Goal: Task Accomplishment & Management: Manage account settings

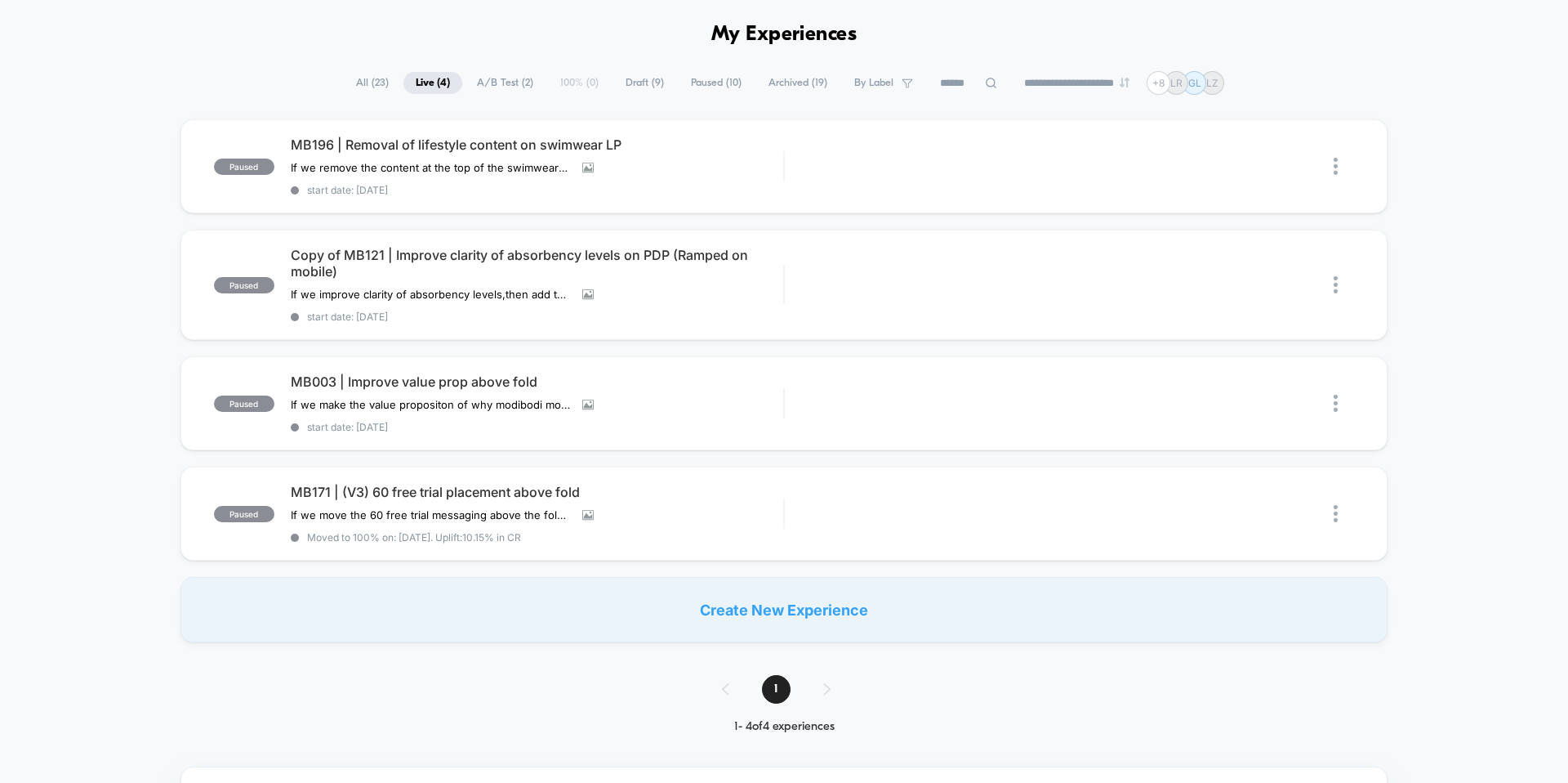
scroll to position [59, 0]
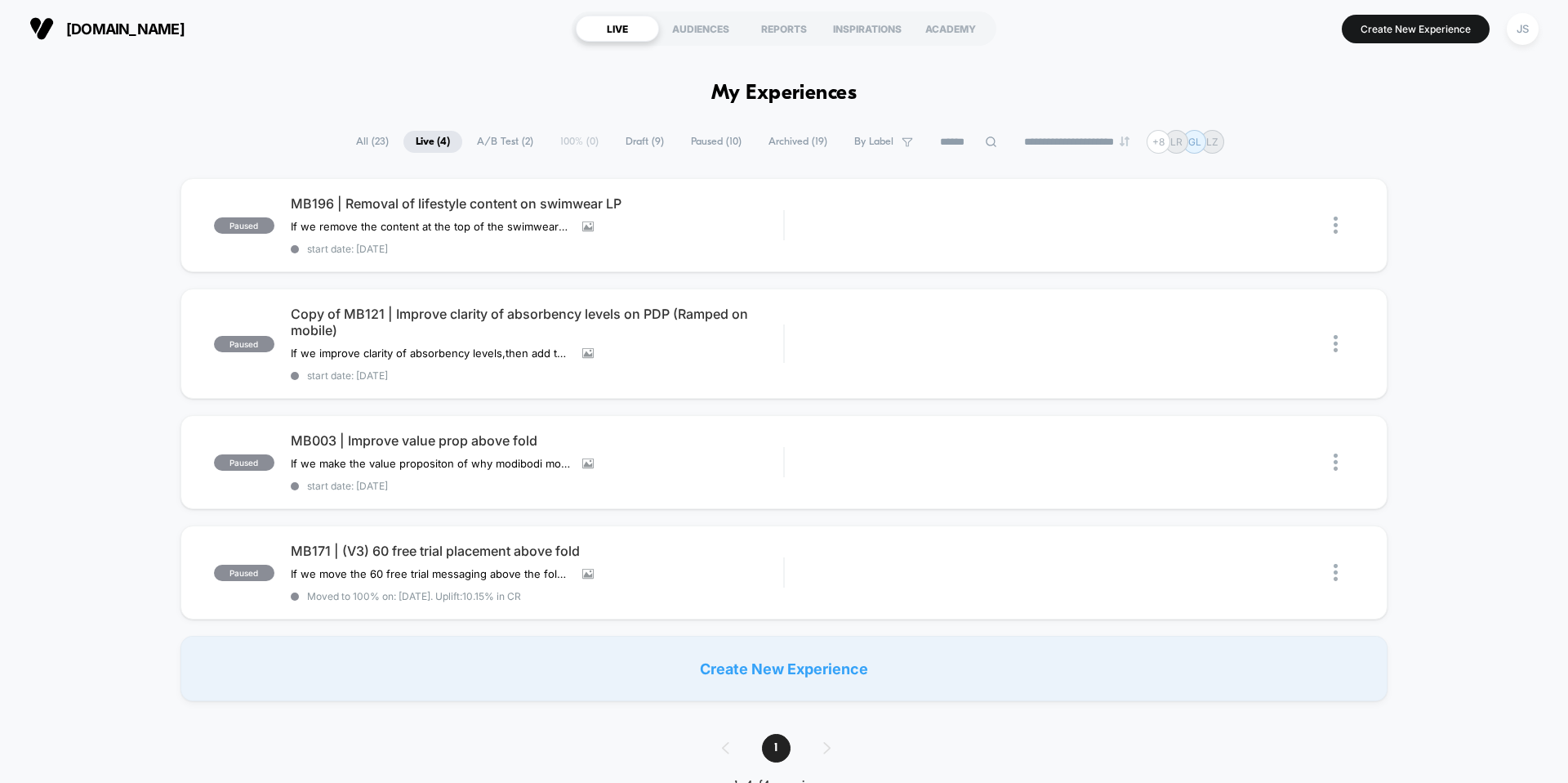
click at [1515, 44] on button "JS" at bounding box center [1523, 28] width 42 height 33
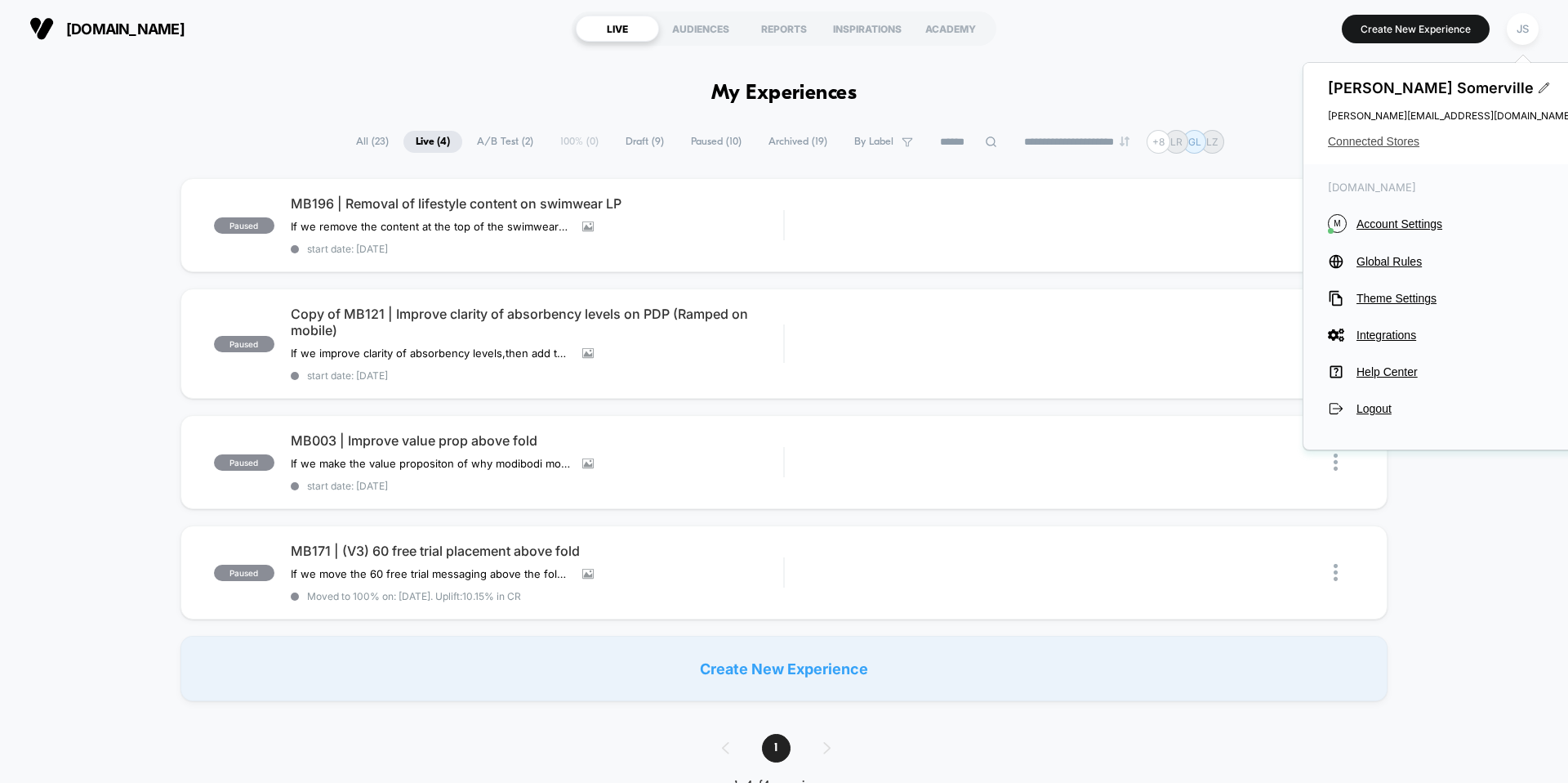
click at [1391, 143] on span "Connected Stores" at bounding box center [1450, 141] width 245 height 13
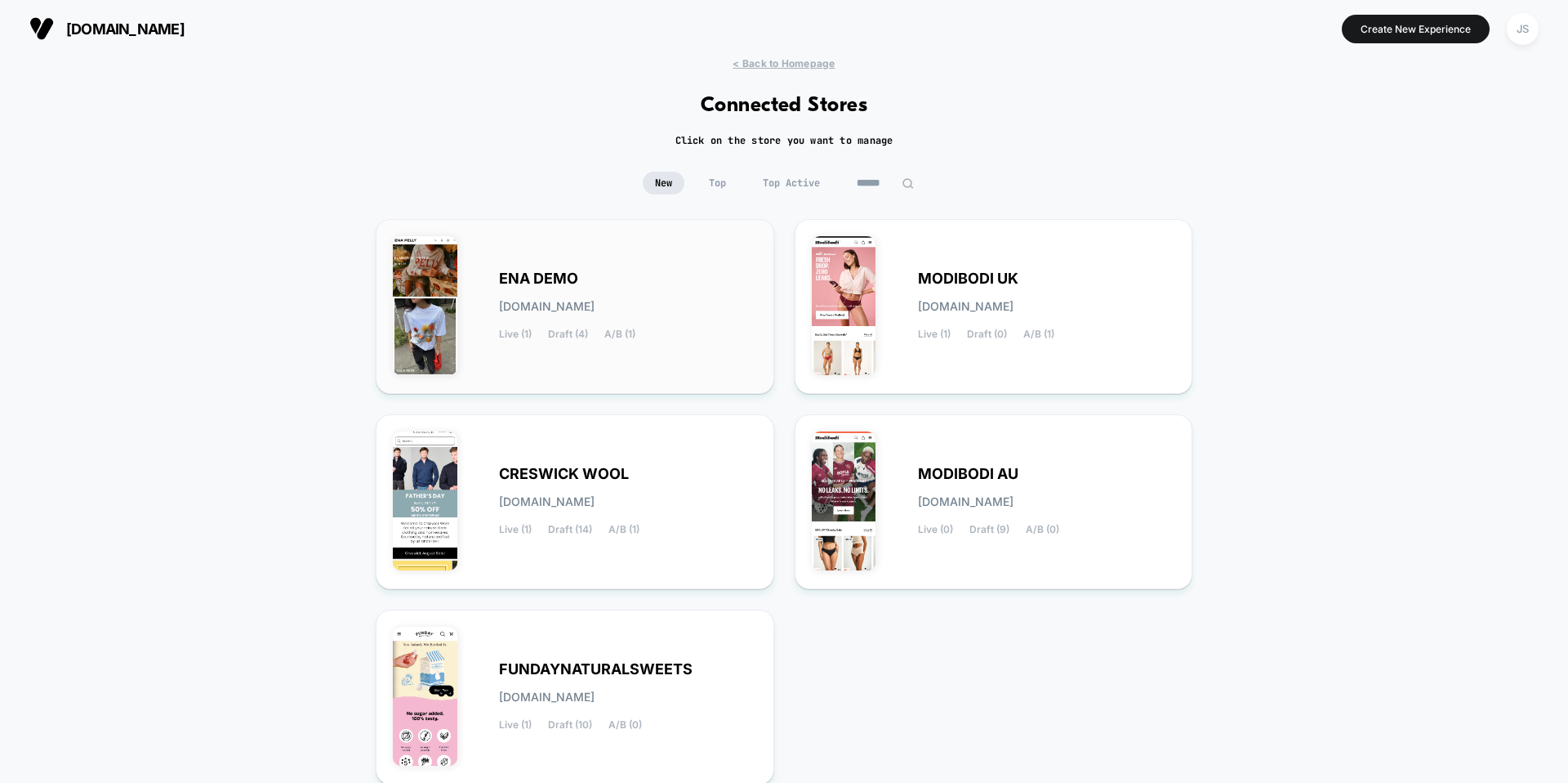
click at [598, 322] on div "ENA DEMO [DOMAIN_NAME] Live (1) Draft (4) A/B (1)" at bounding box center [628, 306] width 258 height 67
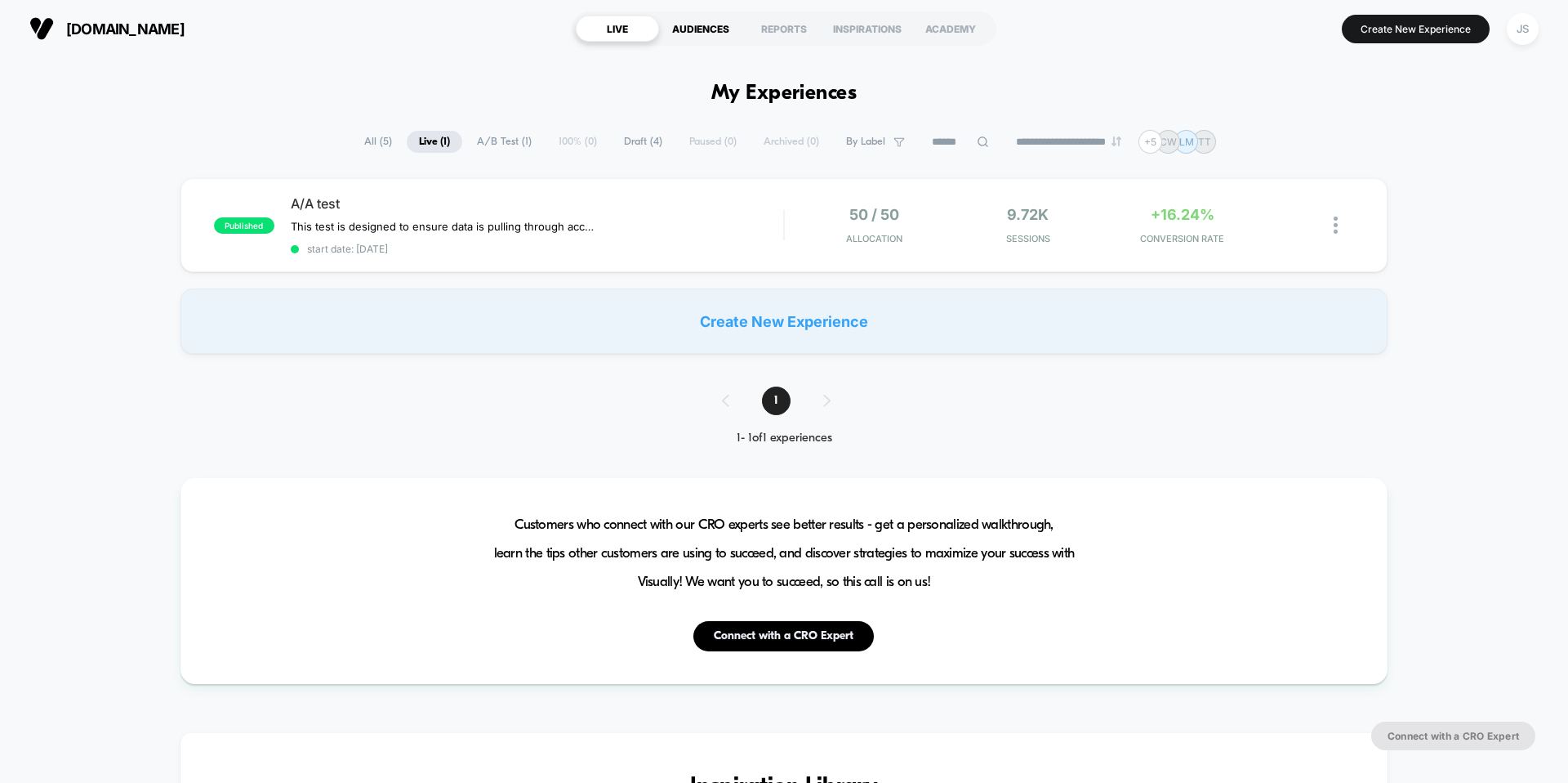
click at [712, 27] on div "AUDIENCES" at bounding box center [701, 28] width 84 height 27
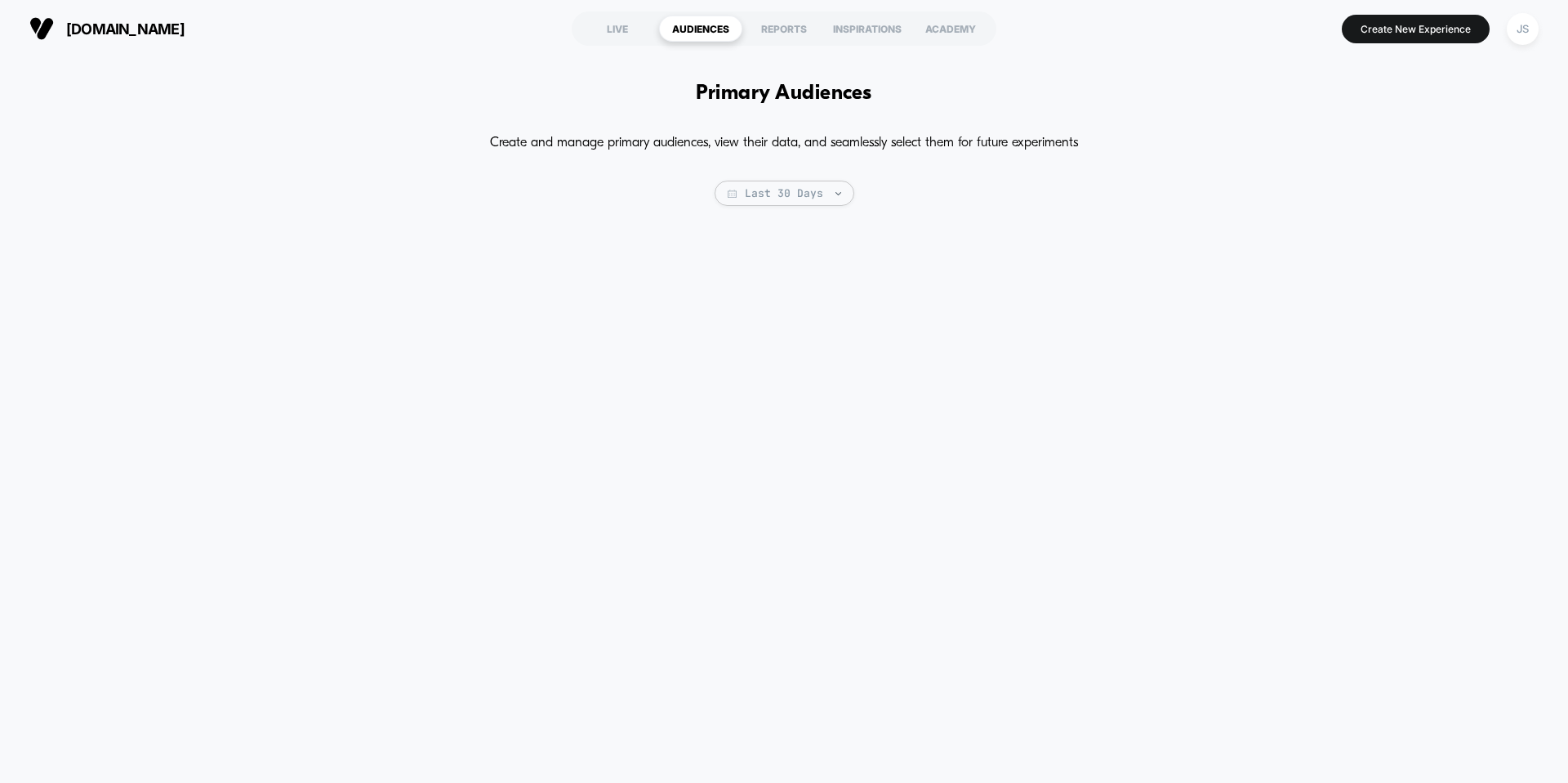
click at [662, 99] on div "Primary Audiences Create and manage primary audiences, view their data, and sea…" at bounding box center [784, 411] width 1568 height 709
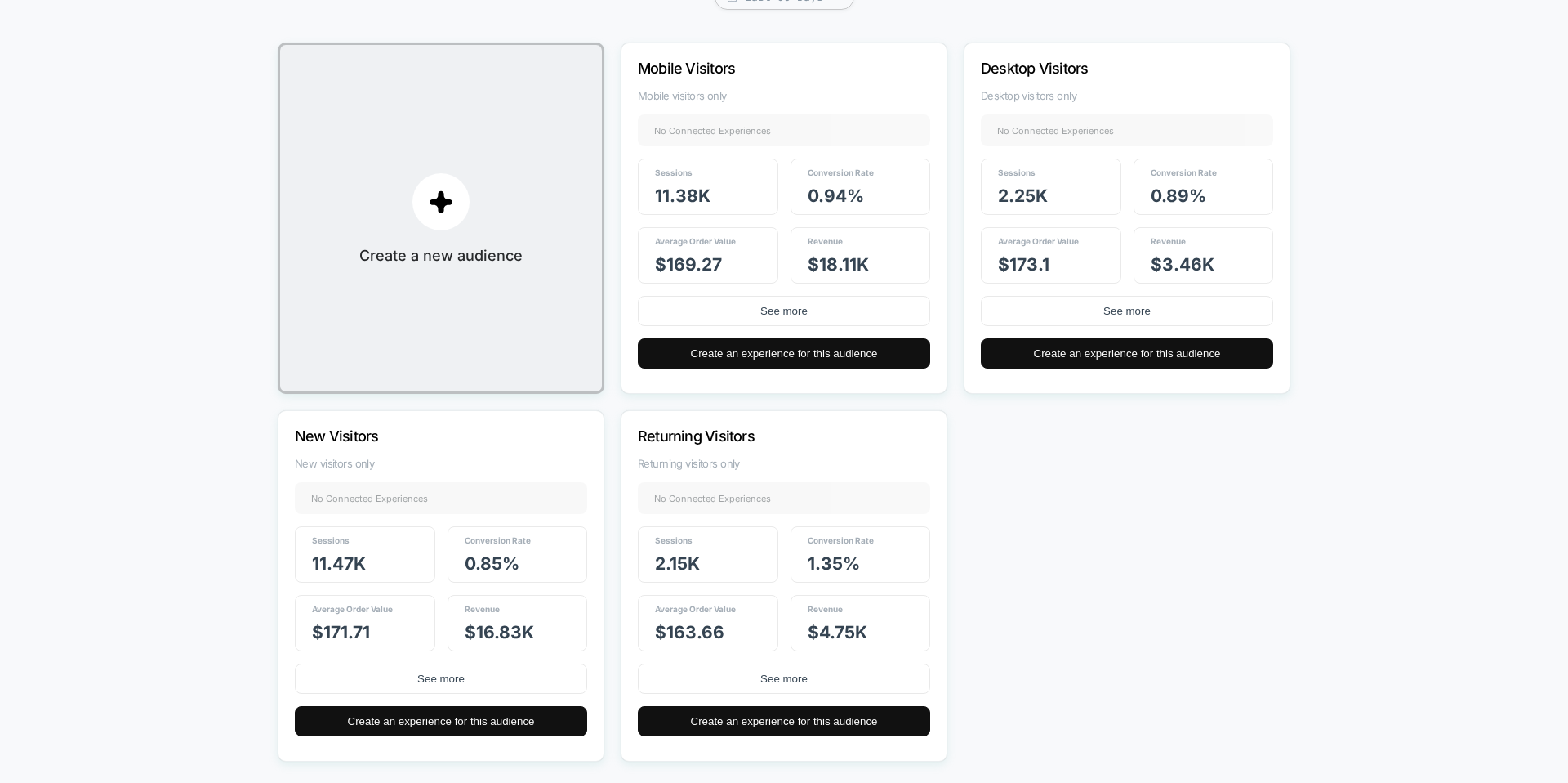
scroll to position [216, 0]
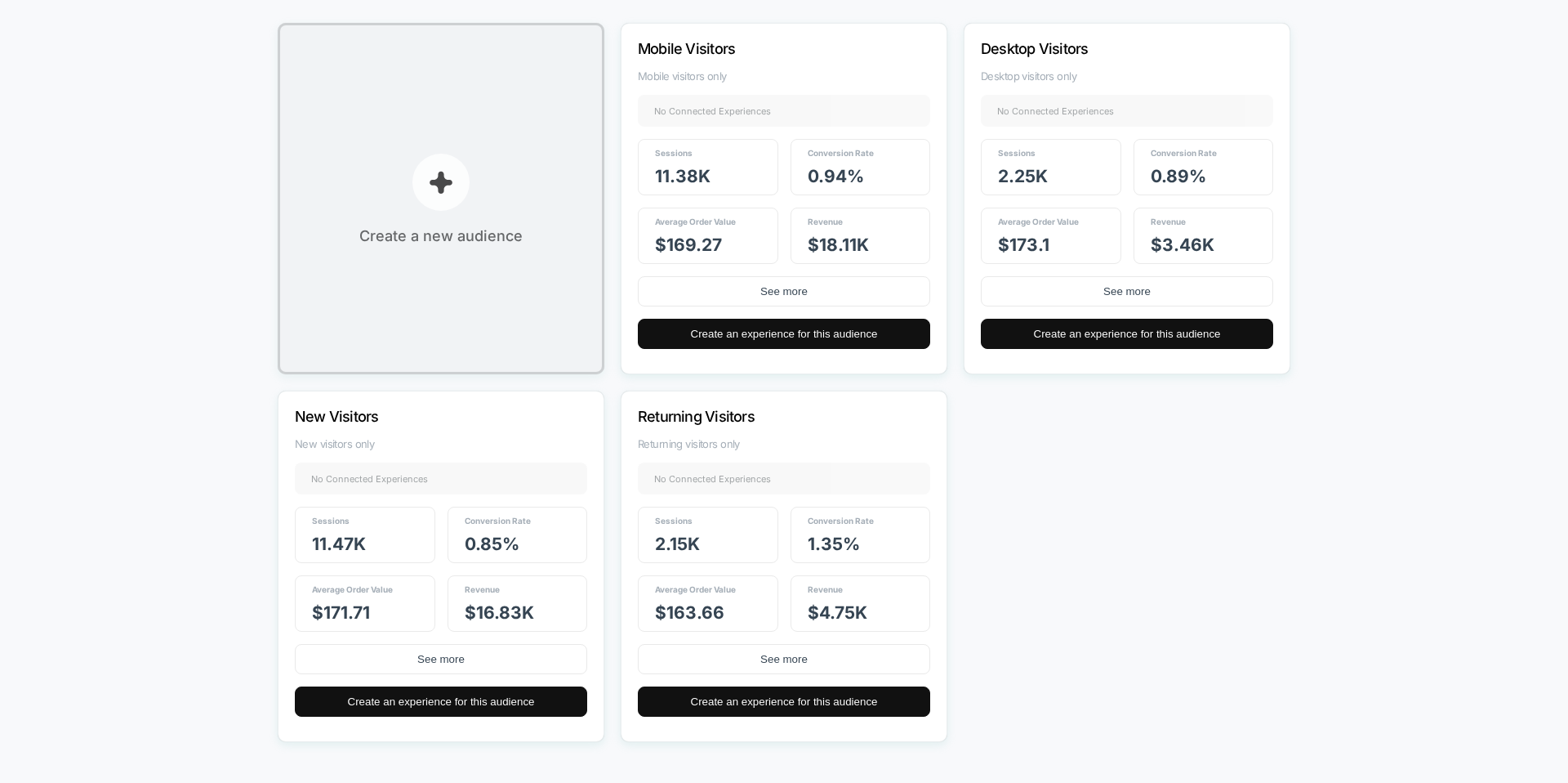
click at [484, 209] on button "Create a new audience" at bounding box center [441, 198] width 327 height 351
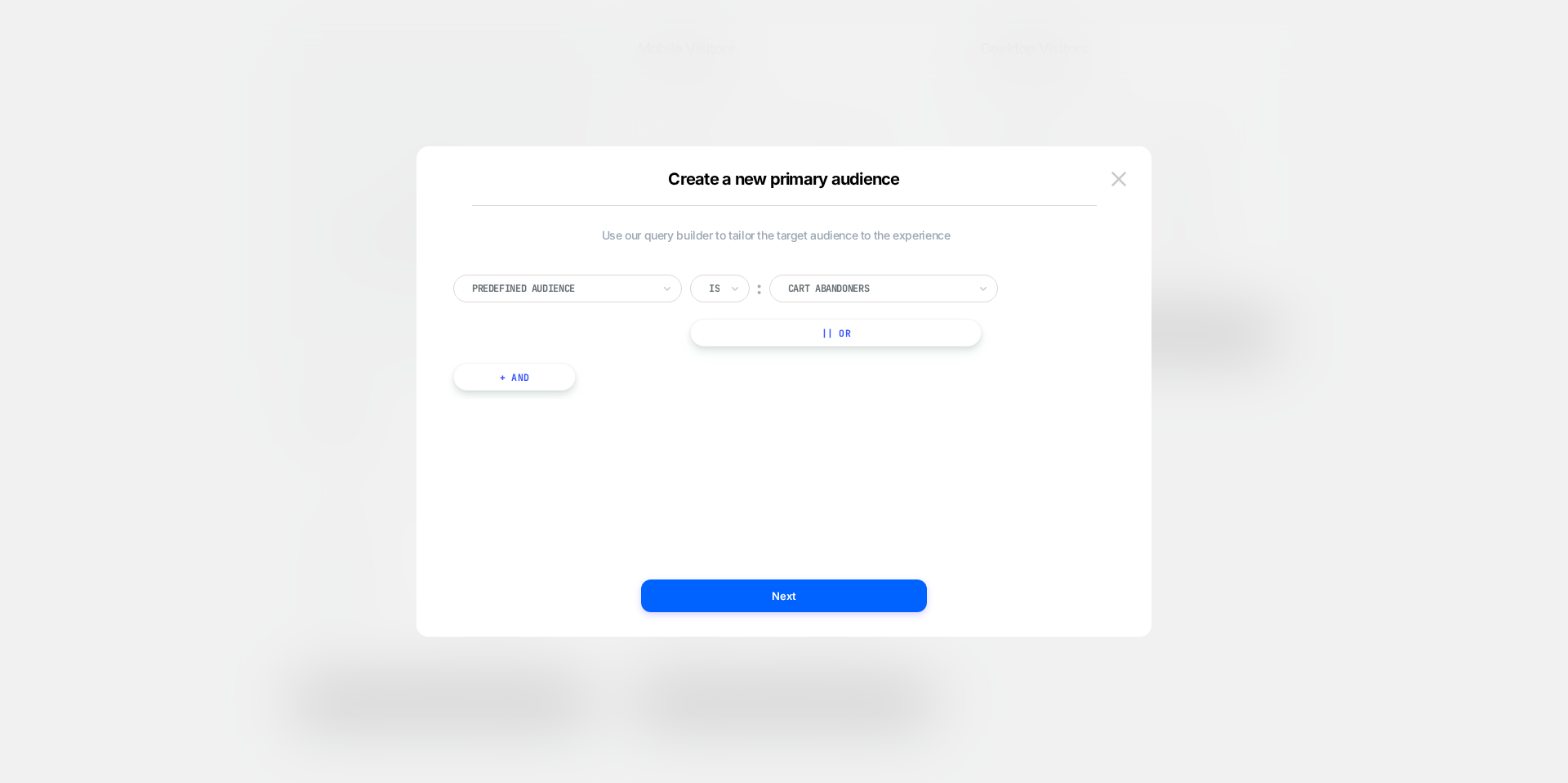
click at [875, 289] on div at bounding box center [878, 288] width 179 height 14
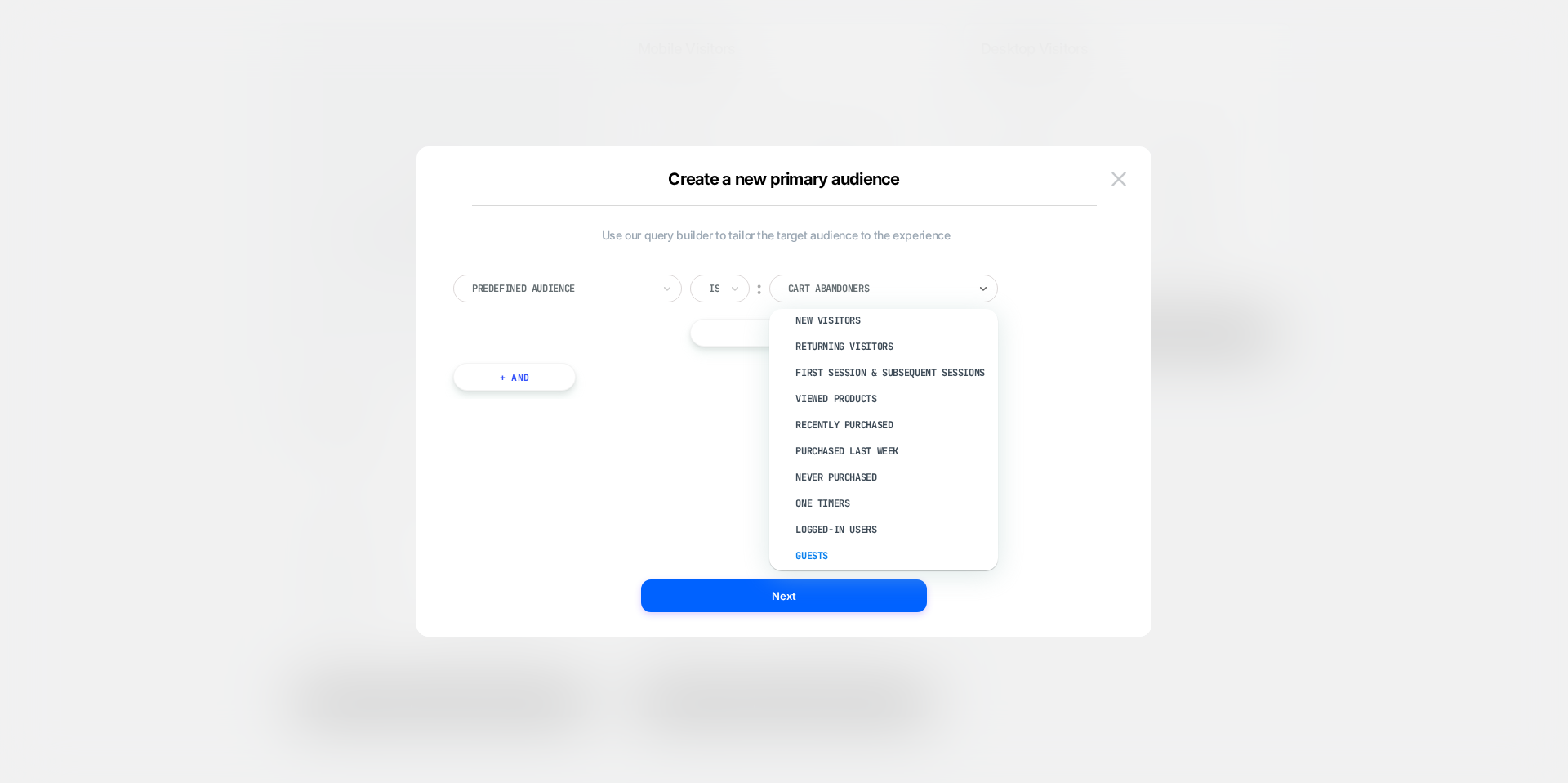
scroll to position [62, 0]
click at [1113, 167] on button at bounding box center [1119, 179] width 25 height 25
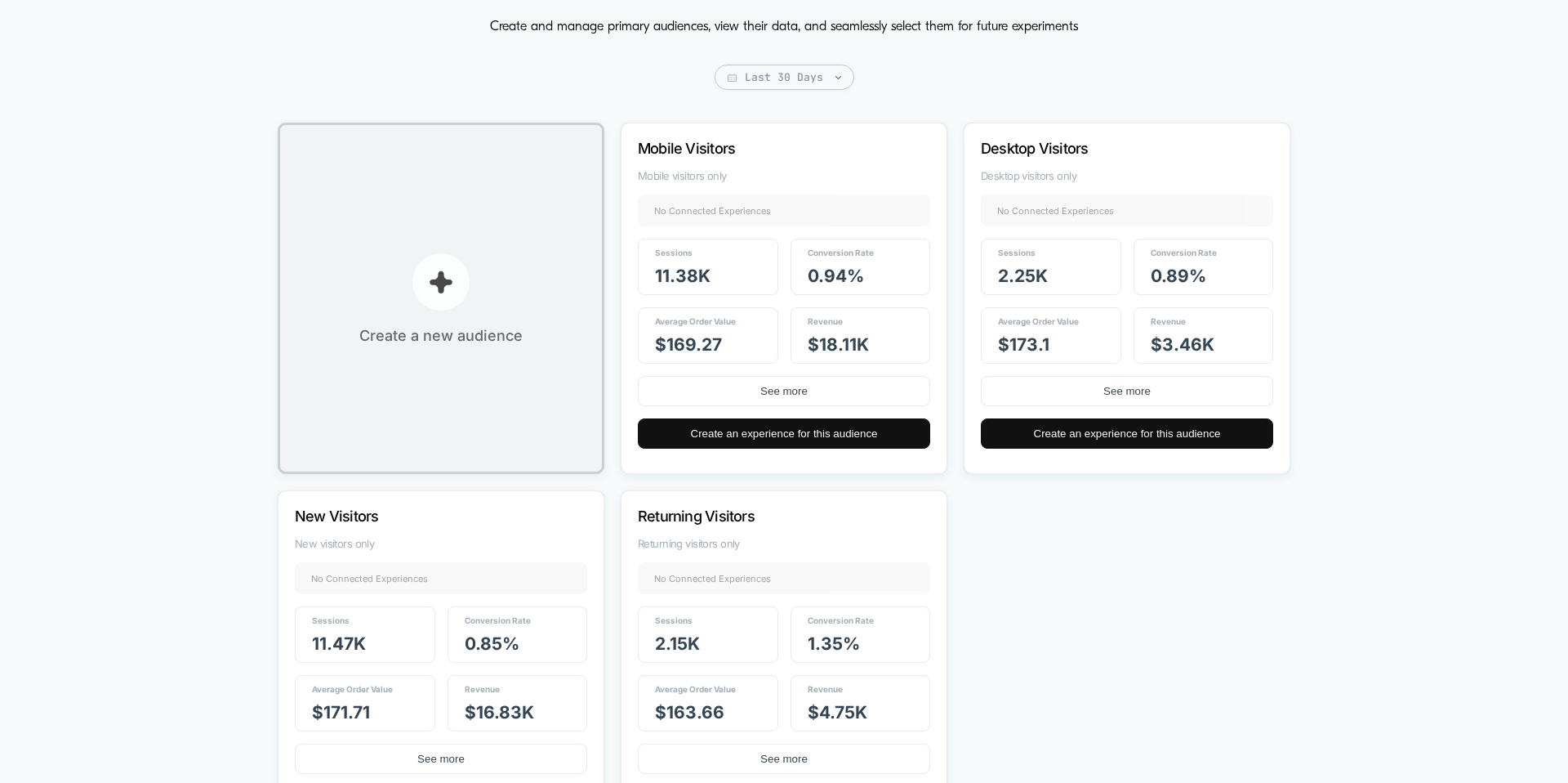
scroll to position [115, 0]
click at [460, 285] on p "button" at bounding box center [441, 283] width 57 height 57
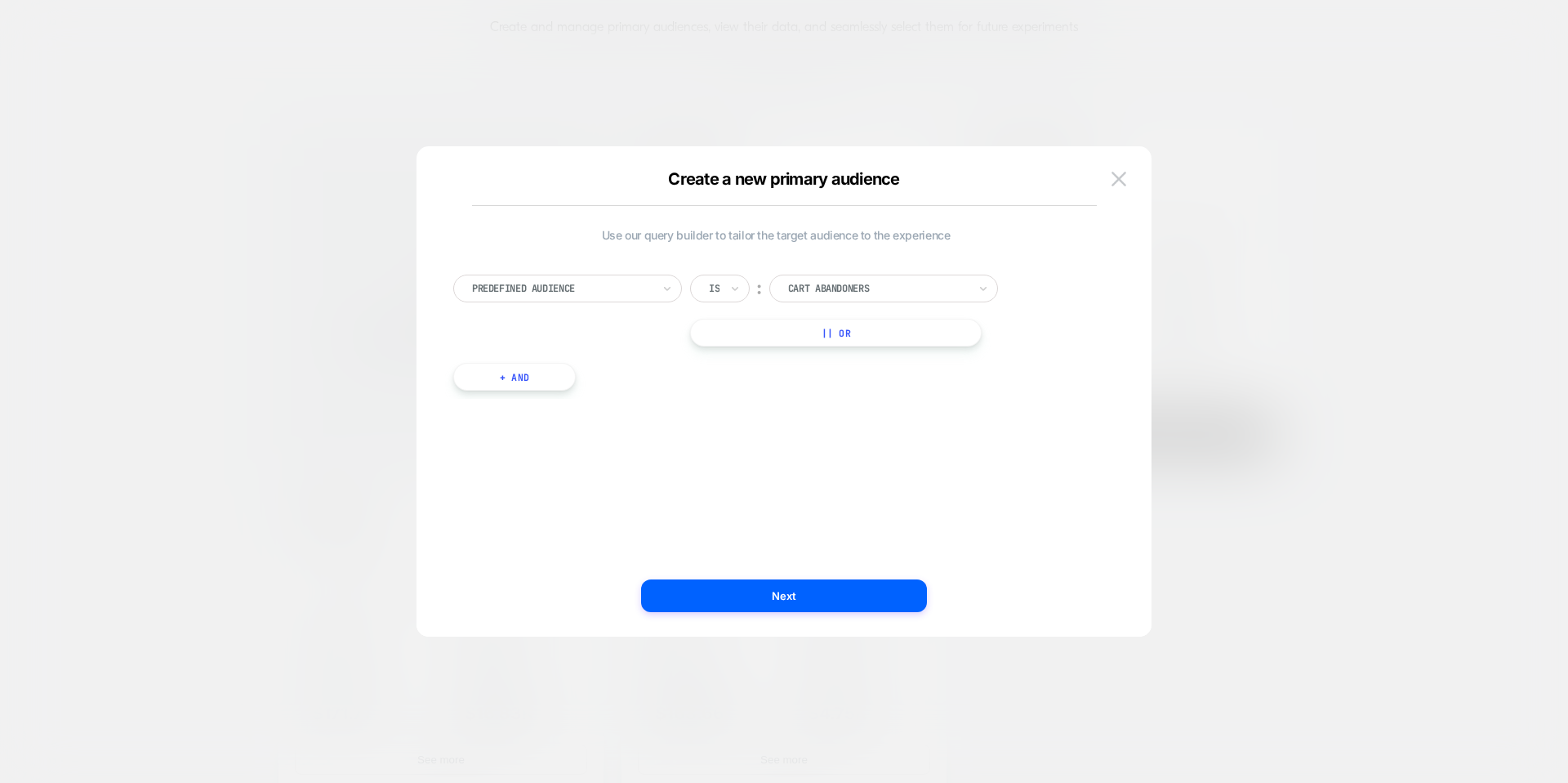
click at [858, 284] on div at bounding box center [878, 288] width 179 height 14
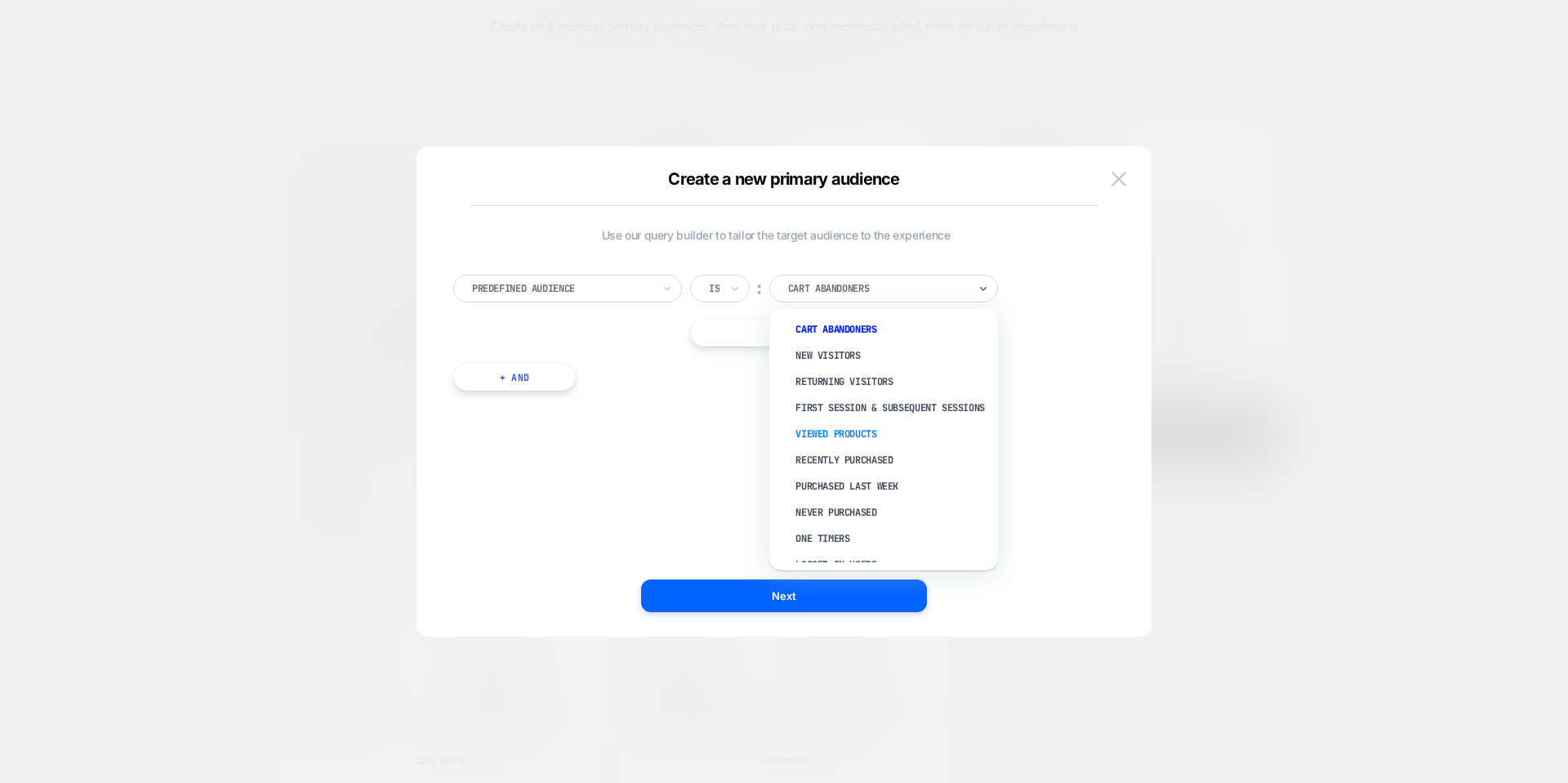
scroll to position [0, 0]
click at [1117, 188] on button at bounding box center [1119, 179] width 25 height 25
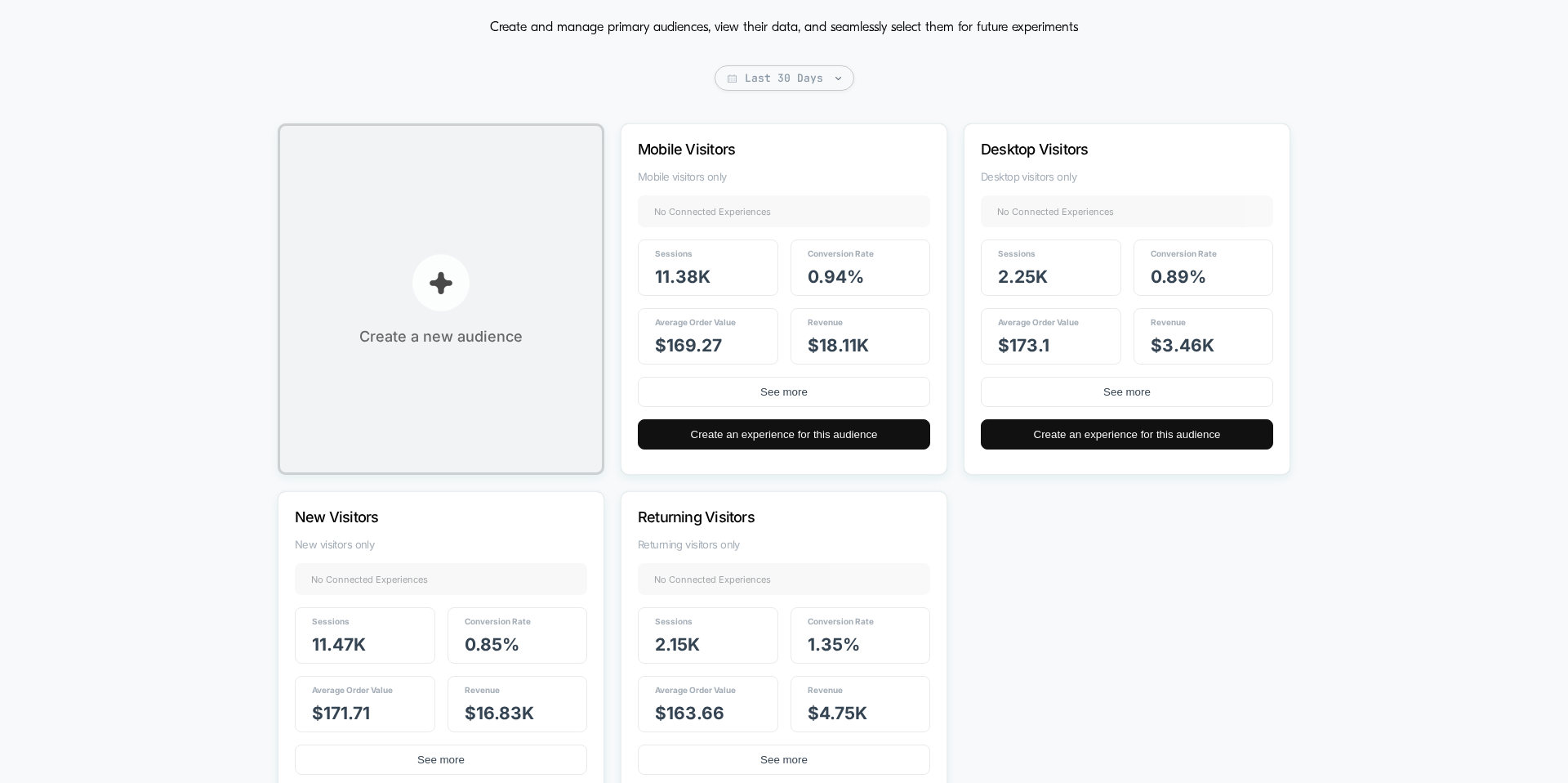
click at [396, 287] on button "Create a new audience" at bounding box center [441, 299] width 327 height 351
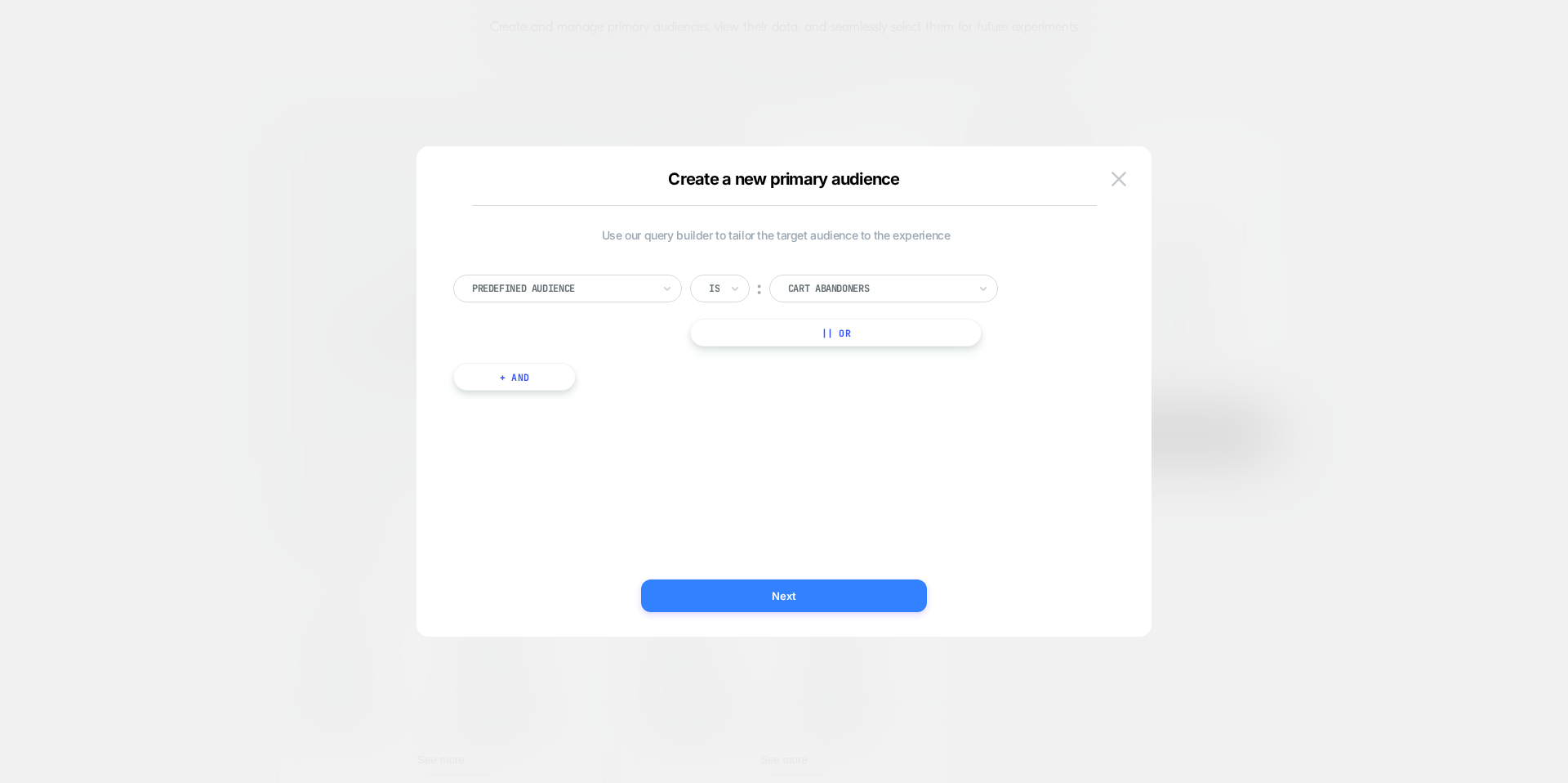
click at [742, 592] on button "Next" at bounding box center [784, 595] width 286 height 32
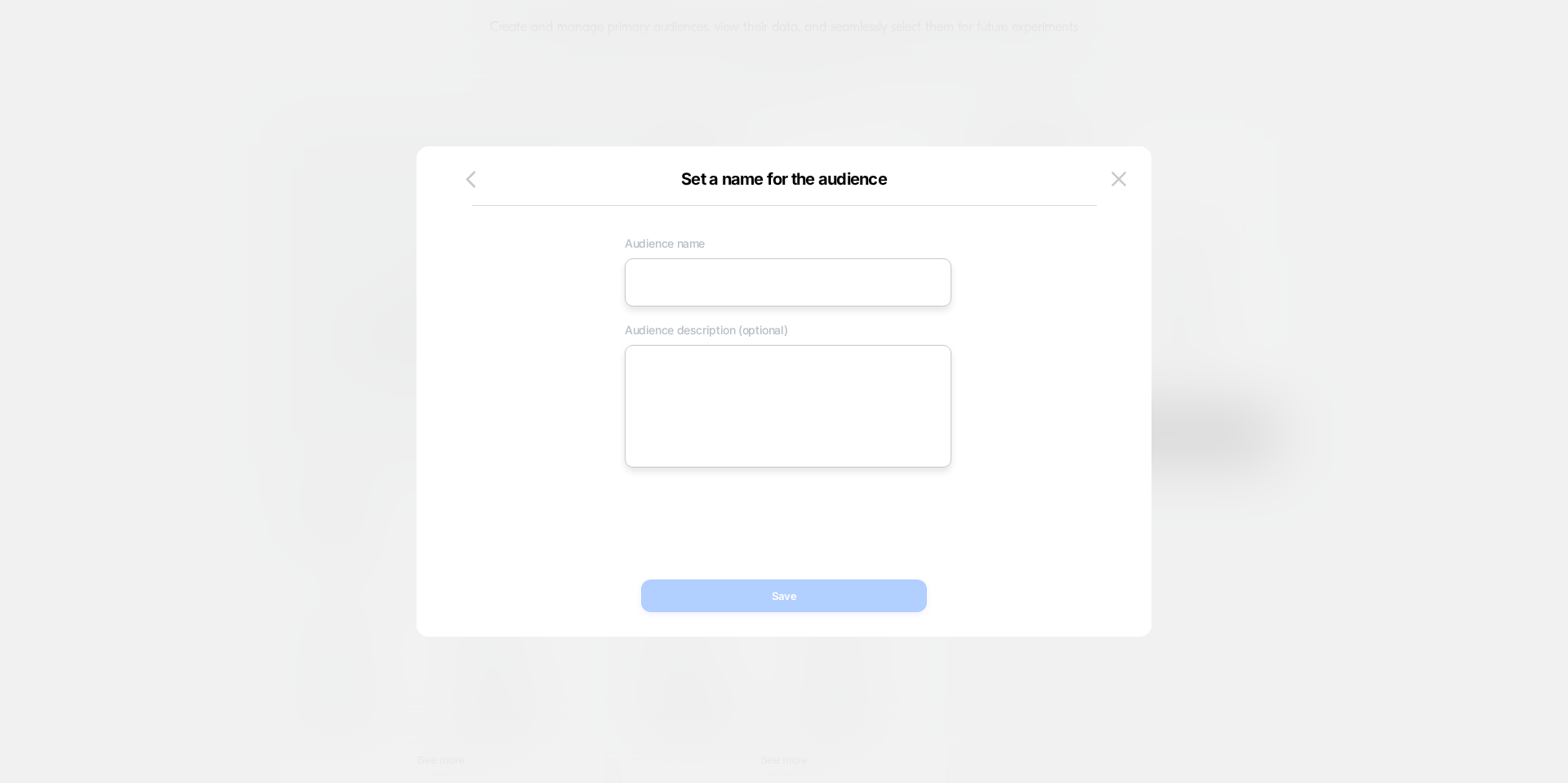
click at [733, 301] on input at bounding box center [788, 282] width 327 height 48
type input "**********"
click at [775, 596] on button "Save" at bounding box center [784, 595] width 286 height 32
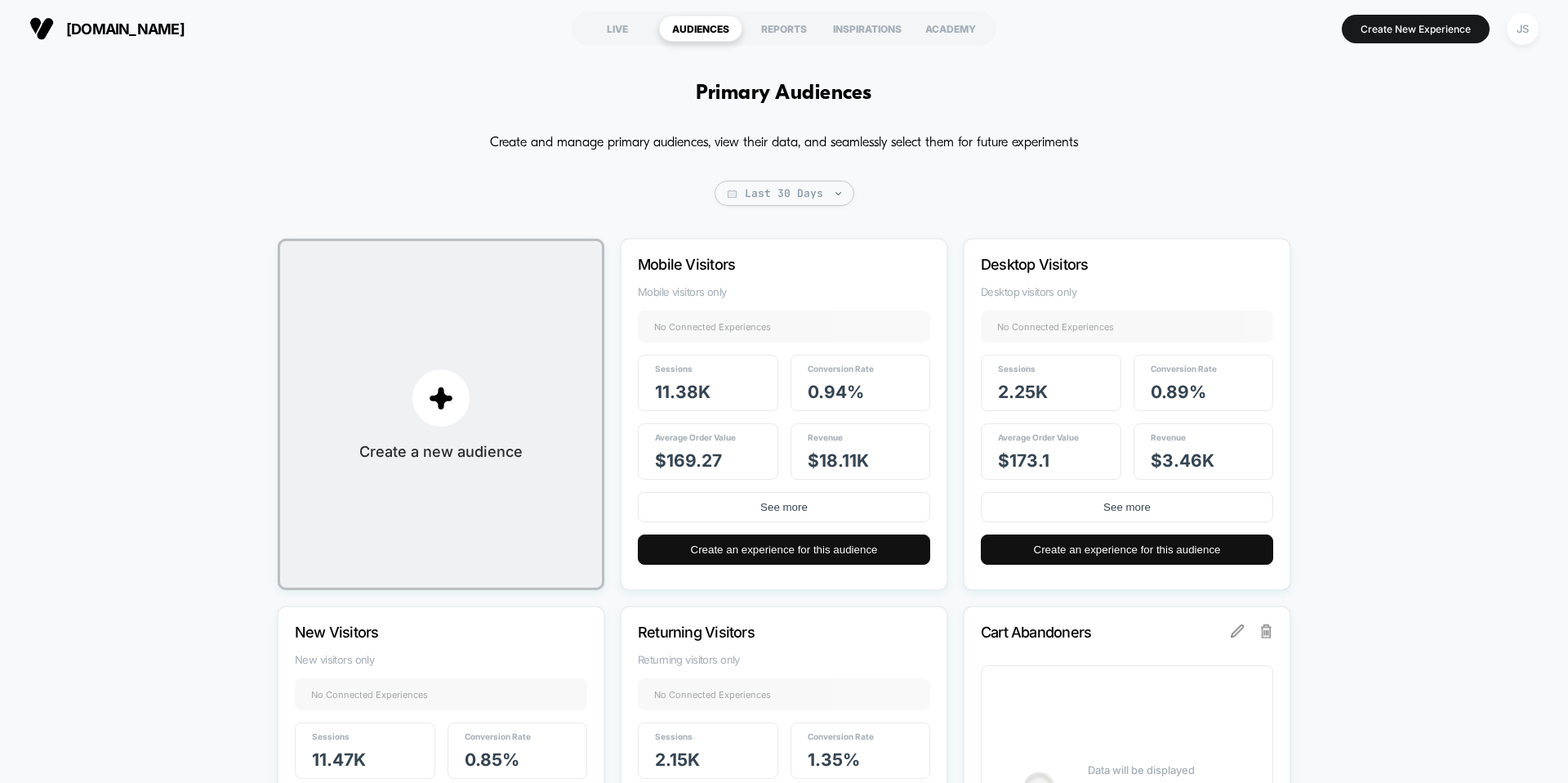
click at [582, 223] on div "Create and manage primary audiences, view their data, and seamlessly select the…" at bounding box center [784, 568] width 1013 height 876
click at [448, 392] on img "button" at bounding box center [441, 398] width 25 height 25
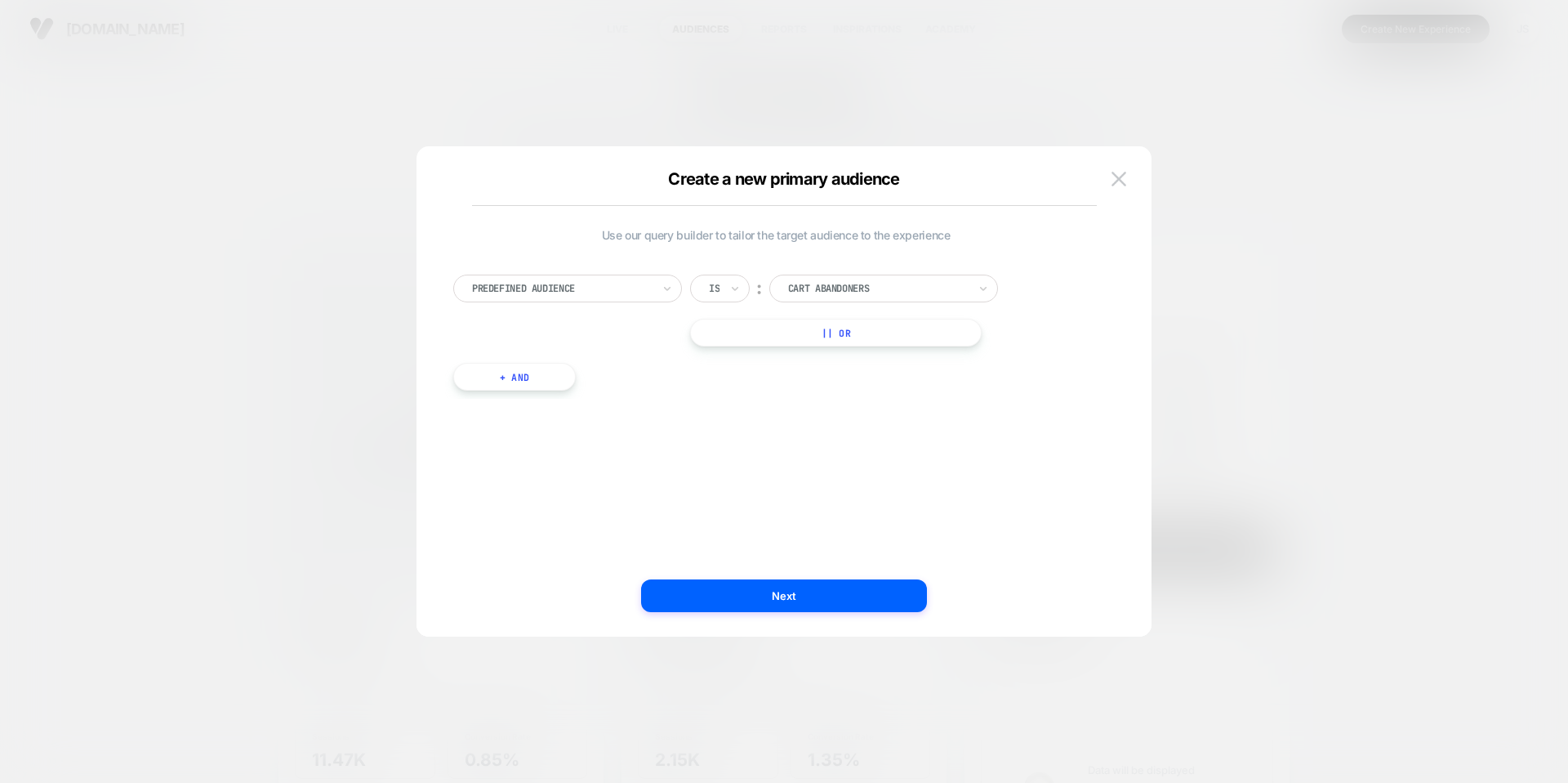
click at [853, 292] on div at bounding box center [878, 288] width 179 height 14
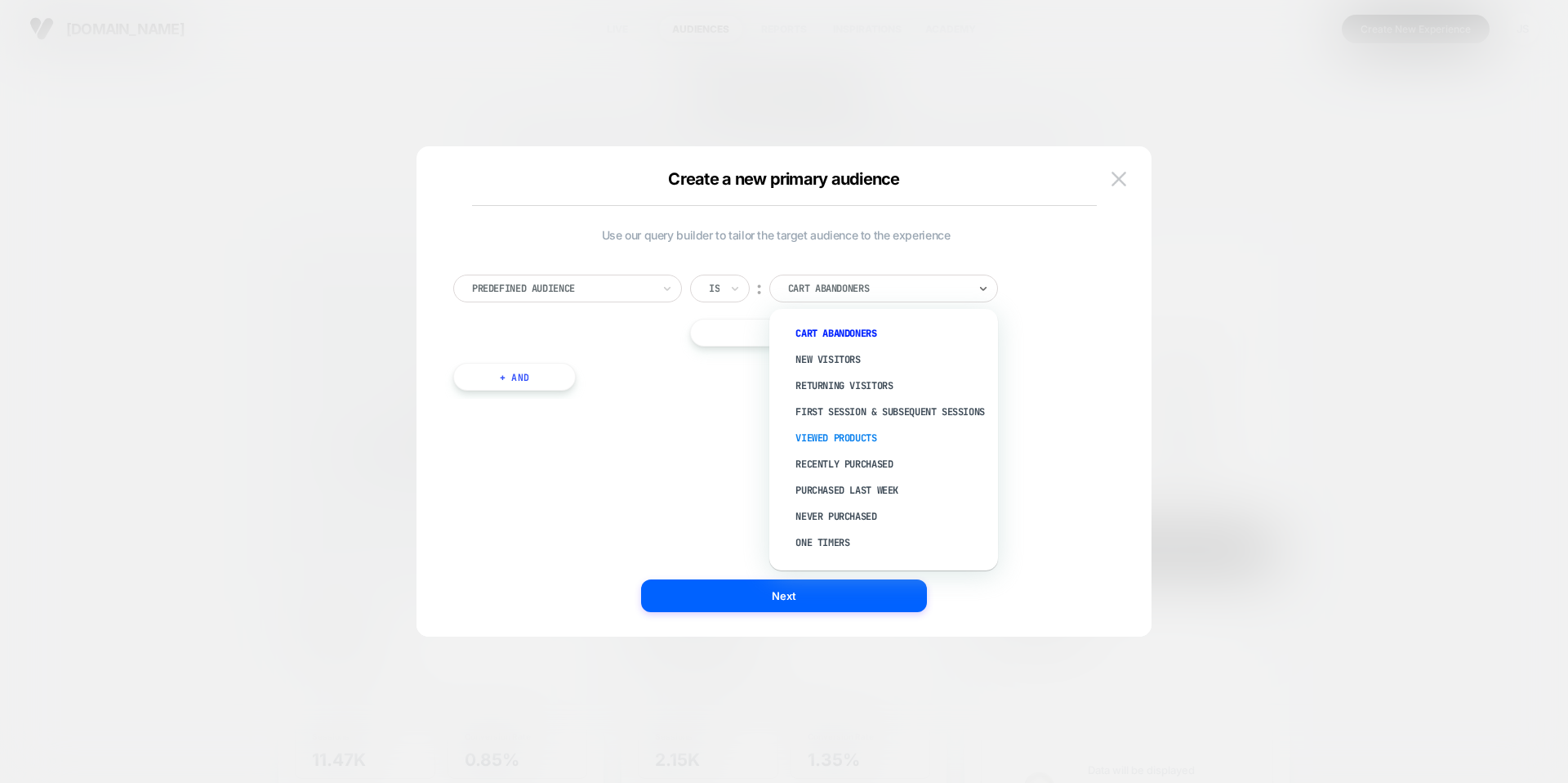
click at [838, 444] on div "Viewed Products" at bounding box center [892, 438] width 213 height 27
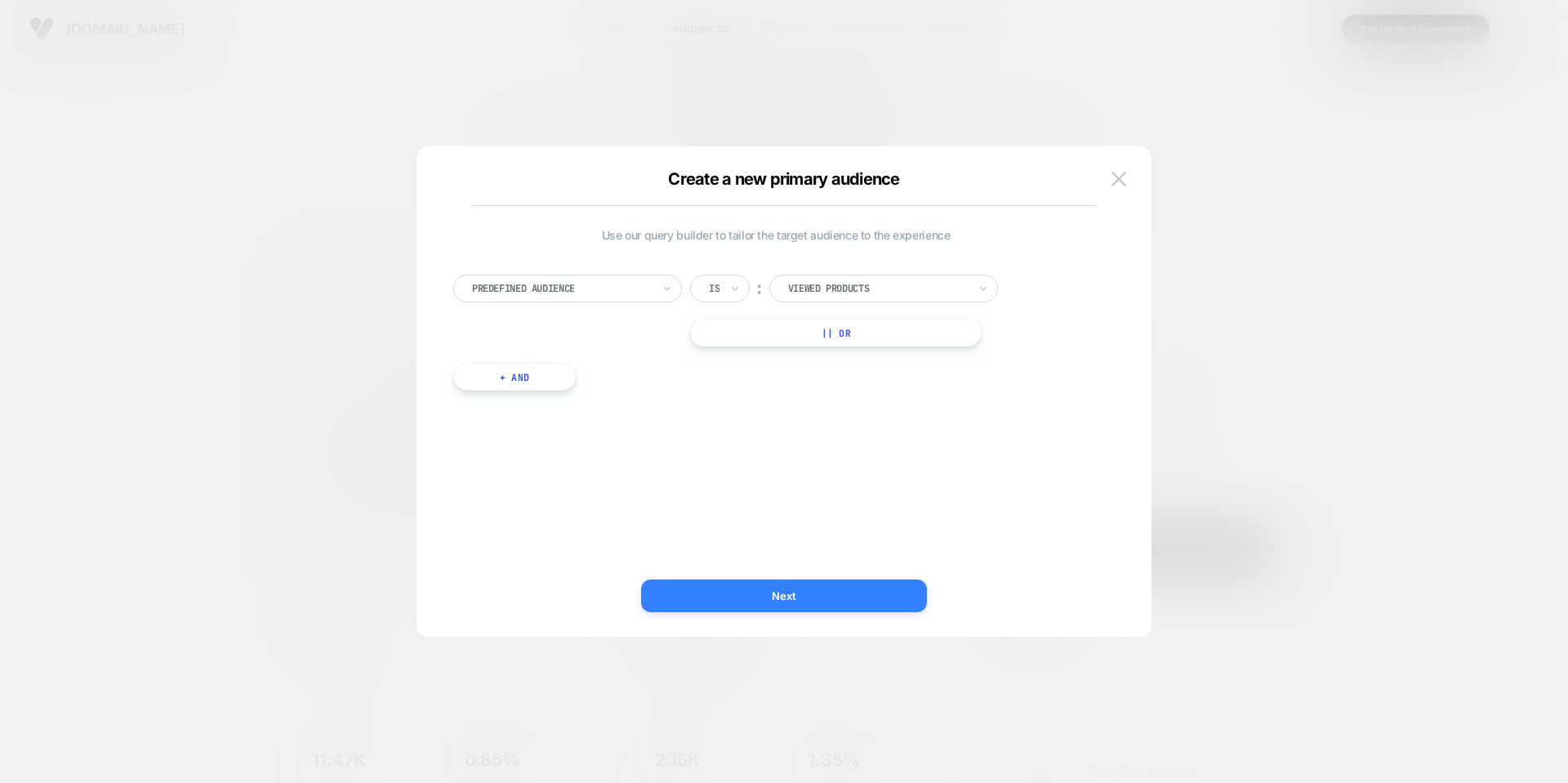
click at [799, 588] on button "Next" at bounding box center [784, 595] width 286 height 32
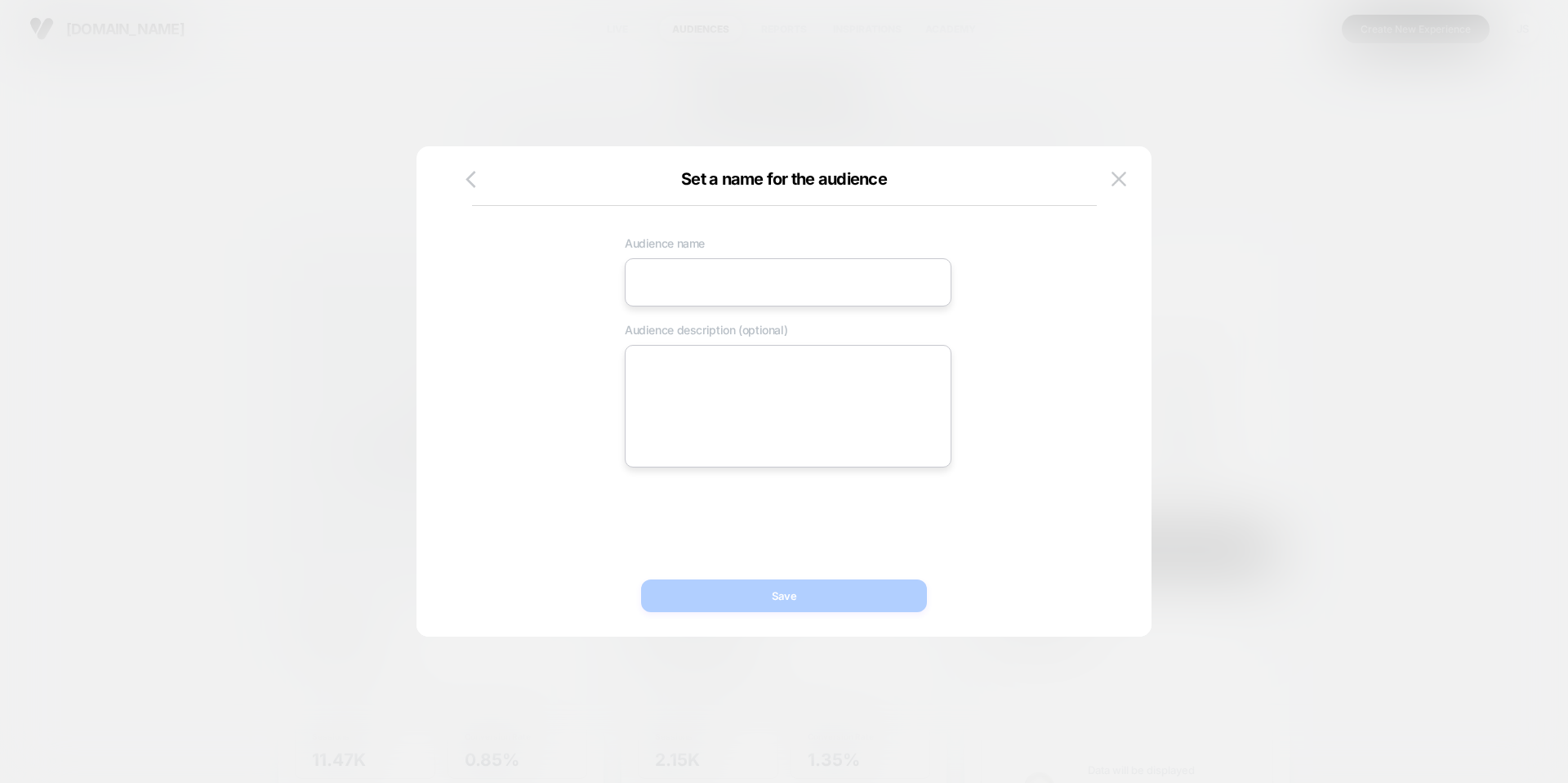
click at [737, 295] on input at bounding box center [788, 282] width 327 height 48
type input "**********"
click at [1078, 431] on div "**********" at bounding box center [789, 347] width 645 height 239
click at [703, 591] on button "Save" at bounding box center [784, 595] width 286 height 32
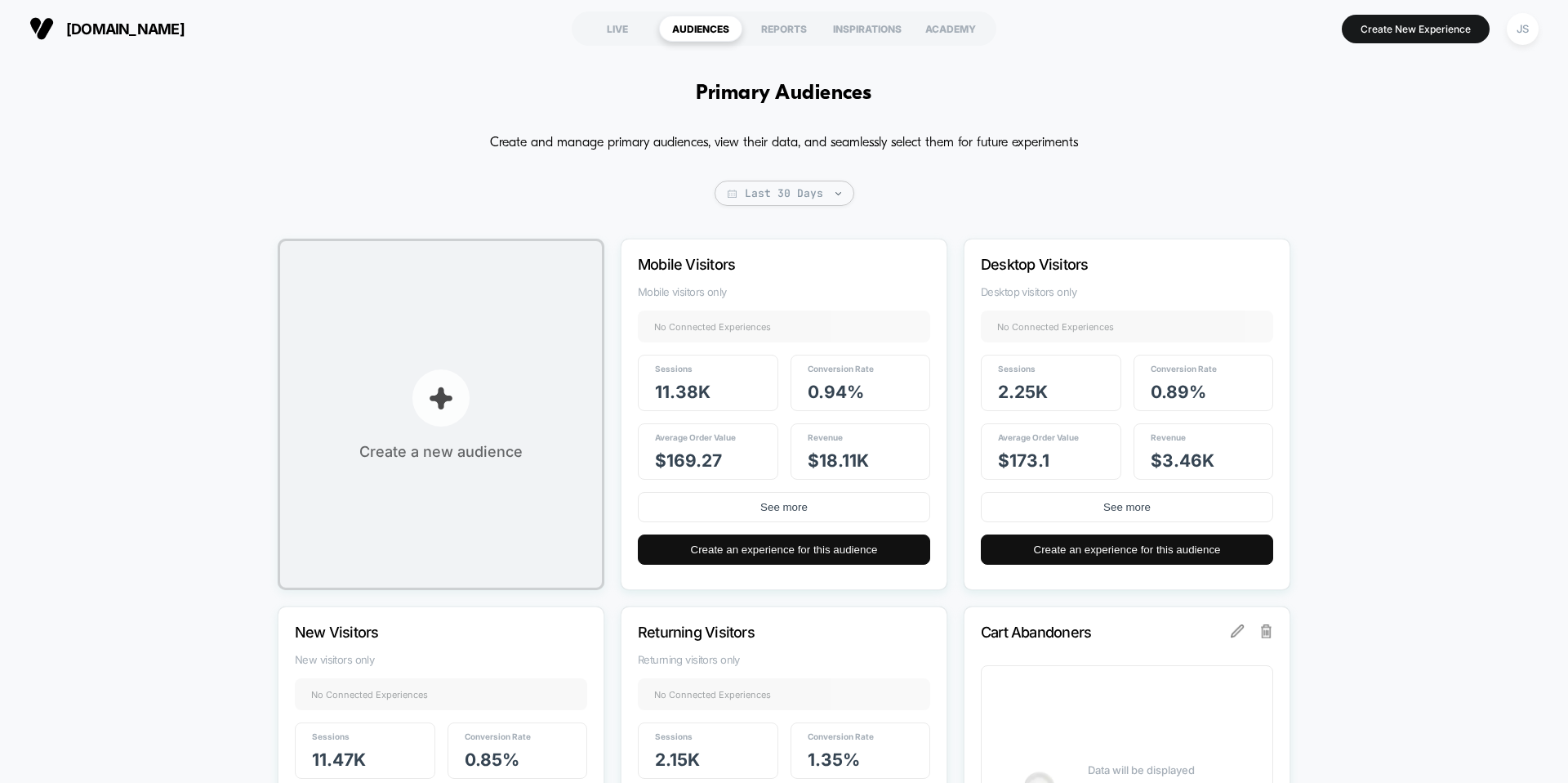
click at [453, 382] on p "button" at bounding box center [441, 398] width 57 height 57
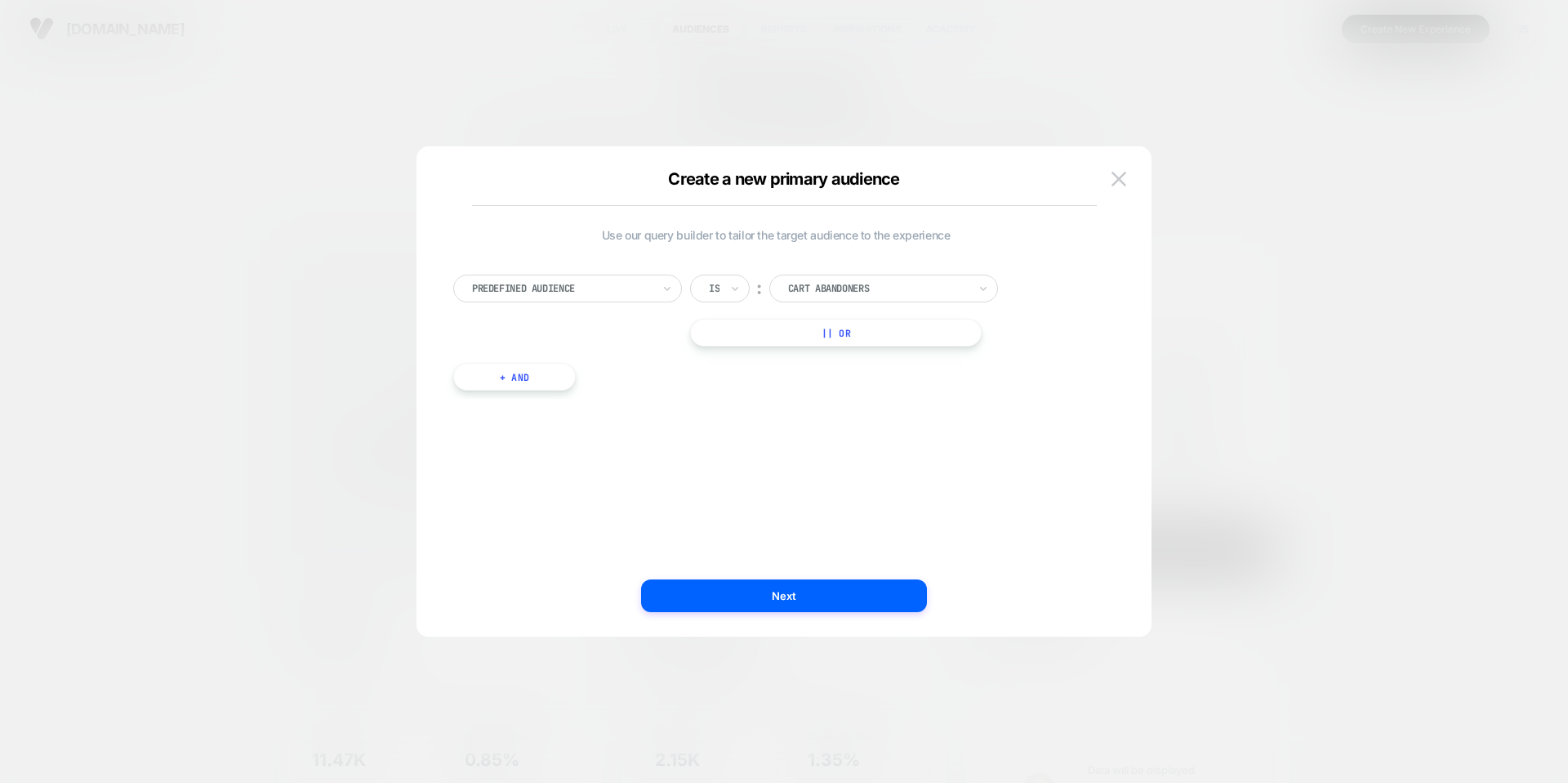
click at [781, 251] on div "Predefined Audience Is ︰ Cart Abandoners || Or + And" at bounding box center [775, 324] width 662 height 149
click at [796, 592] on button "Next" at bounding box center [784, 595] width 286 height 32
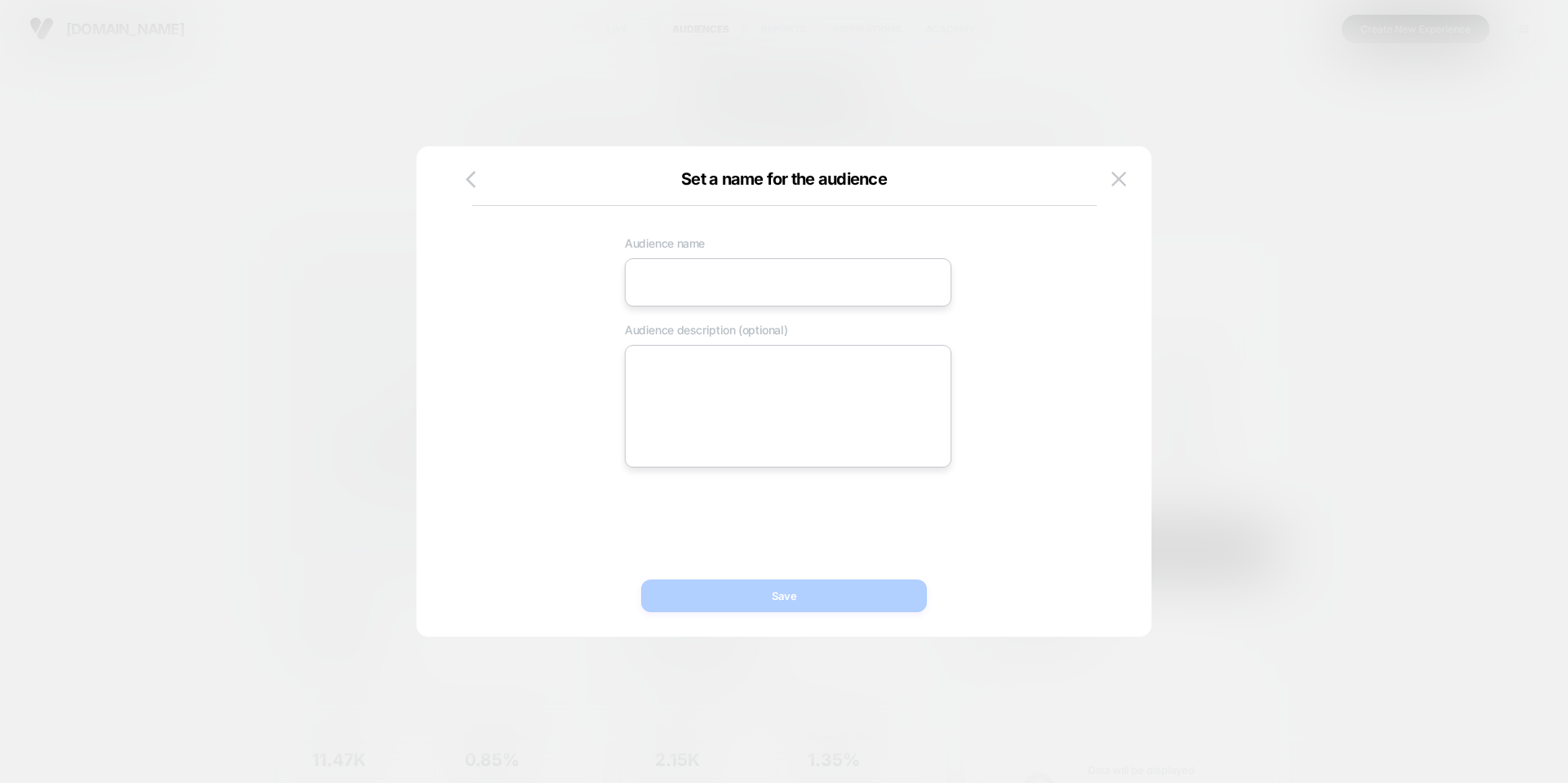
click at [483, 160] on div "Set a name for the audience Audience name Audience description (optional) Save" at bounding box center [784, 391] width 736 height 490
click at [473, 171] on icon "button" at bounding box center [471, 179] width 9 height 17
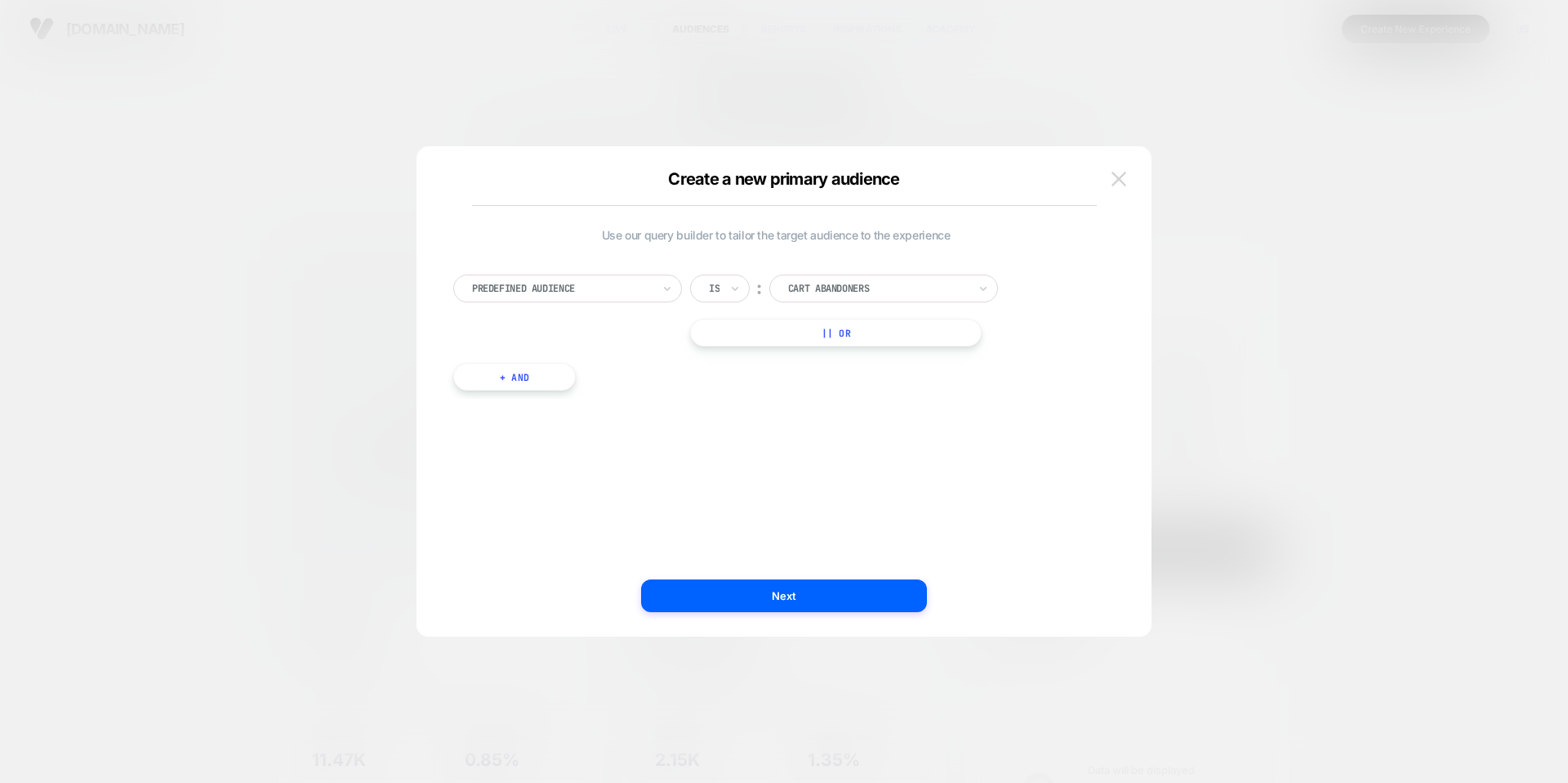
click at [1120, 184] on img at bounding box center [1118, 178] width 14 height 14
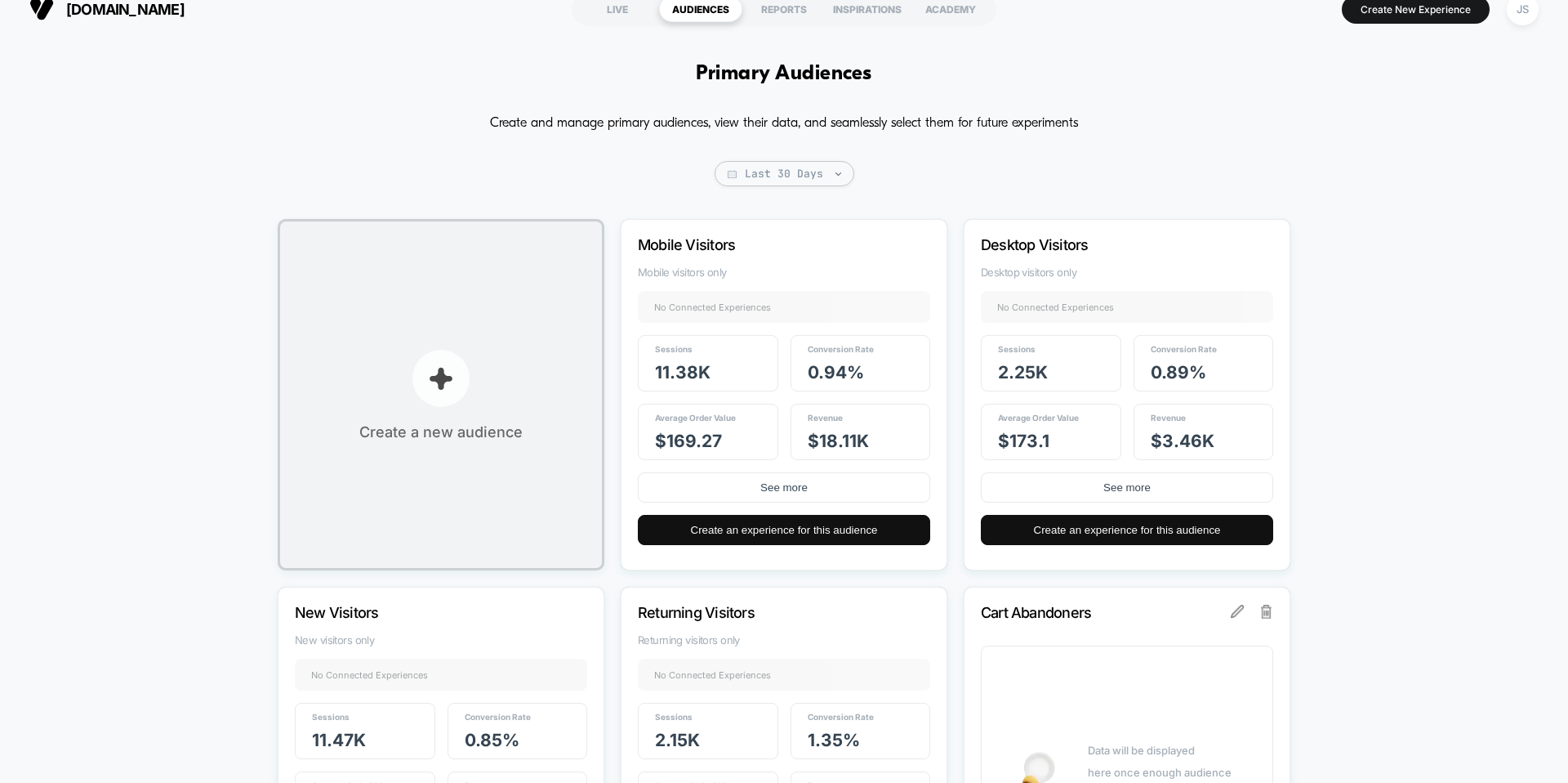
scroll to position [9, 0]
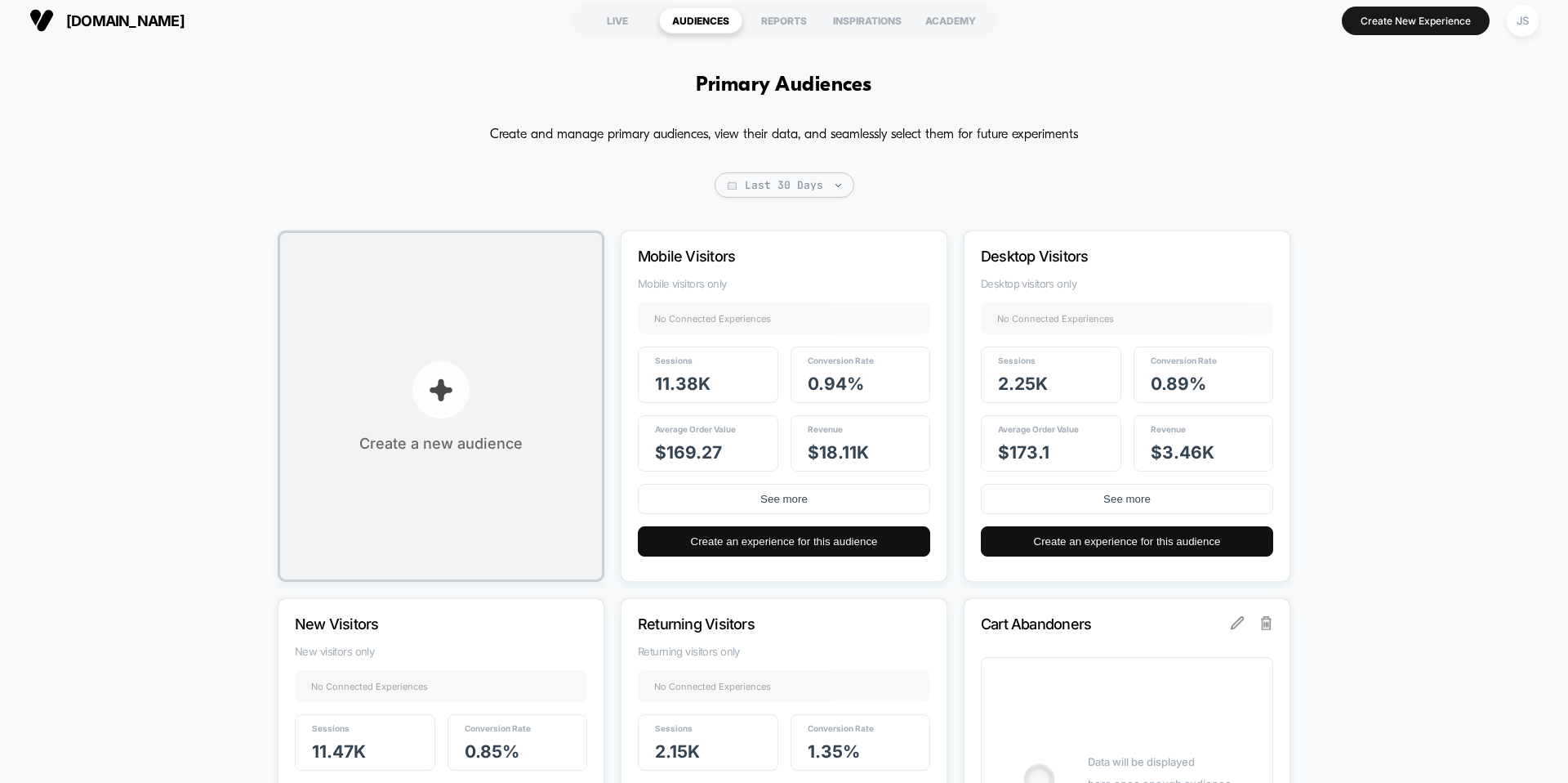
click at [407, 354] on button "Create a new audience" at bounding box center [441, 406] width 327 height 351
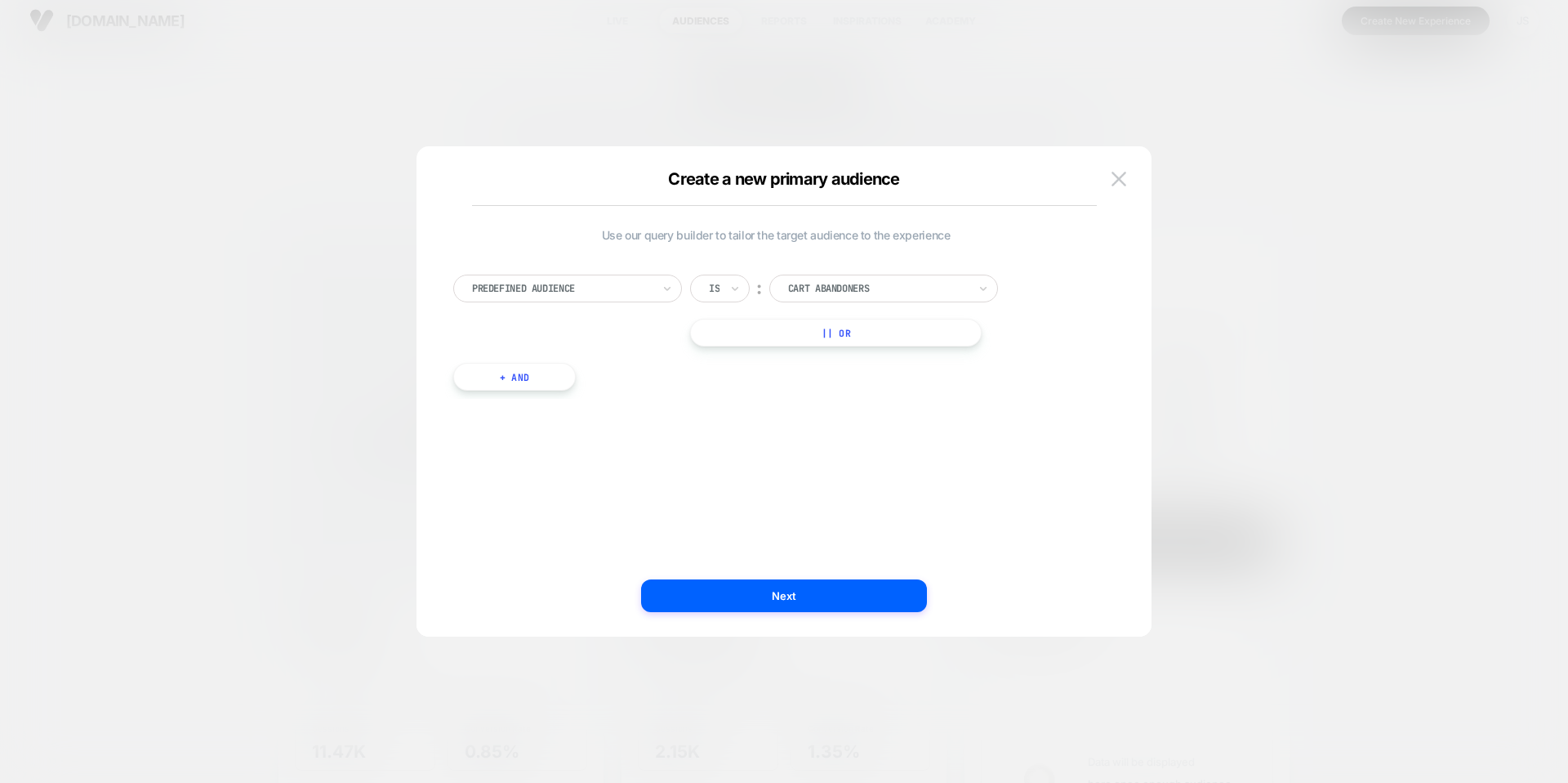
click at [843, 272] on div "Predefined Audience Is ︰ Cart Abandoners || Or + And" at bounding box center [775, 324] width 662 height 149
click at [849, 288] on div at bounding box center [878, 288] width 179 height 14
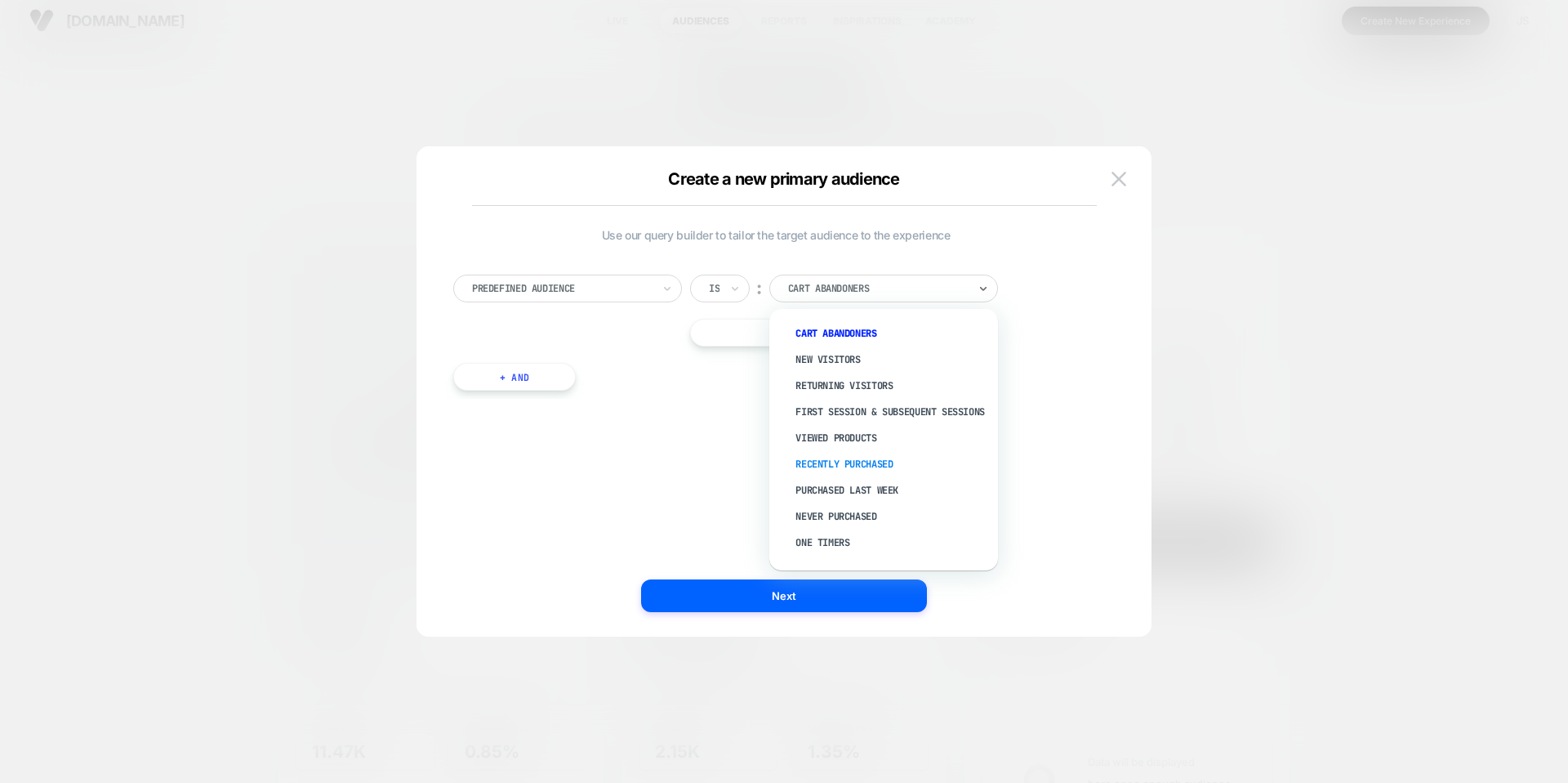
click at [859, 477] on div "Recently Purchased" at bounding box center [892, 464] width 213 height 27
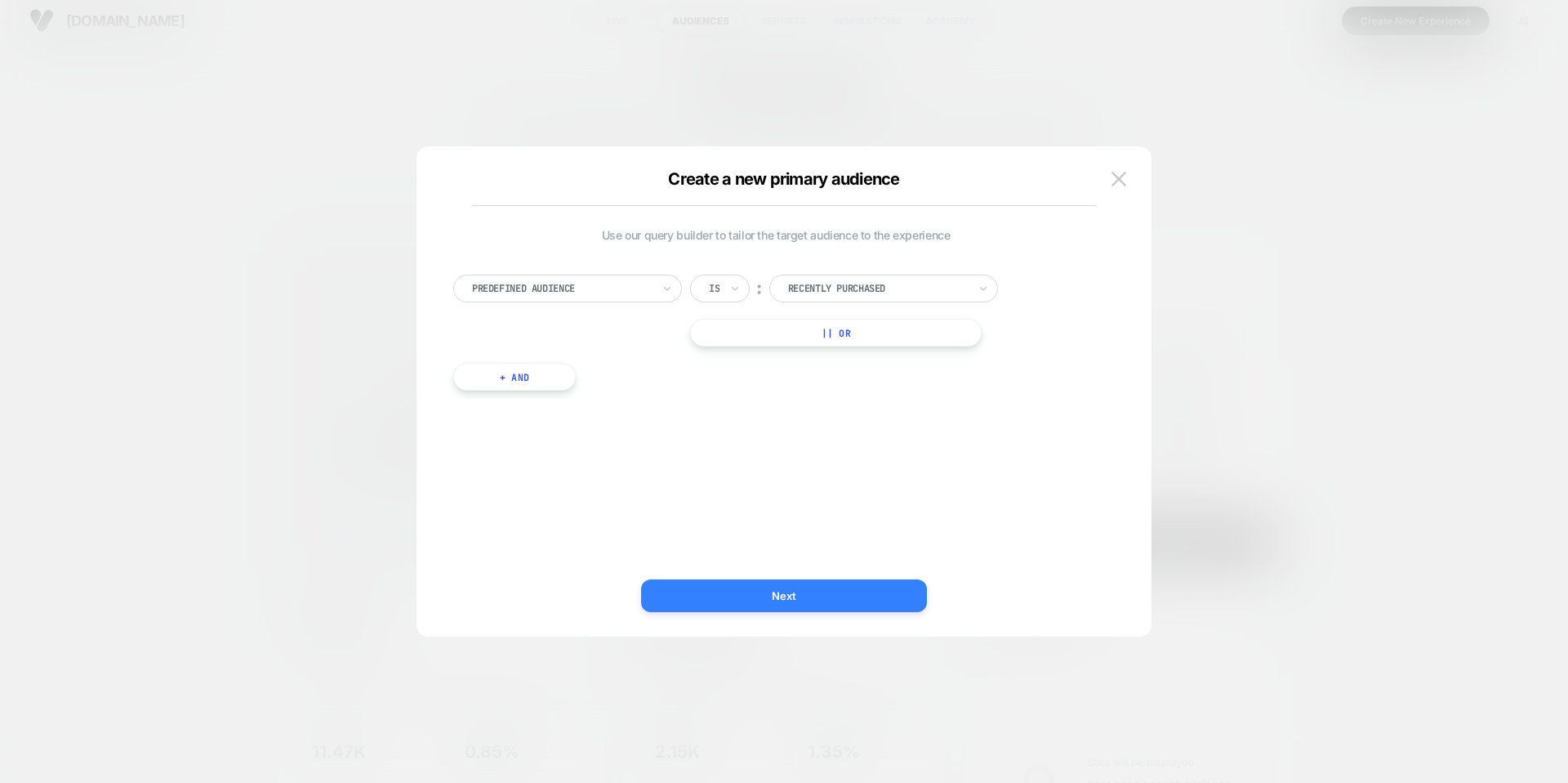
click at [777, 592] on button "Next" at bounding box center [784, 595] width 286 height 32
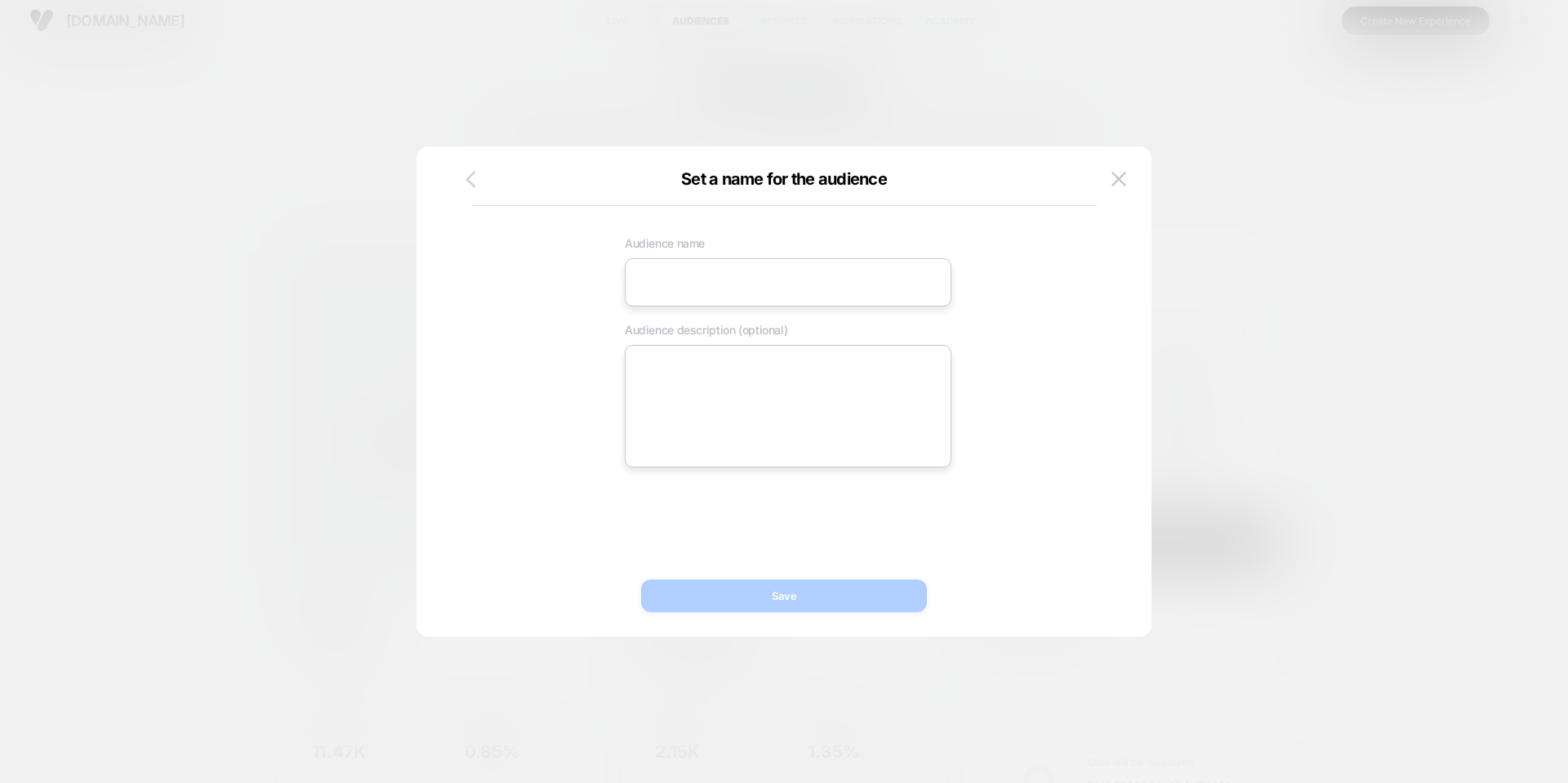
click at [463, 181] on icon "button" at bounding box center [471, 179] width 21 height 21
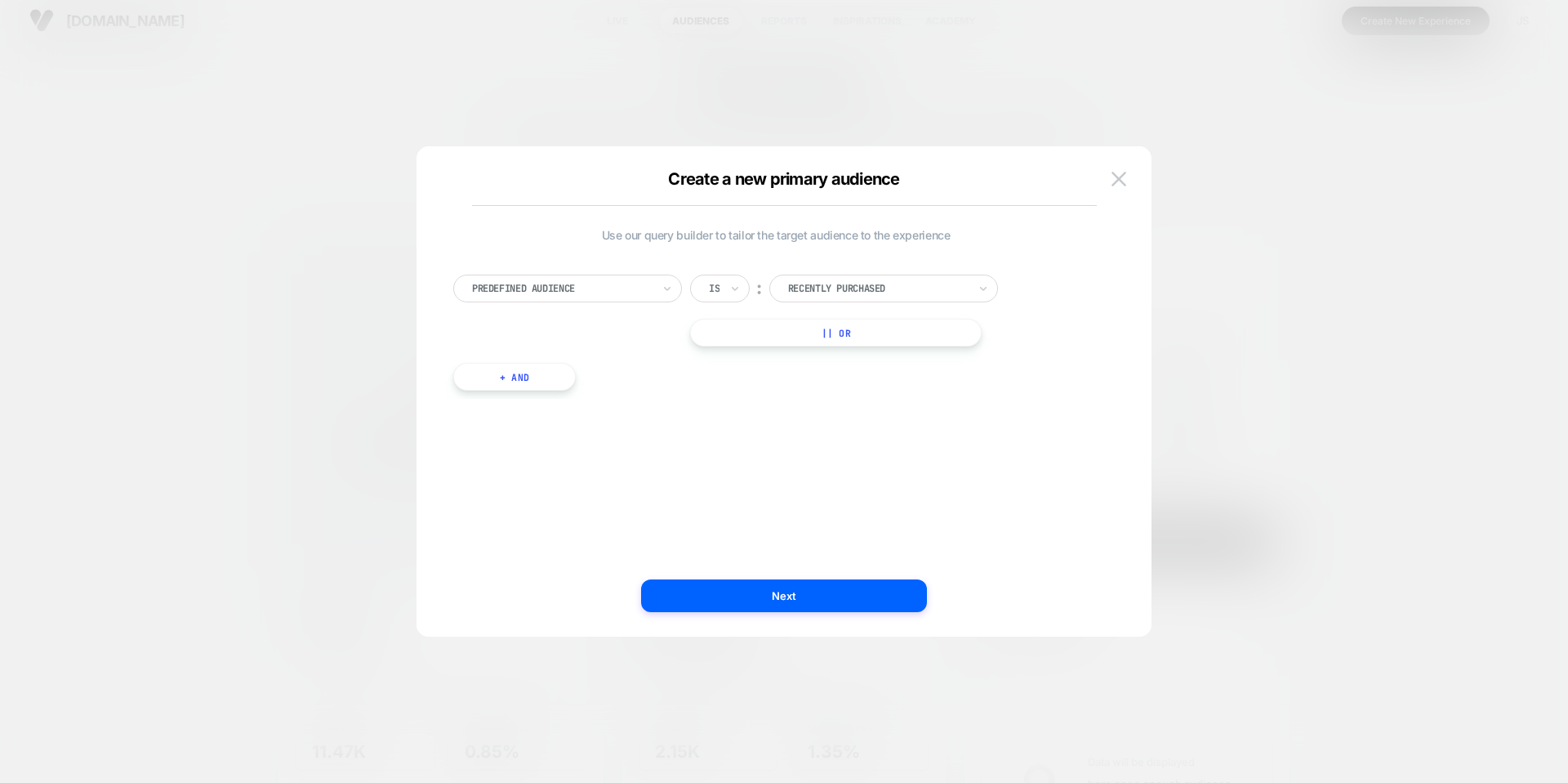
click at [801, 290] on div at bounding box center [878, 288] width 179 height 14
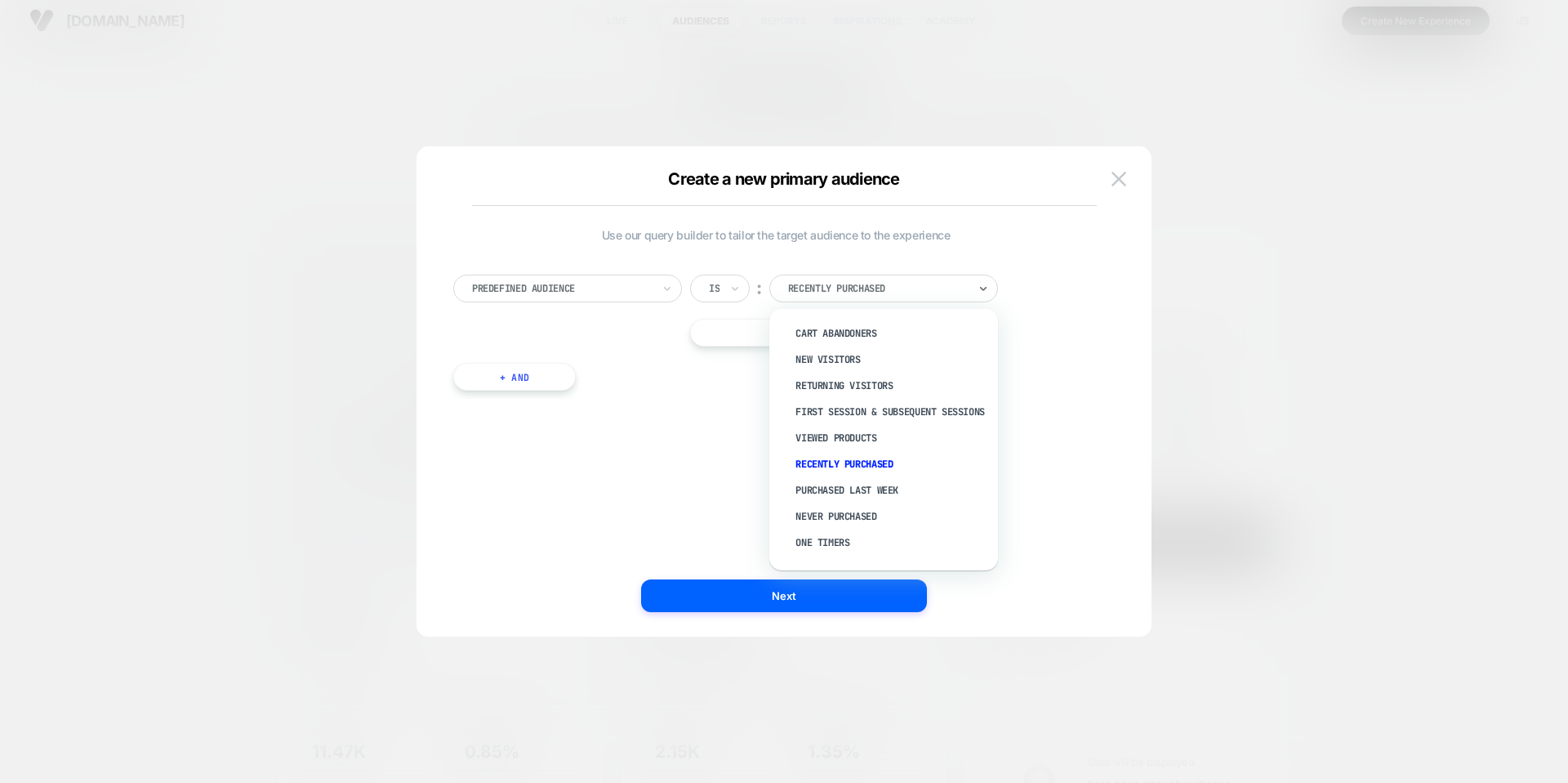
click at [801, 290] on div at bounding box center [878, 288] width 179 height 14
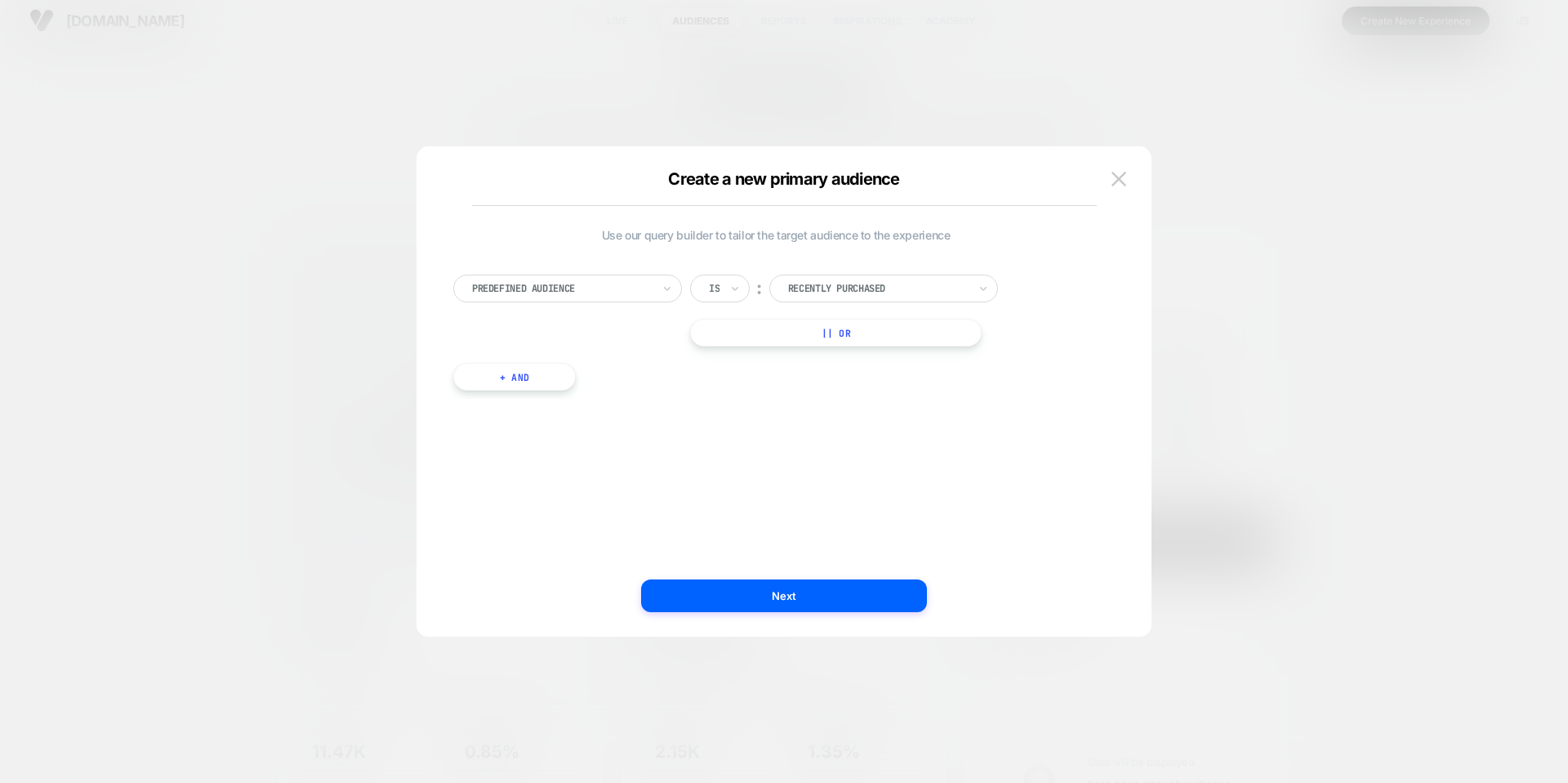
click at [707, 455] on div "Use our query builder to tailor the target audience to the experience Predefine…" at bounding box center [775, 391] width 686 height 425
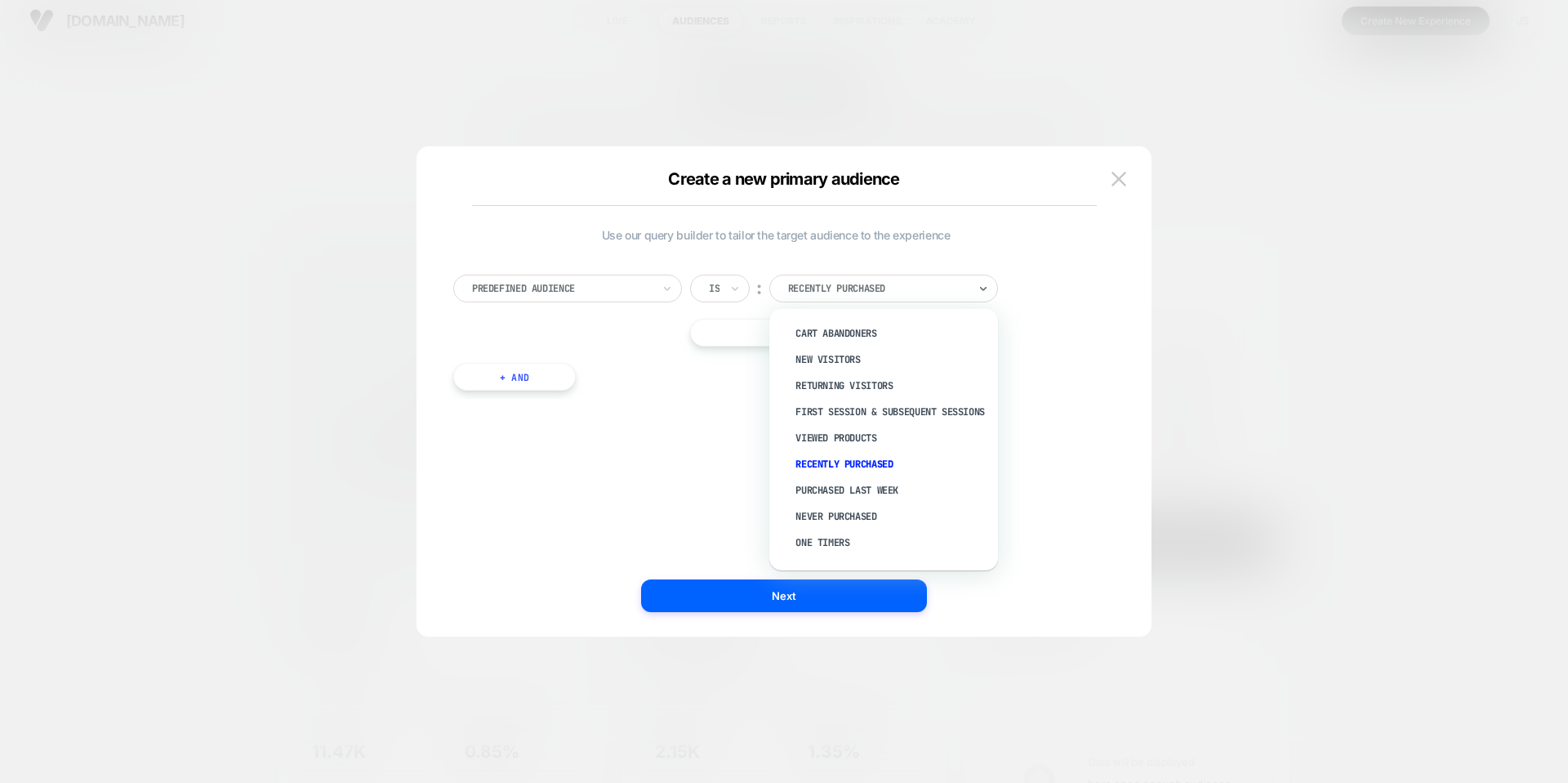
drag, startPoint x: 901, startPoint y: 282, endPoint x: 795, endPoint y: 287, distance: 106.1
click at [795, 287] on div at bounding box center [878, 288] width 179 height 14
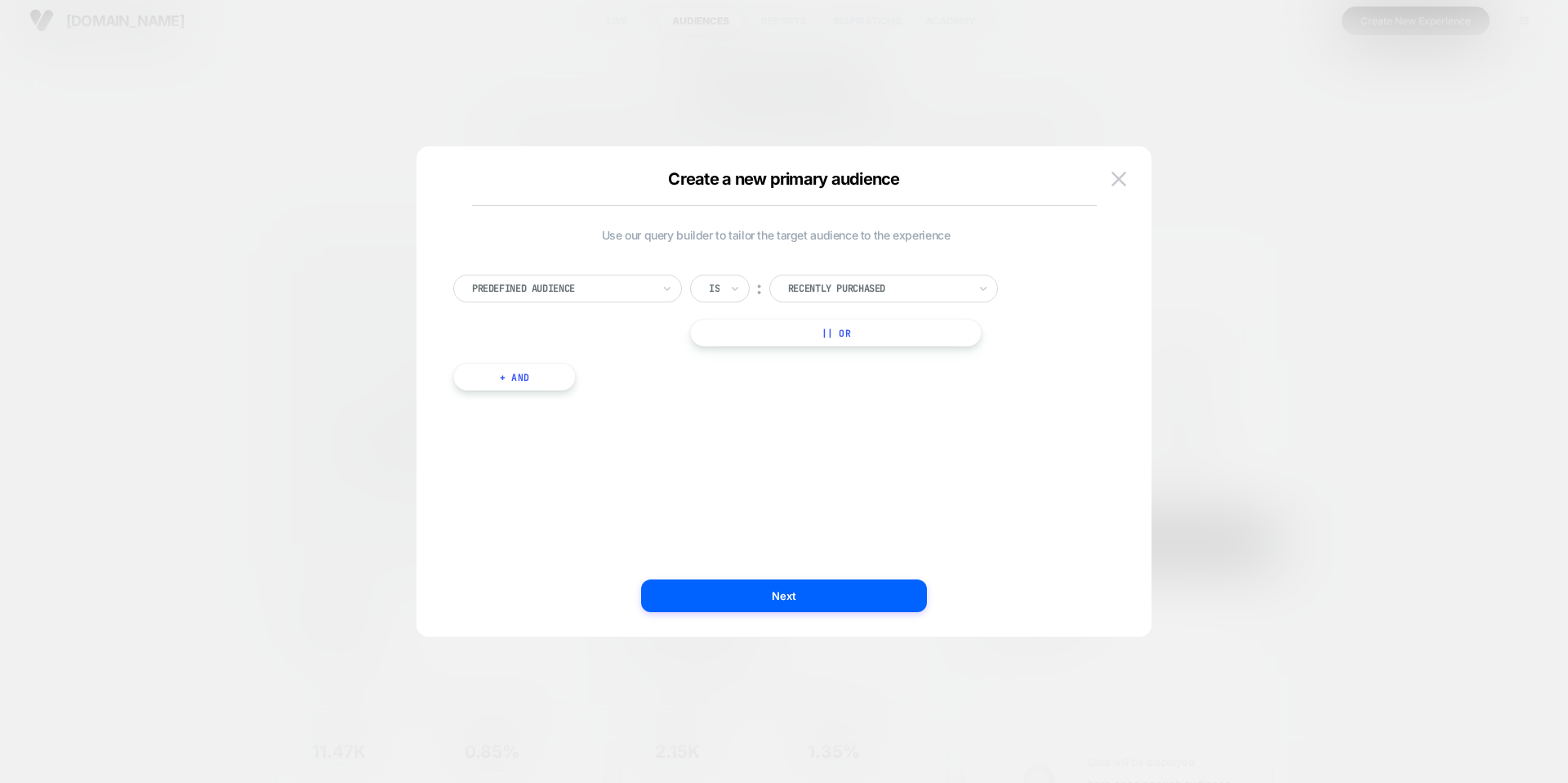
drag, startPoint x: 795, startPoint y: 287, endPoint x: 857, endPoint y: 289, distance: 62.0
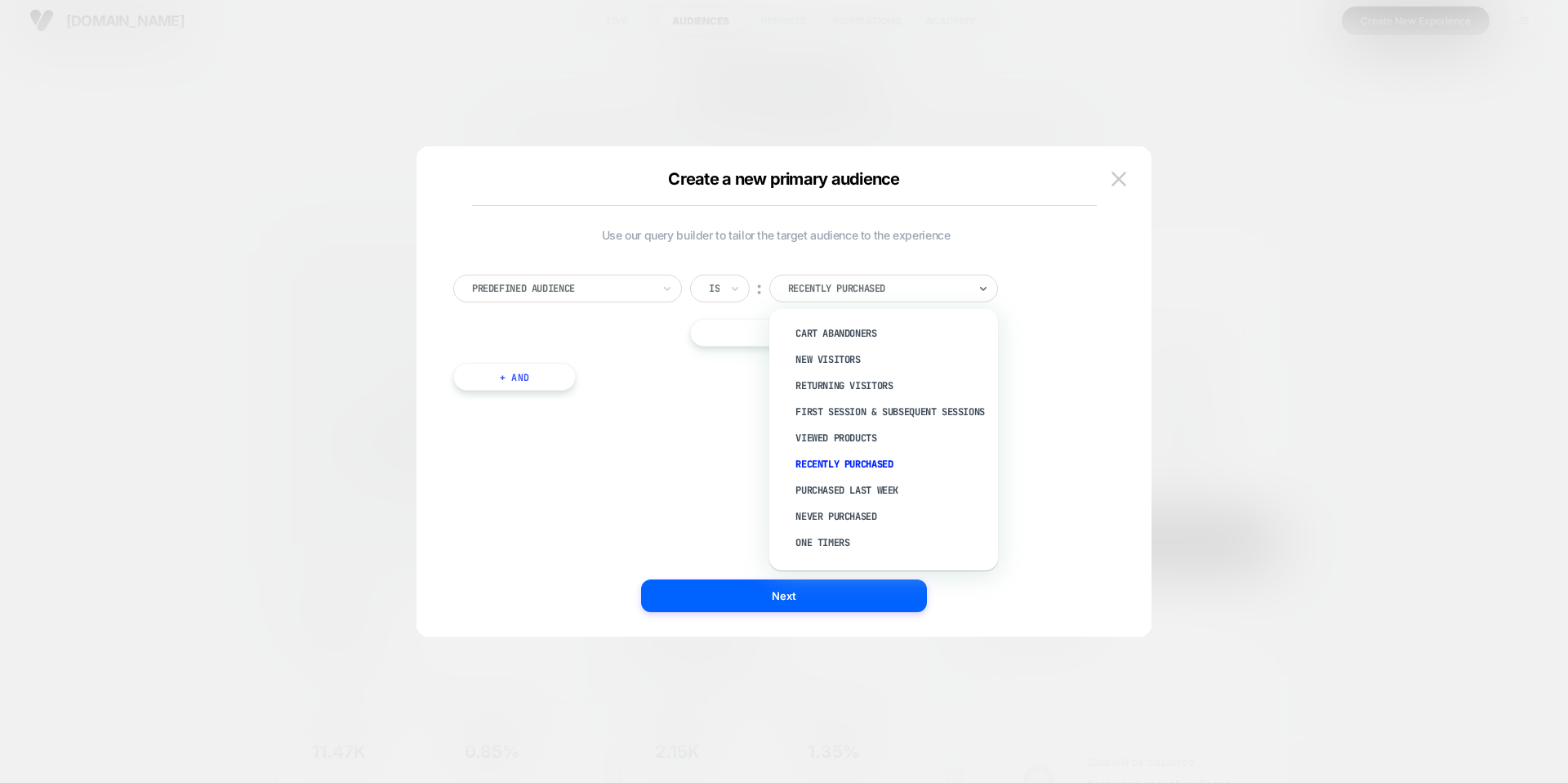
copy div
click at [765, 595] on button "Next" at bounding box center [784, 595] width 286 height 32
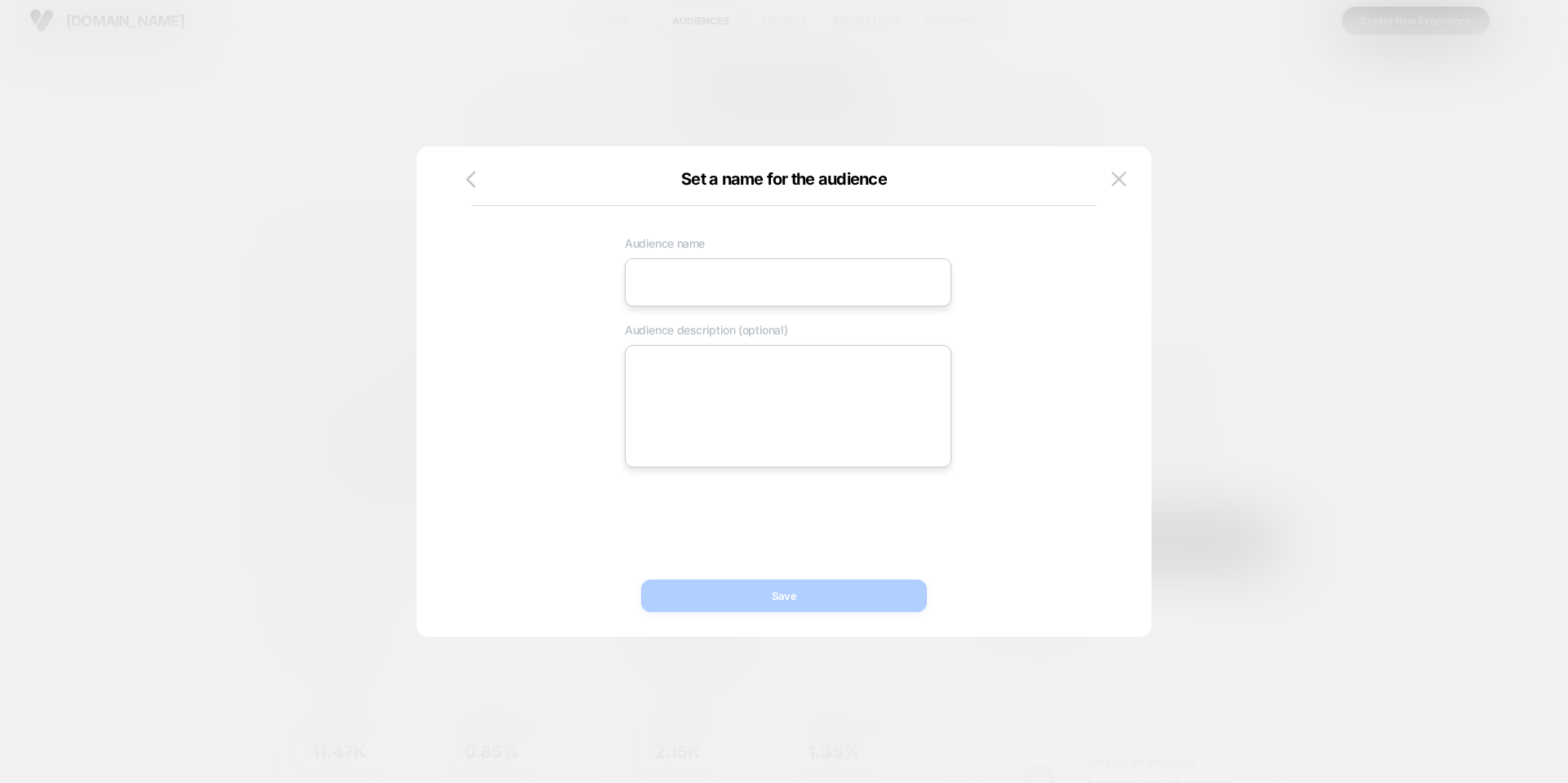
click at [721, 256] on div "Audience name Audience description (optional)" at bounding box center [789, 347] width 645 height 239
click at [733, 317] on div "Audience name Audience description (optional)" at bounding box center [789, 347] width 645 height 239
click at [736, 283] on input at bounding box center [788, 282] width 327 height 48
paste input "*"
type input "**********"
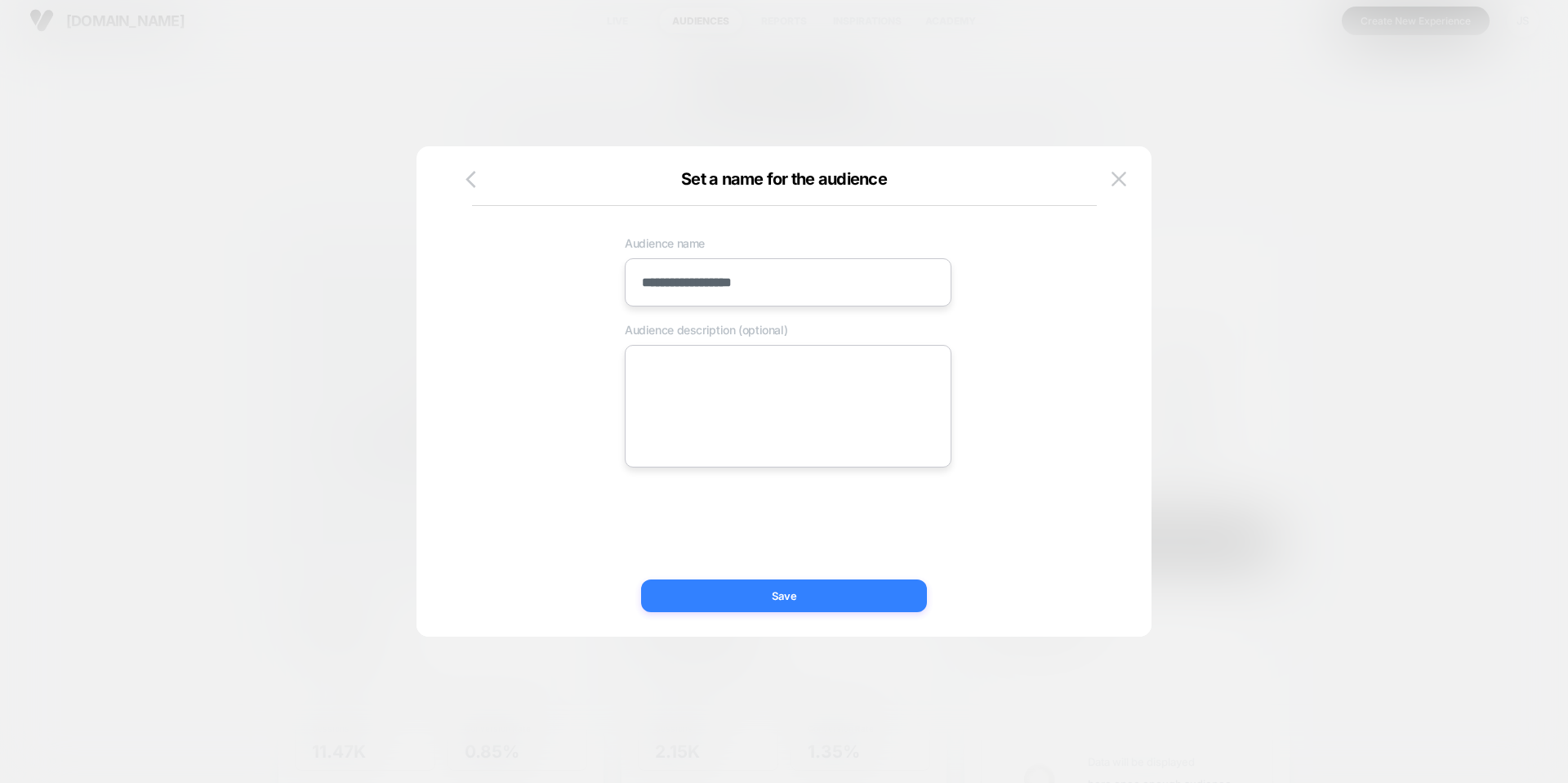
click at [794, 594] on button "Save" at bounding box center [784, 595] width 286 height 32
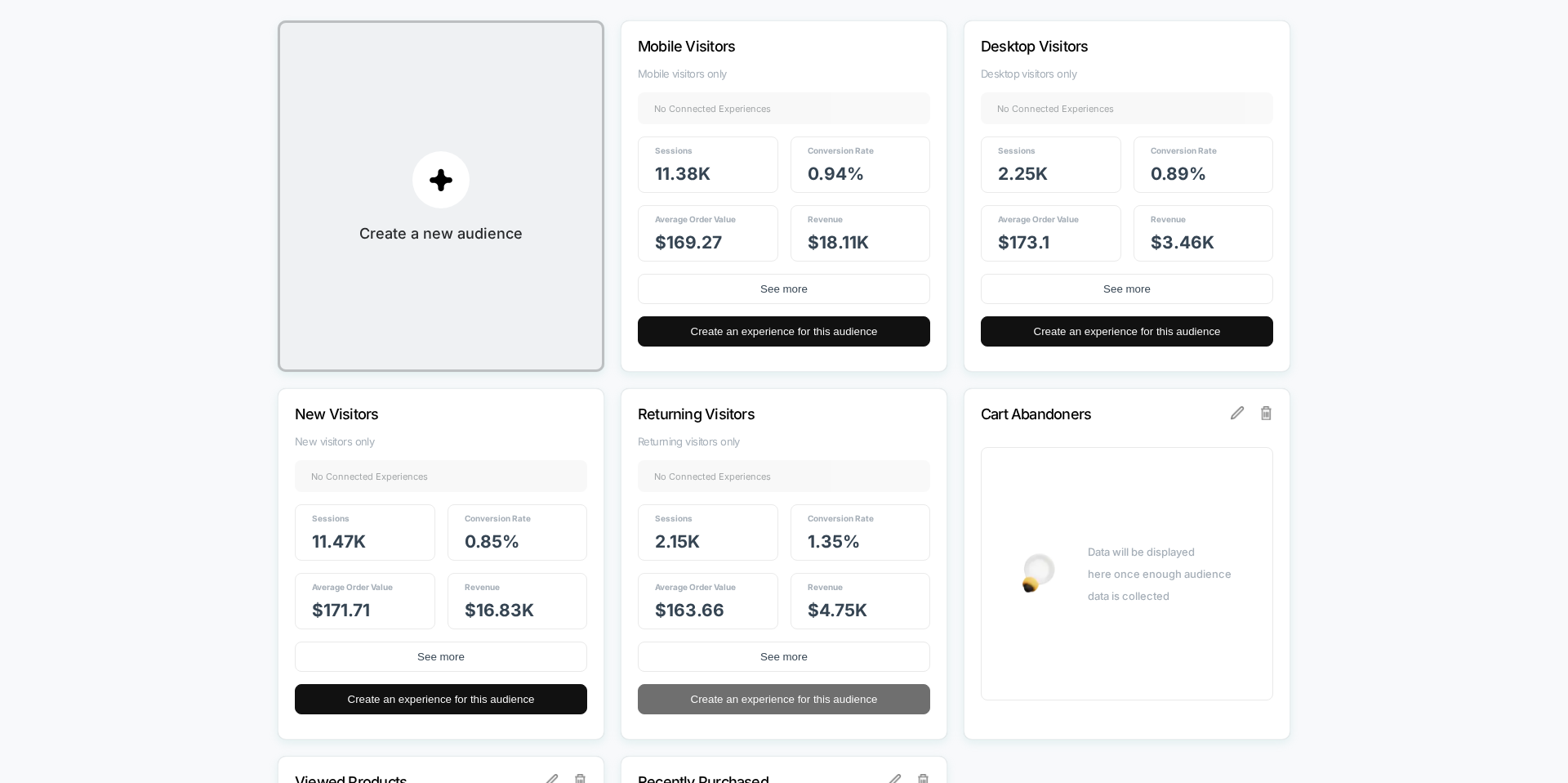
scroll to position [84, 0]
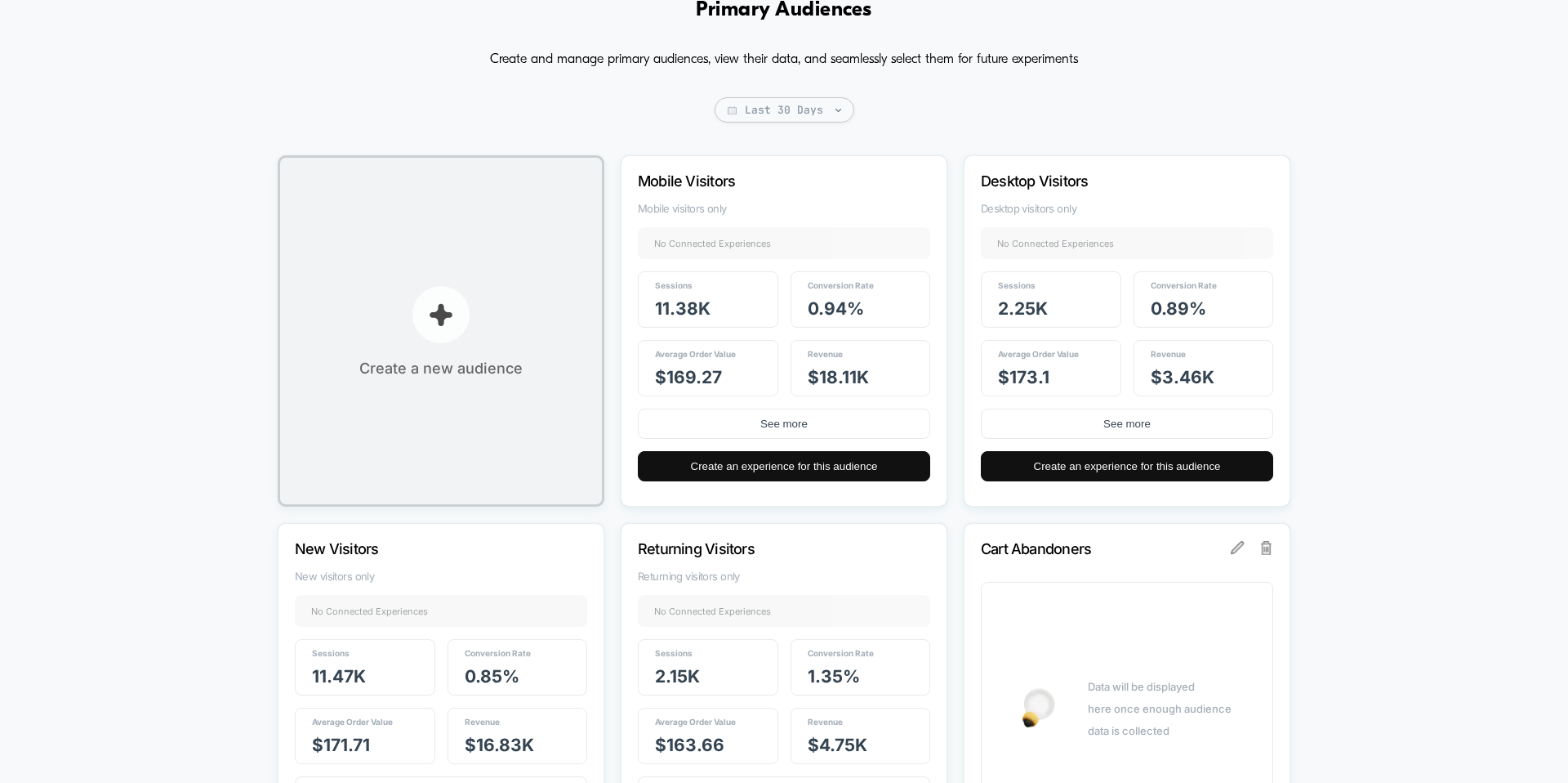
click at [437, 337] on p "button" at bounding box center [441, 314] width 57 height 57
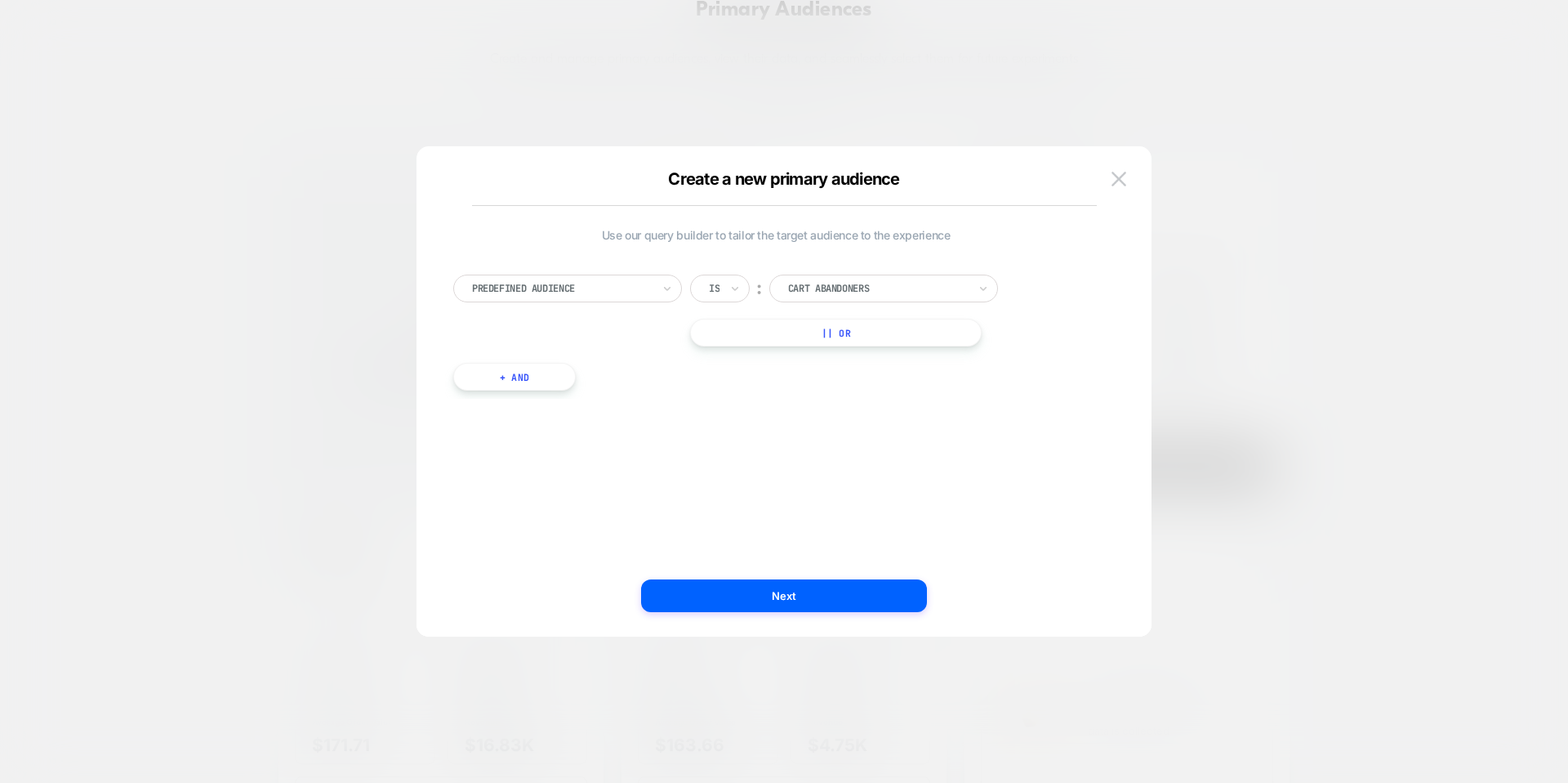
click at [795, 287] on div at bounding box center [878, 288] width 179 height 14
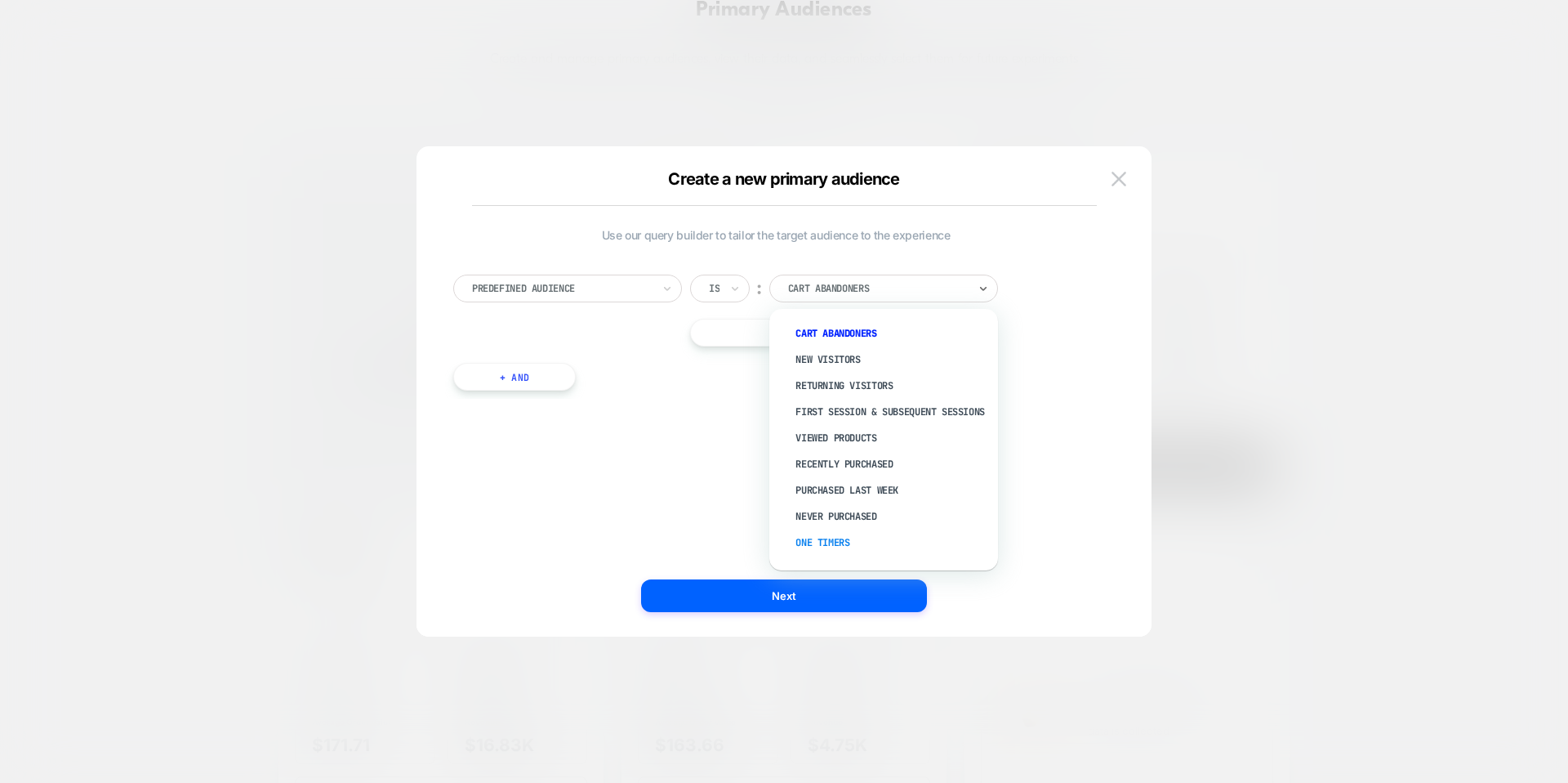
scroll to position [62, 0]
click at [832, 495] on div "One Timers" at bounding box center [892, 494] width 213 height 27
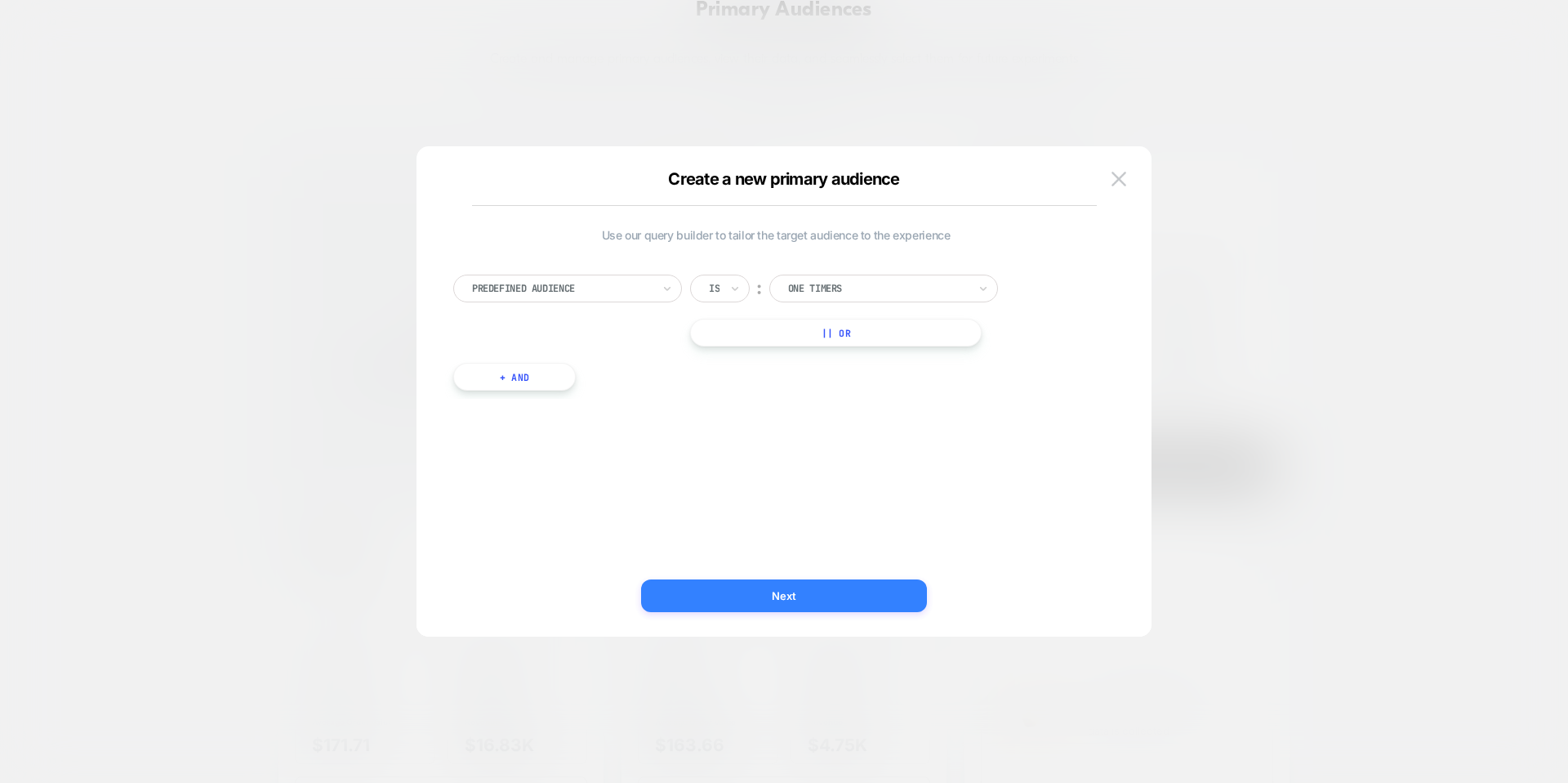
click at [800, 595] on button "Next" at bounding box center [784, 595] width 286 height 32
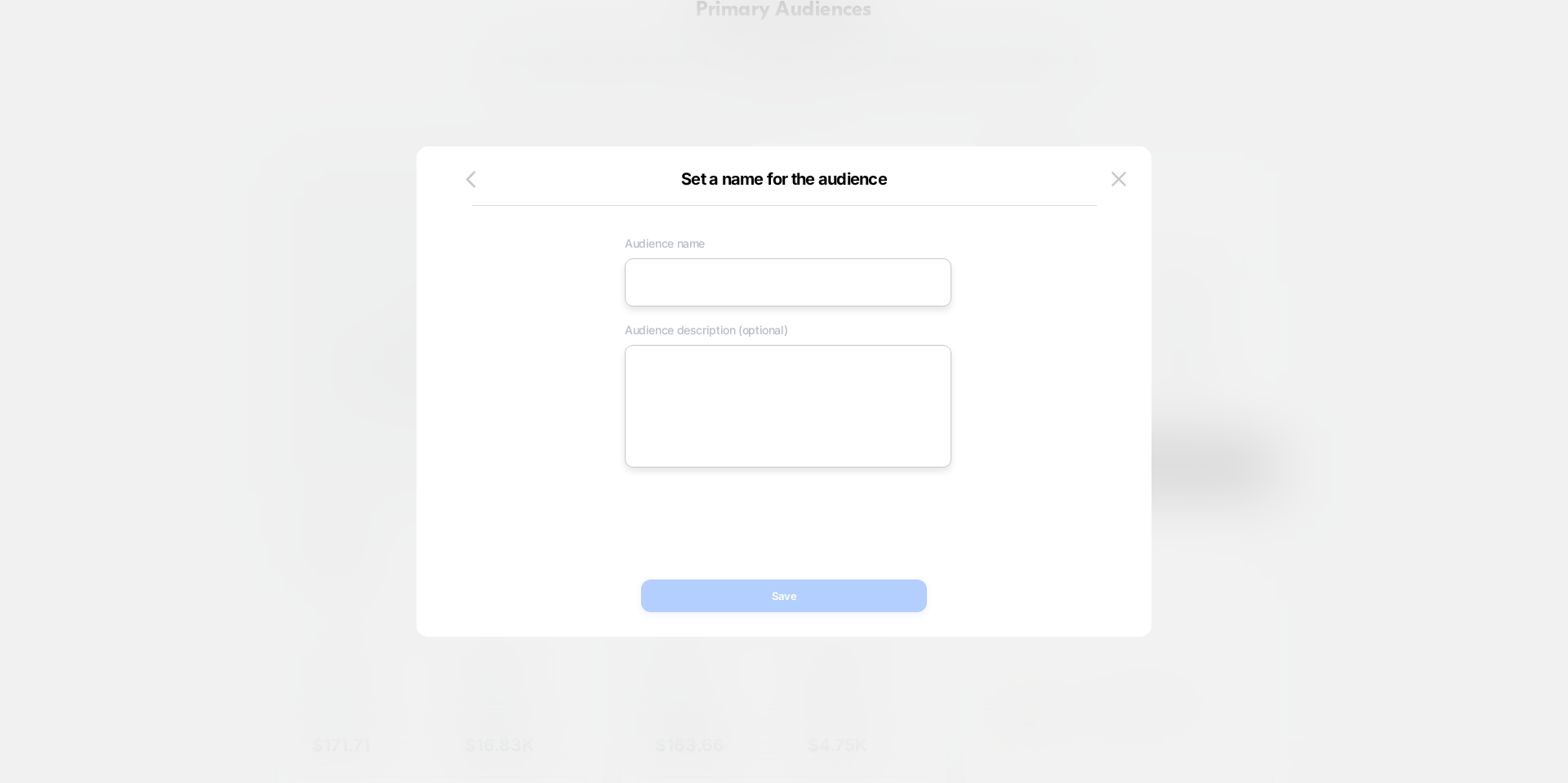
click at [719, 289] on input at bounding box center [788, 282] width 327 height 48
type input "**********"
click at [713, 595] on button "Save" at bounding box center [784, 595] width 286 height 32
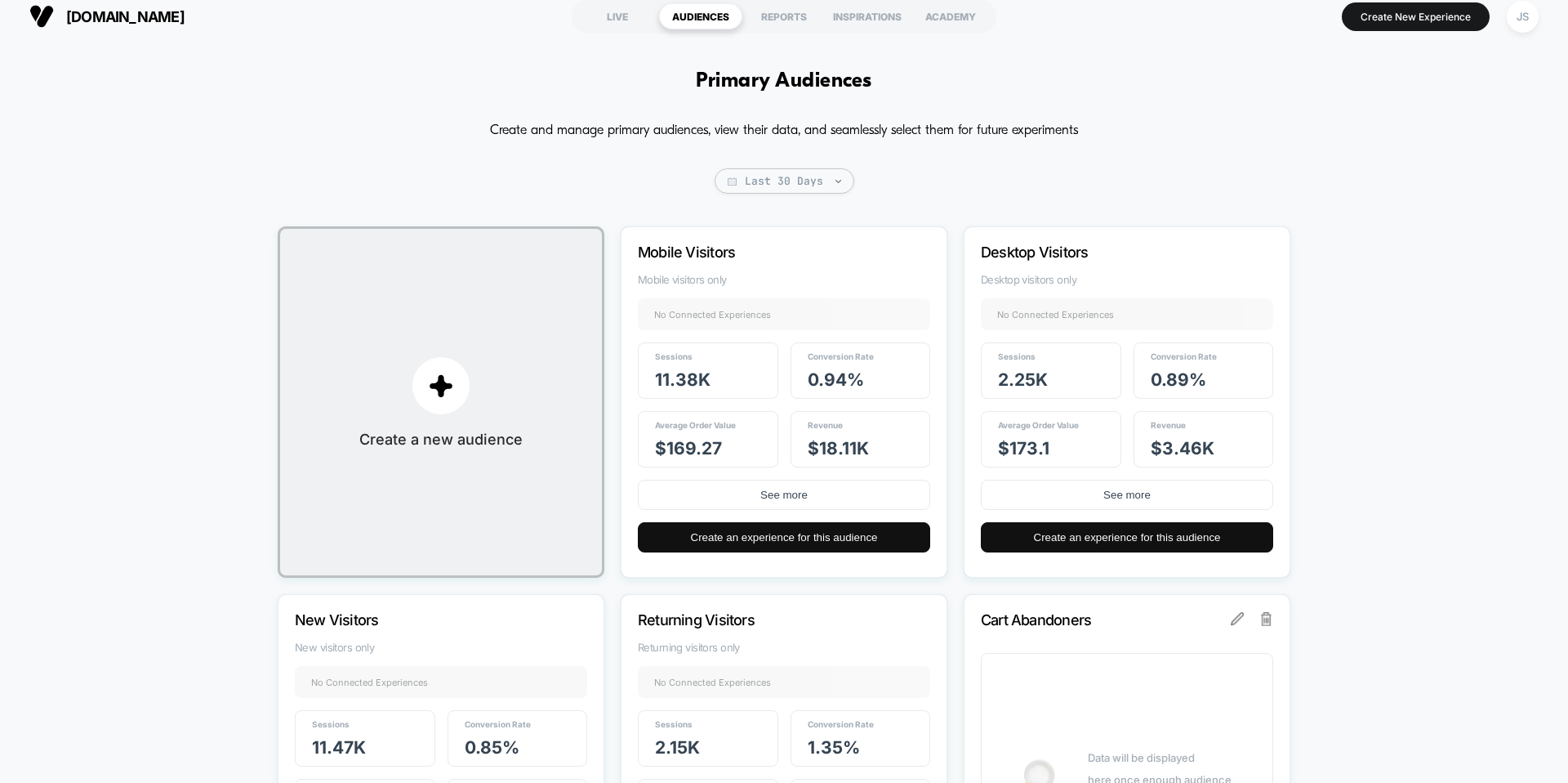
scroll to position [0, 0]
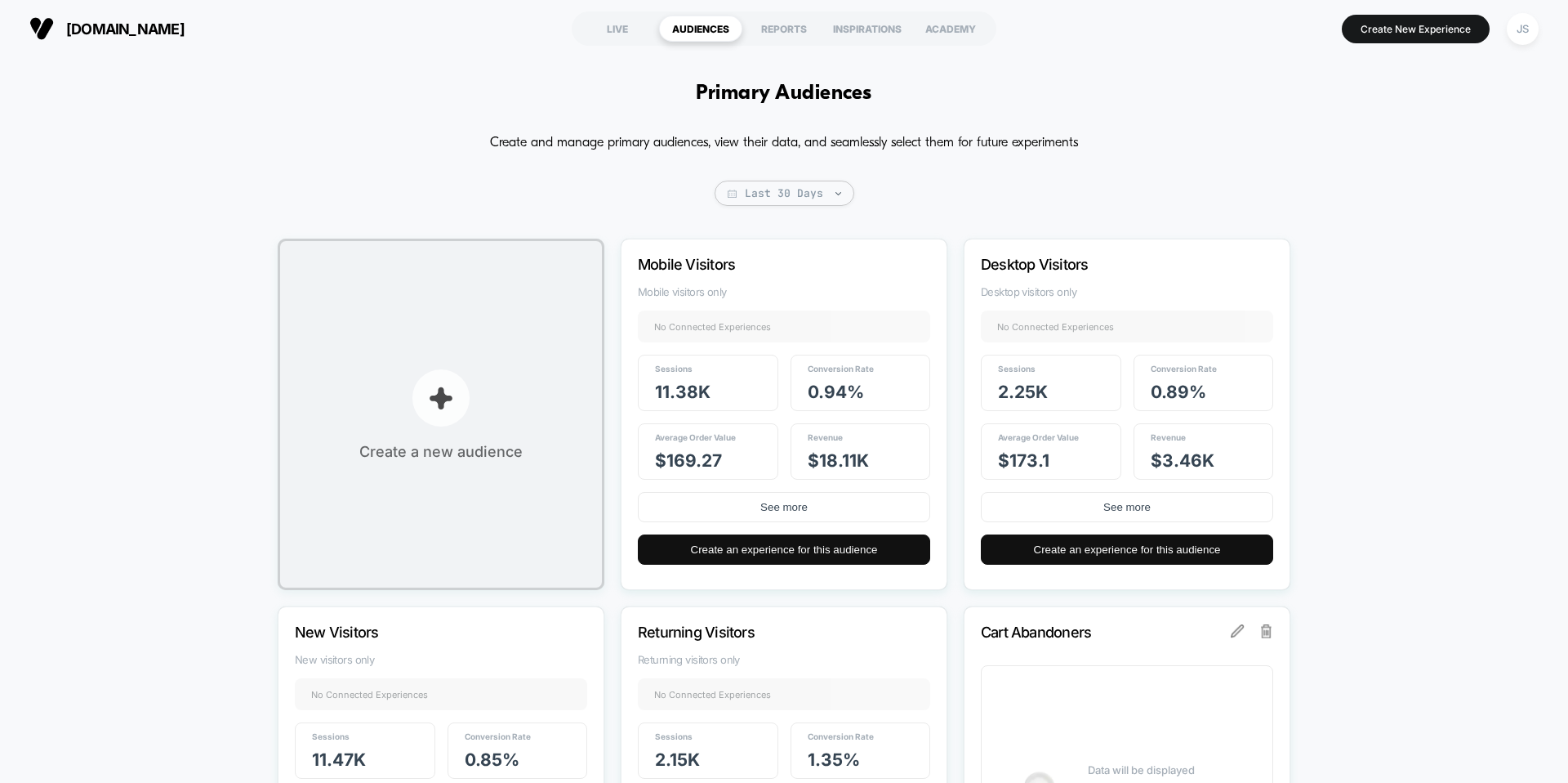
click at [422, 411] on p "button" at bounding box center [441, 398] width 57 height 57
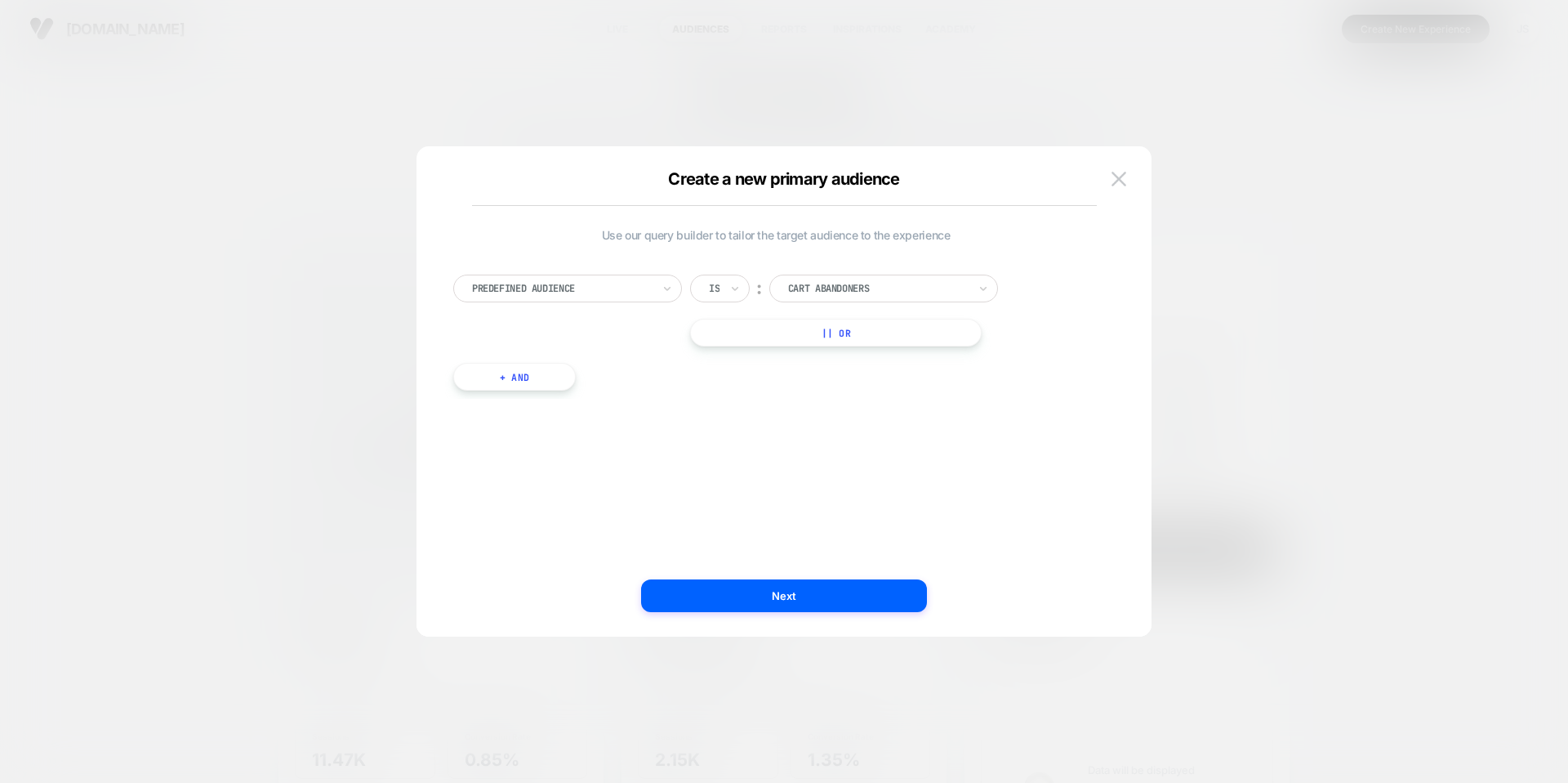
click at [835, 290] on div at bounding box center [878, 288] width 179 height 14
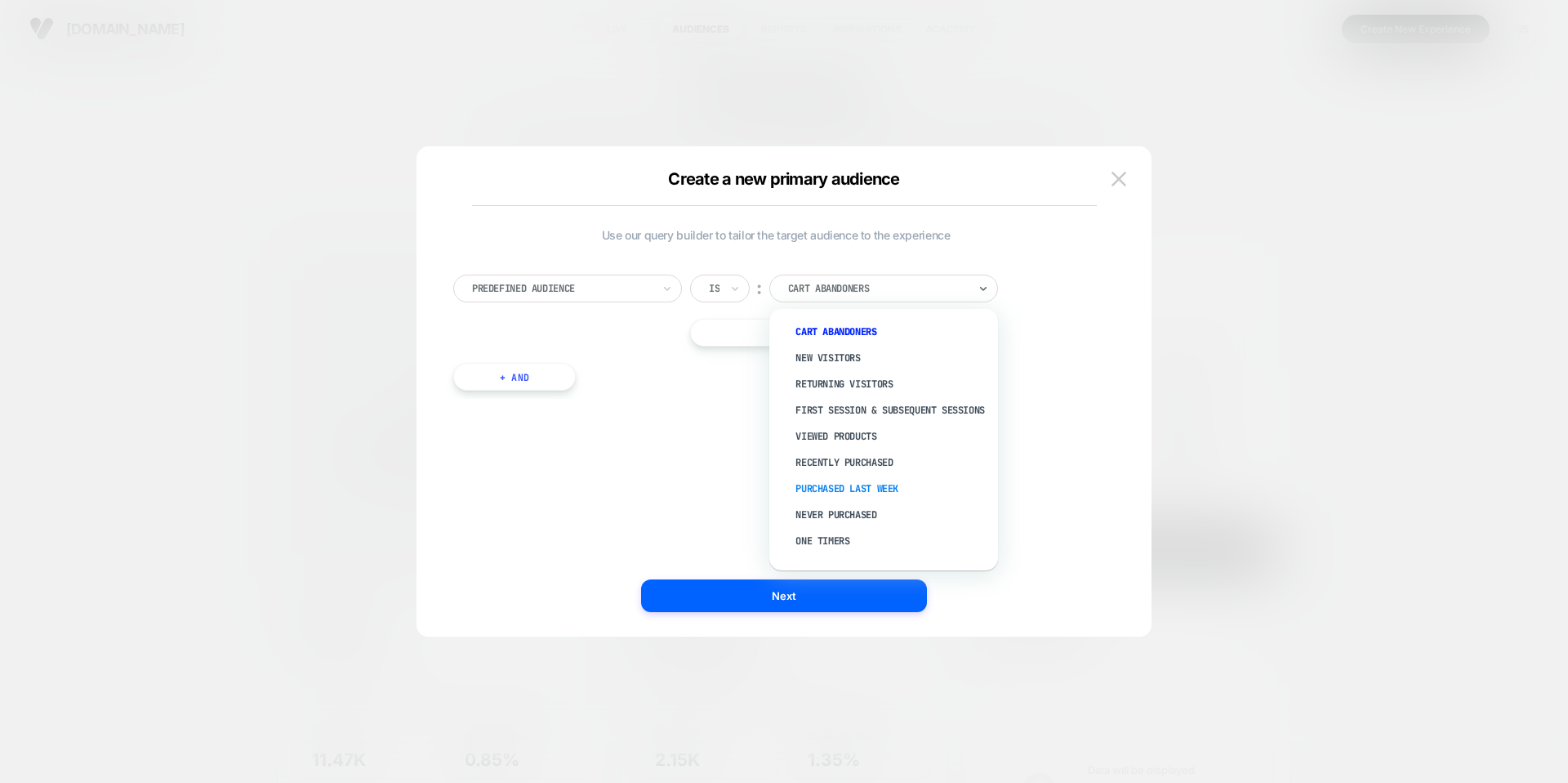
scroll to position [62, 0]
click at [583, 268] on div "Predefined Audience Is ︰ option Recently Purchased focused, 6 of 11. 11 results…" at bounding box center [775, 324] width 662 height 149
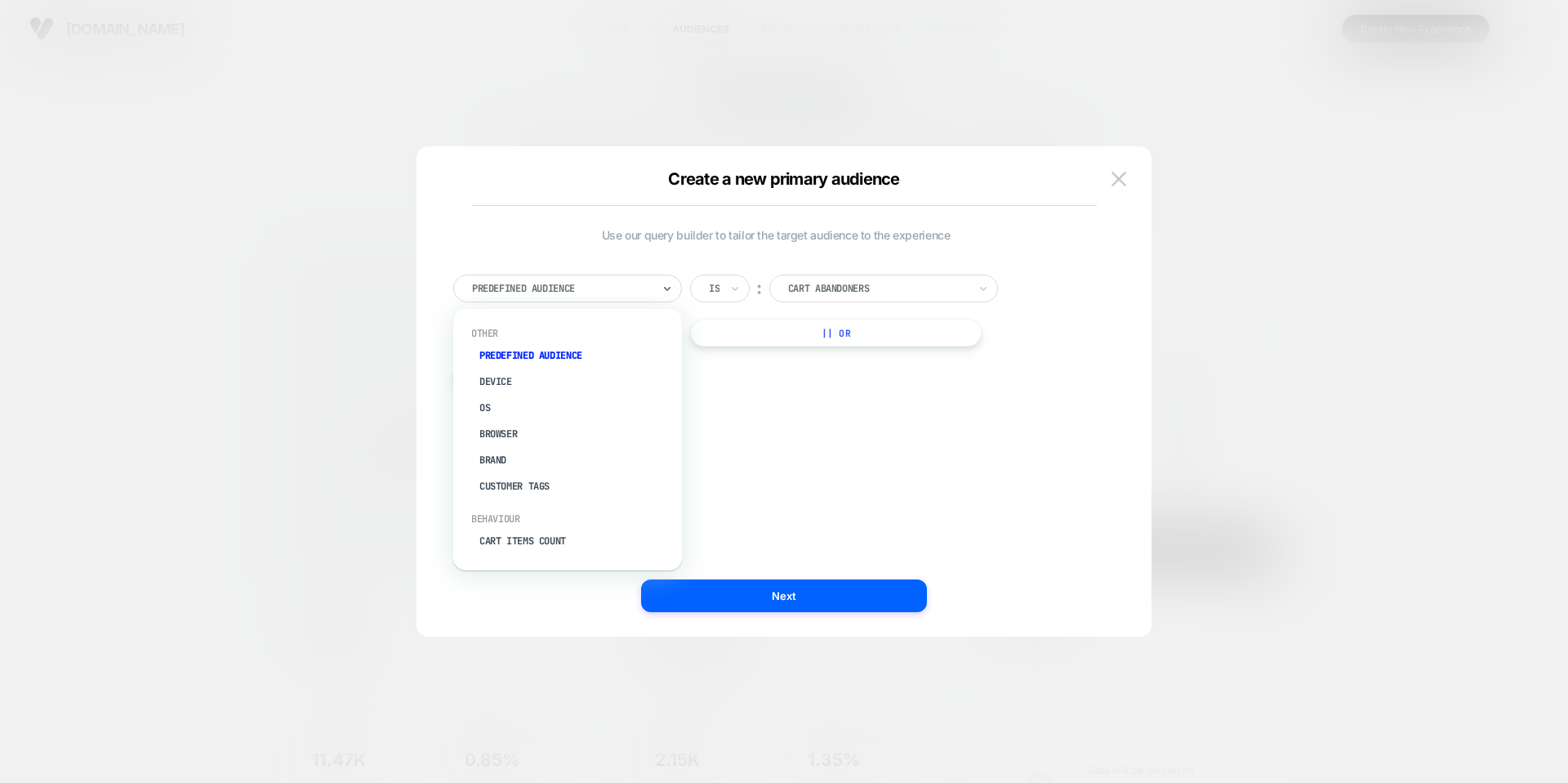
click at [589, 288] on div at bounding box center [561, 288] width 179 height 14
click at [764, 388] on div "Predefined Audience Is ︰ Cart Abandoners || Or + And" at bounding box center [775, 324] width 662 height 149
click at [543, 289] on div at bounding box center [561, 288] width 179 height 14
click at [562, 490] on div "Customer Tags" at bounding box center [576, 486] width 213 height 27
click at [824, 294] on div at bounding box center [878, 288] width 179 height 14
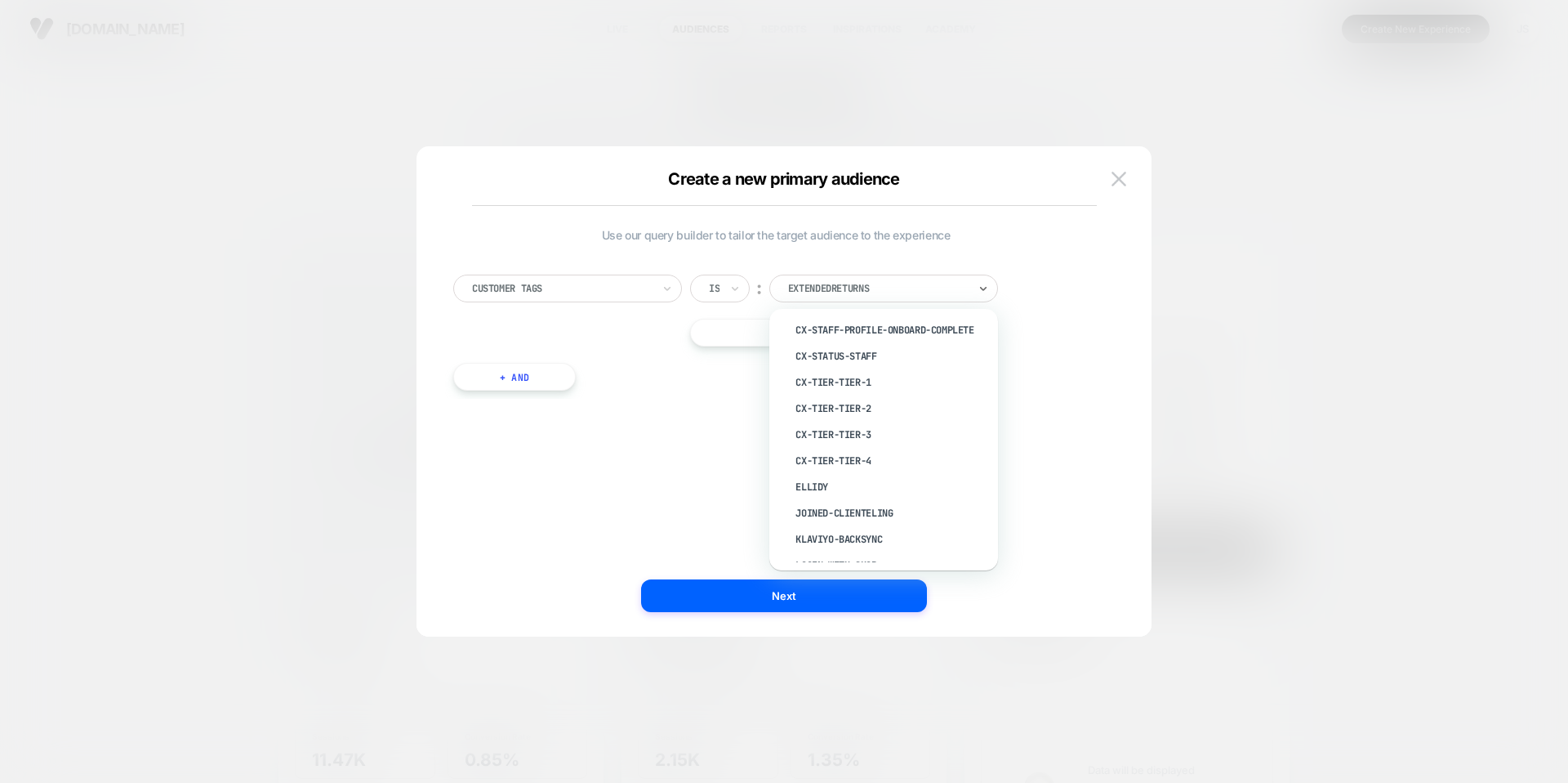
scroll to position [781, 0]
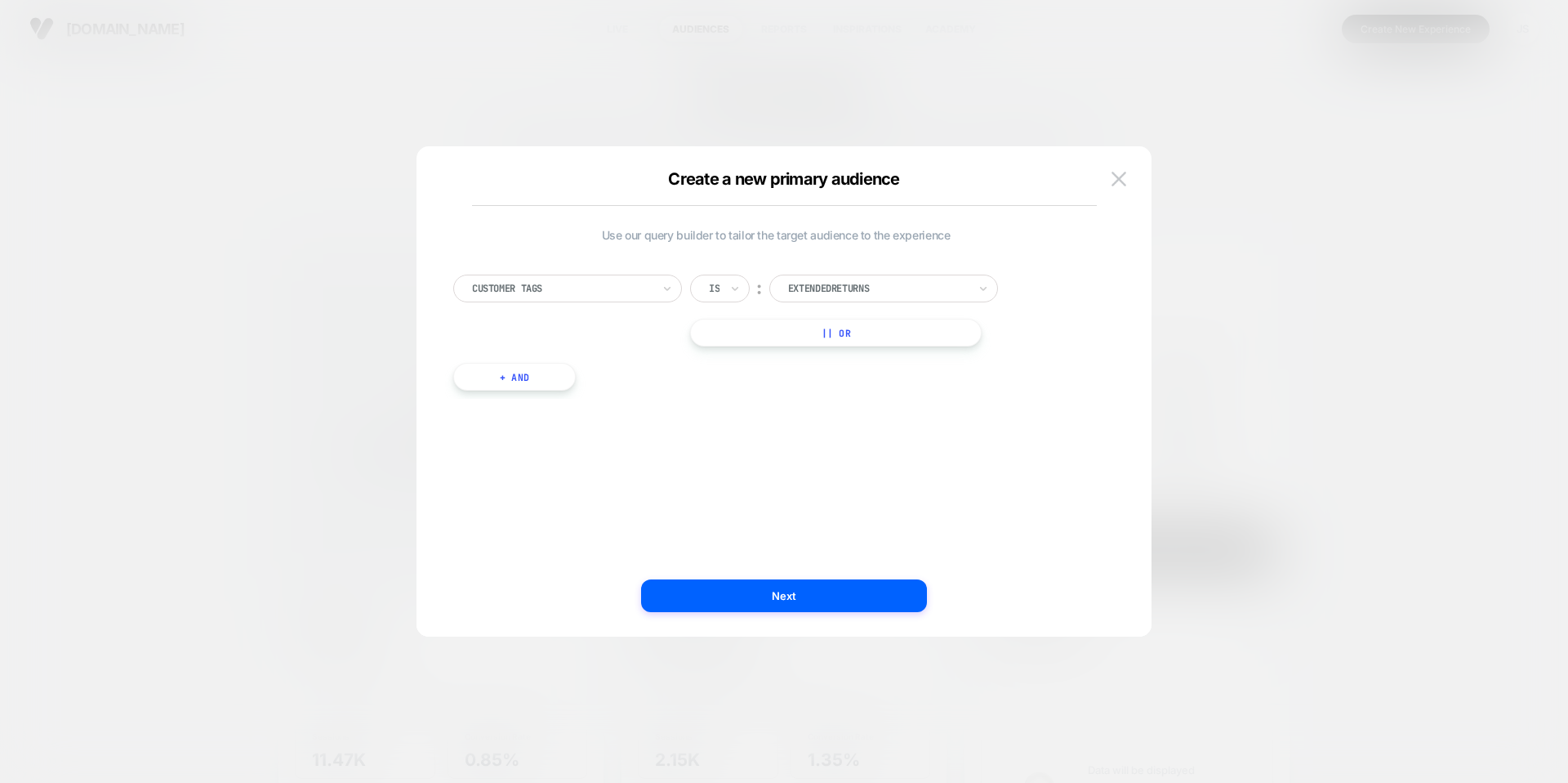
click at [630, 332] on div "Customer Tags Is ︰ Extendedreturns || Or" at bounding box center [776, 310] width 645 height 72
click at [1116, 177] on img at bounding box center [1118, 178] width 14 height 14
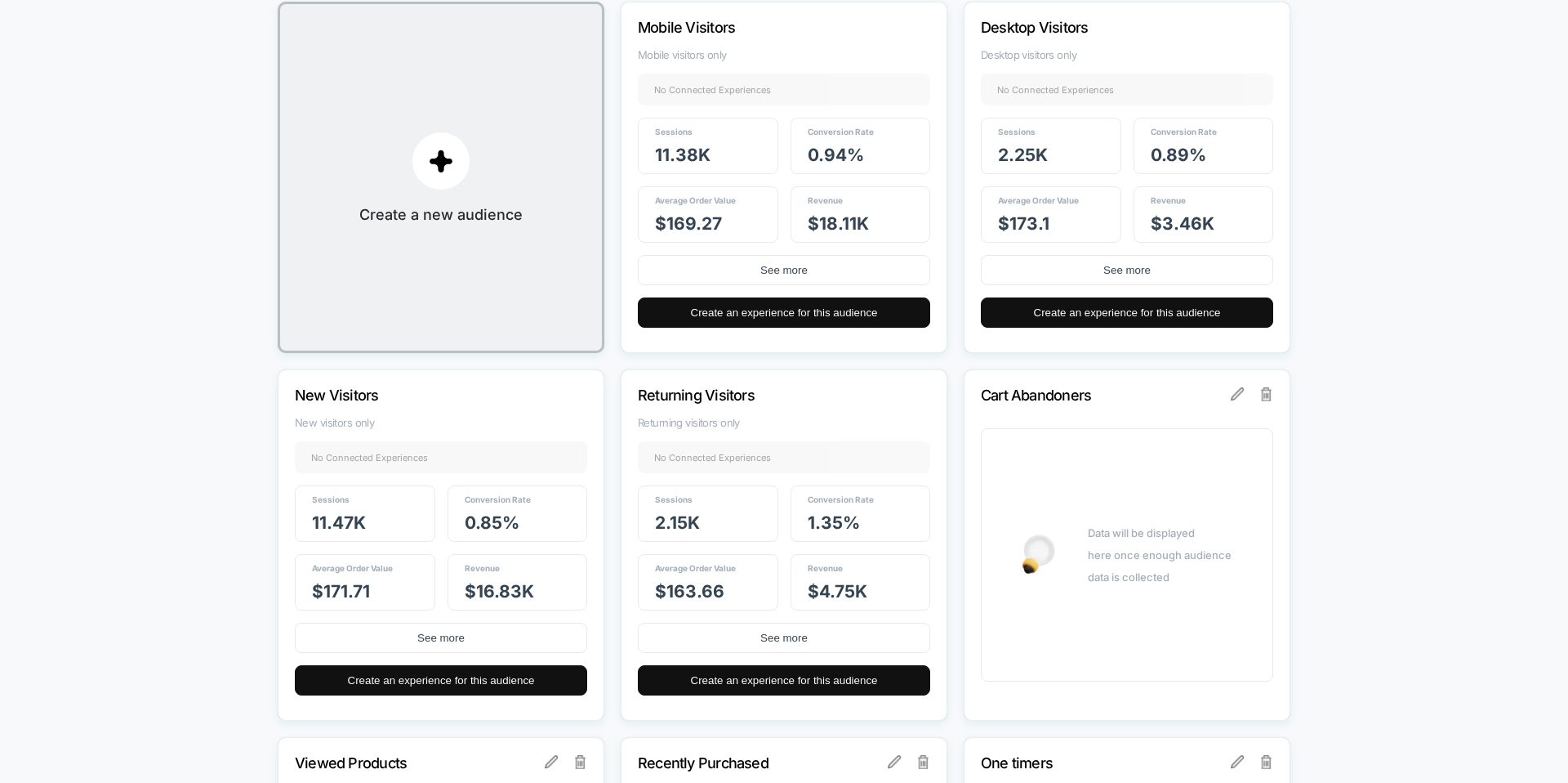
scroll to position [0, 0]
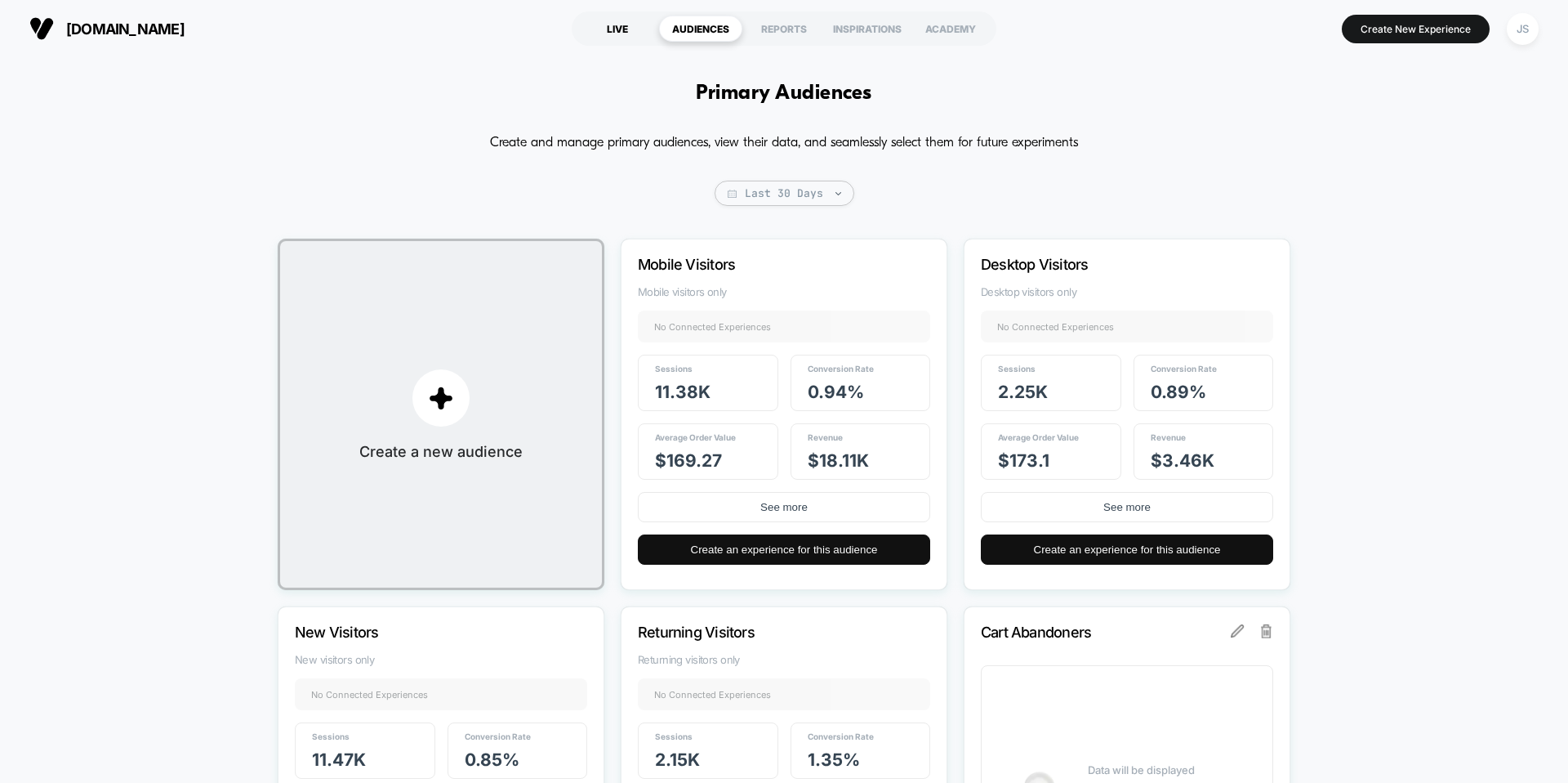
click at [614, 36] on div "LIVE" at bounding box center [618, 28] width 84 height 27
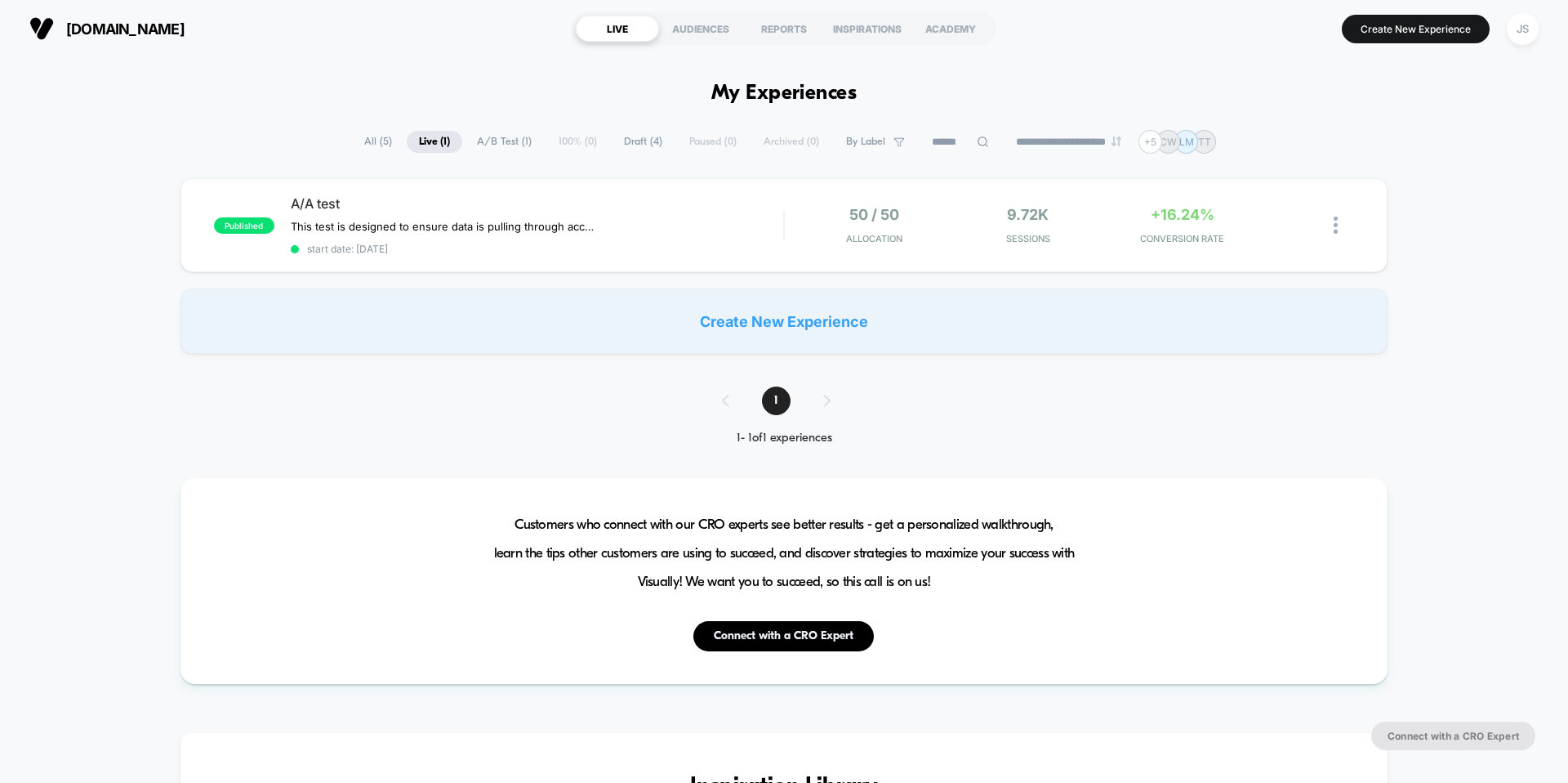
click at [608, 46] on section "LIVE AUDIENCES REPORTS INSPIRATIONS ACADEMY" at bounding box center [784, 28] width 498 height 41
click at [1530, 30] on div "JS" at bounding box center [1523, 29] width 32 height 32
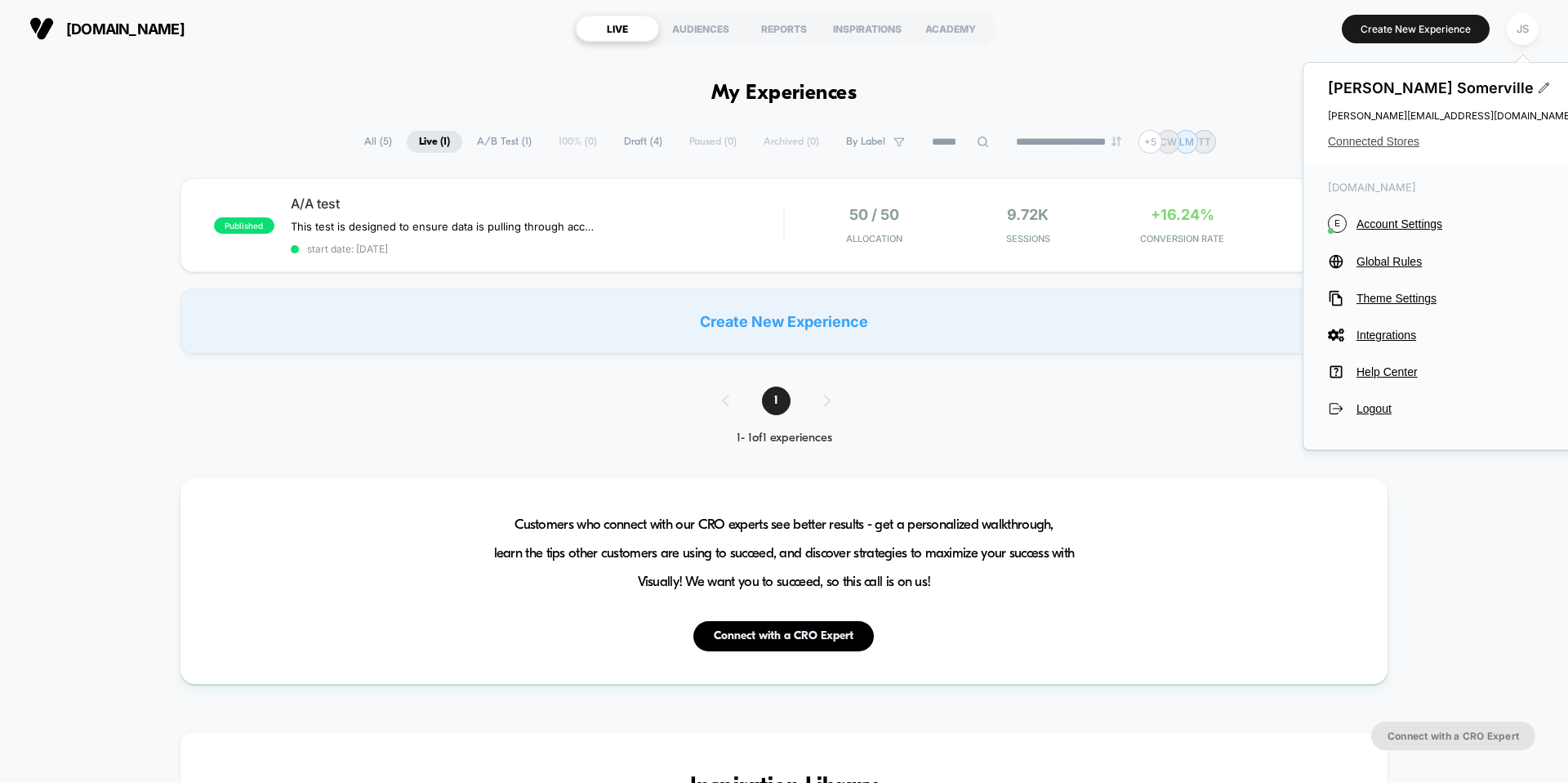
click at [1396, 140] on span "Connected Stores" at bounding box center [1450, 141] width 245 height 13
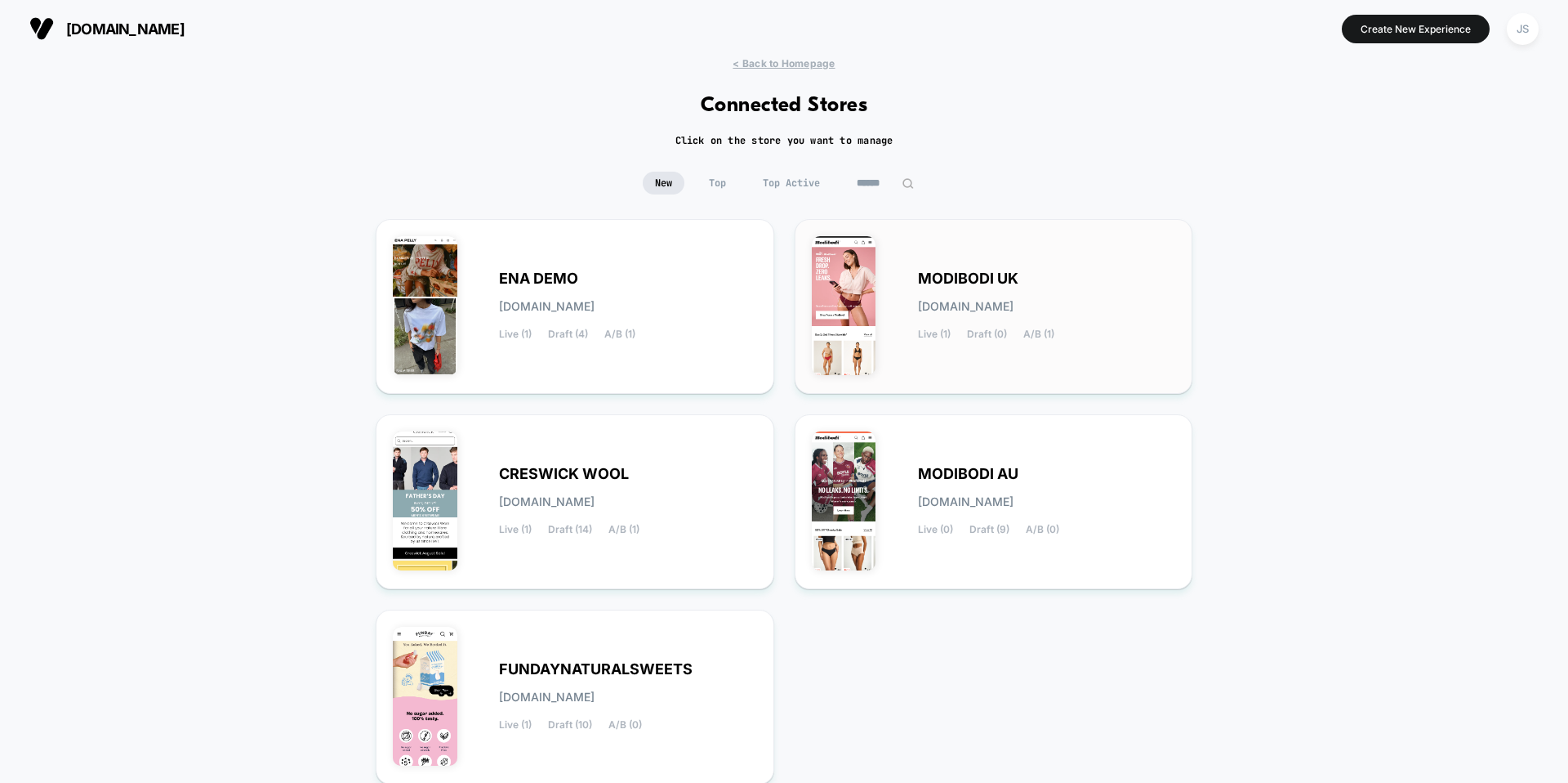
click at [939, 276] on span "MODIBODI UK" at bounding box center [968, 278] width 101 height 11
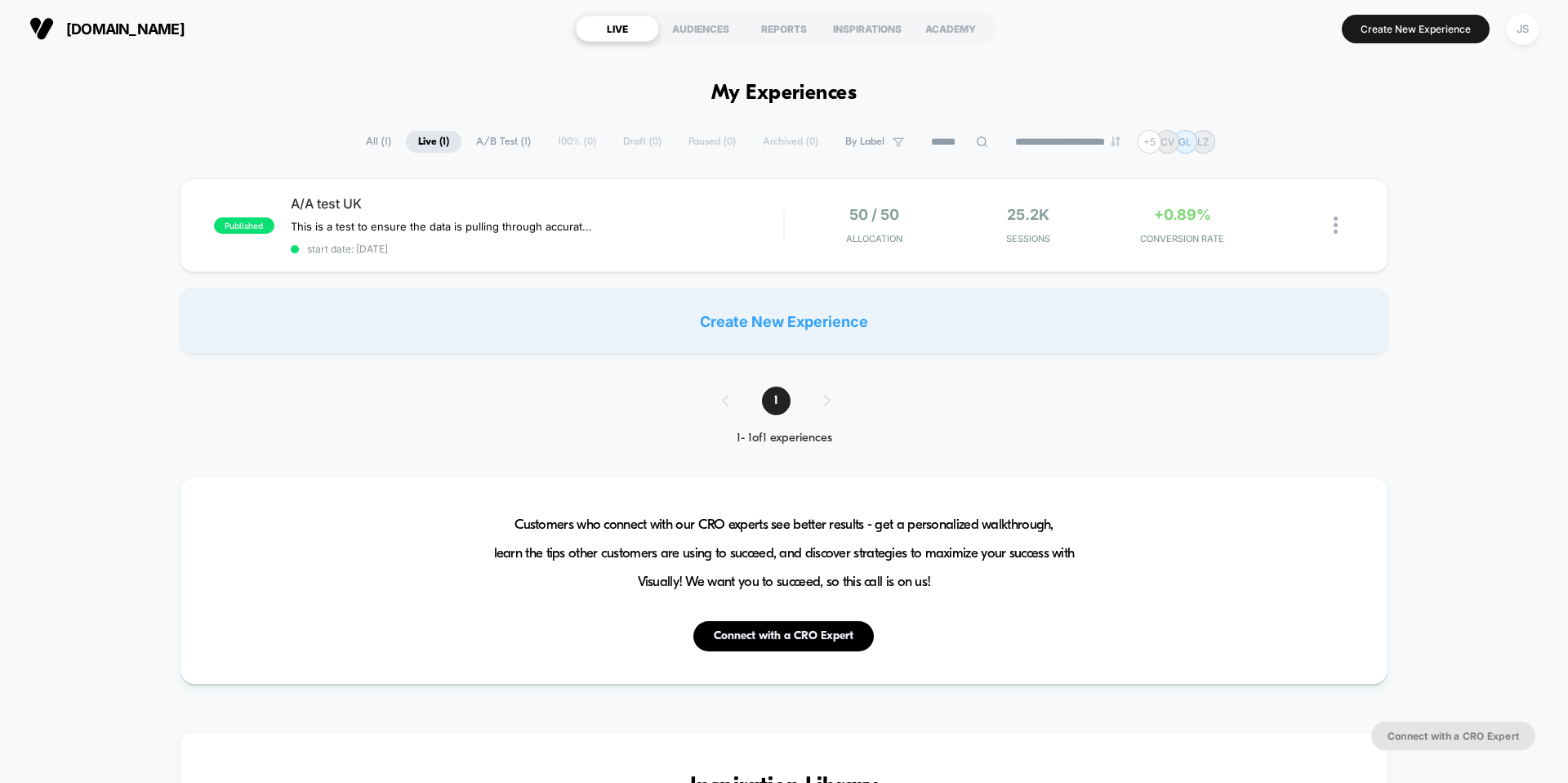
click at [340, 30] on section "[DOMAIN_NAME]" at bounding box center [273, 28] width 498 height 41
click at [1516, 26] on div "JS" at bounding box center [1523, 29] width 32 height 32
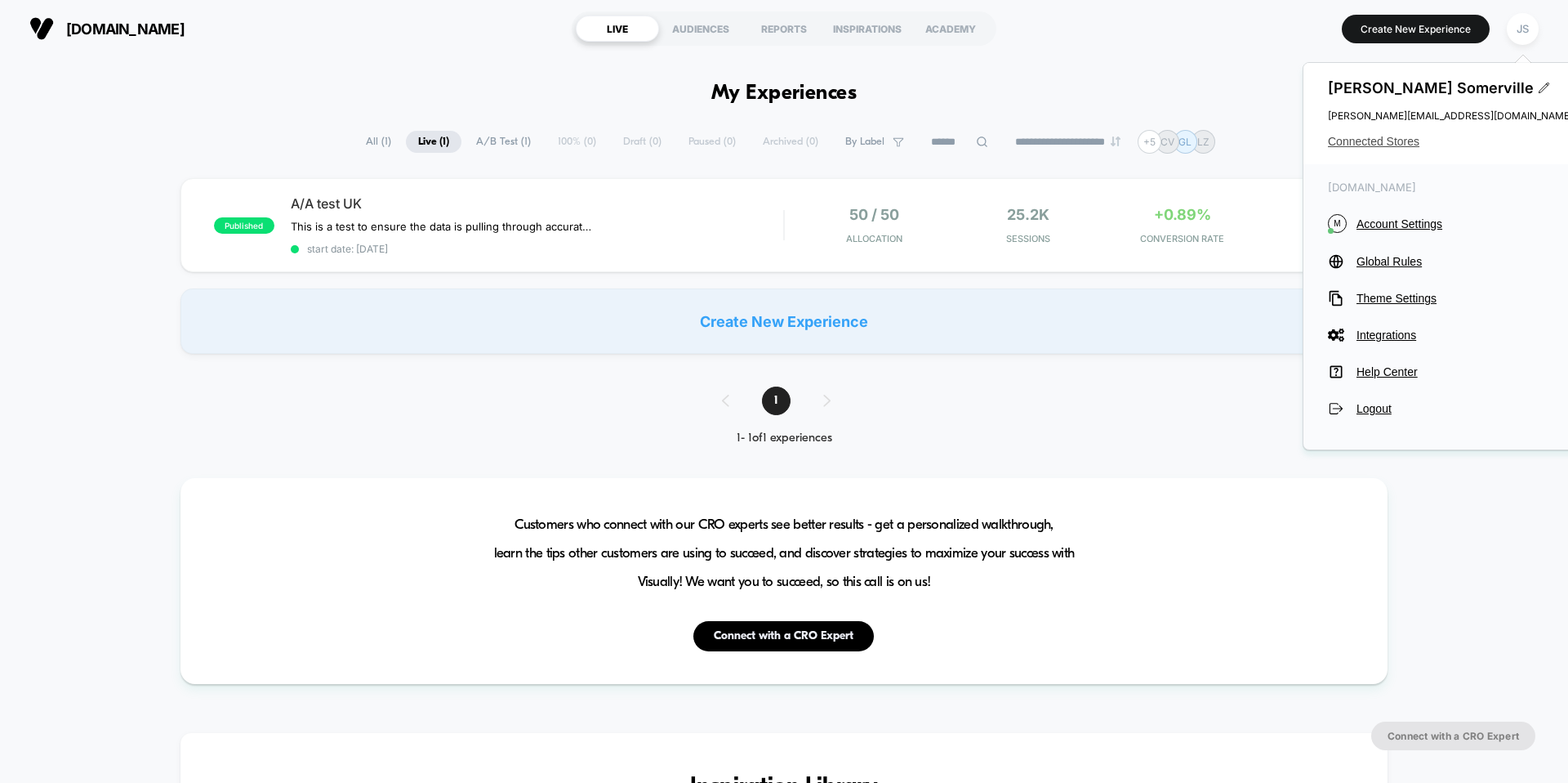
click at [1411, 139] on span "Connected Stores" at bounding box center [1450, 141] width 245 height 13
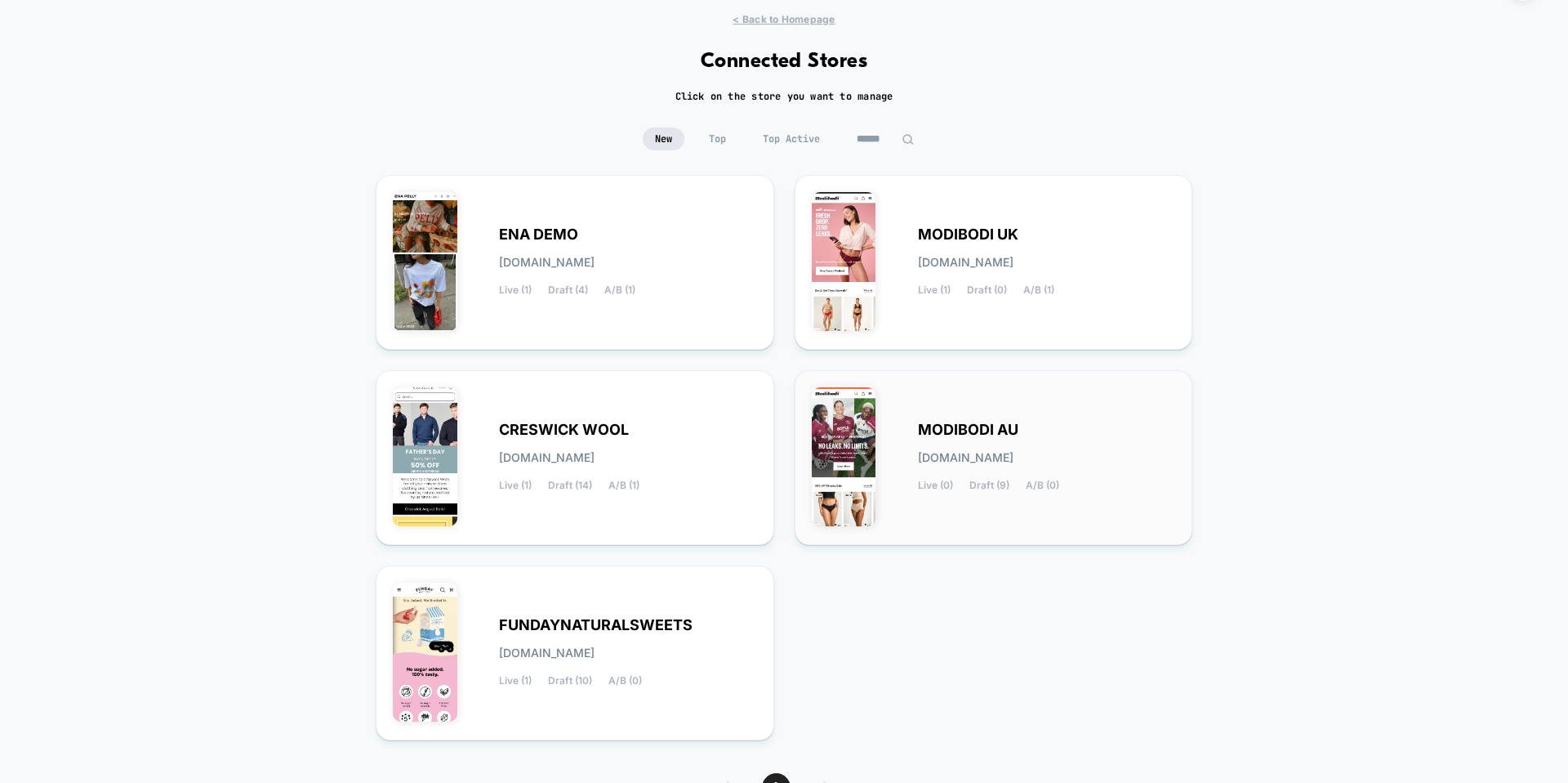
scroll to position [94, 0]
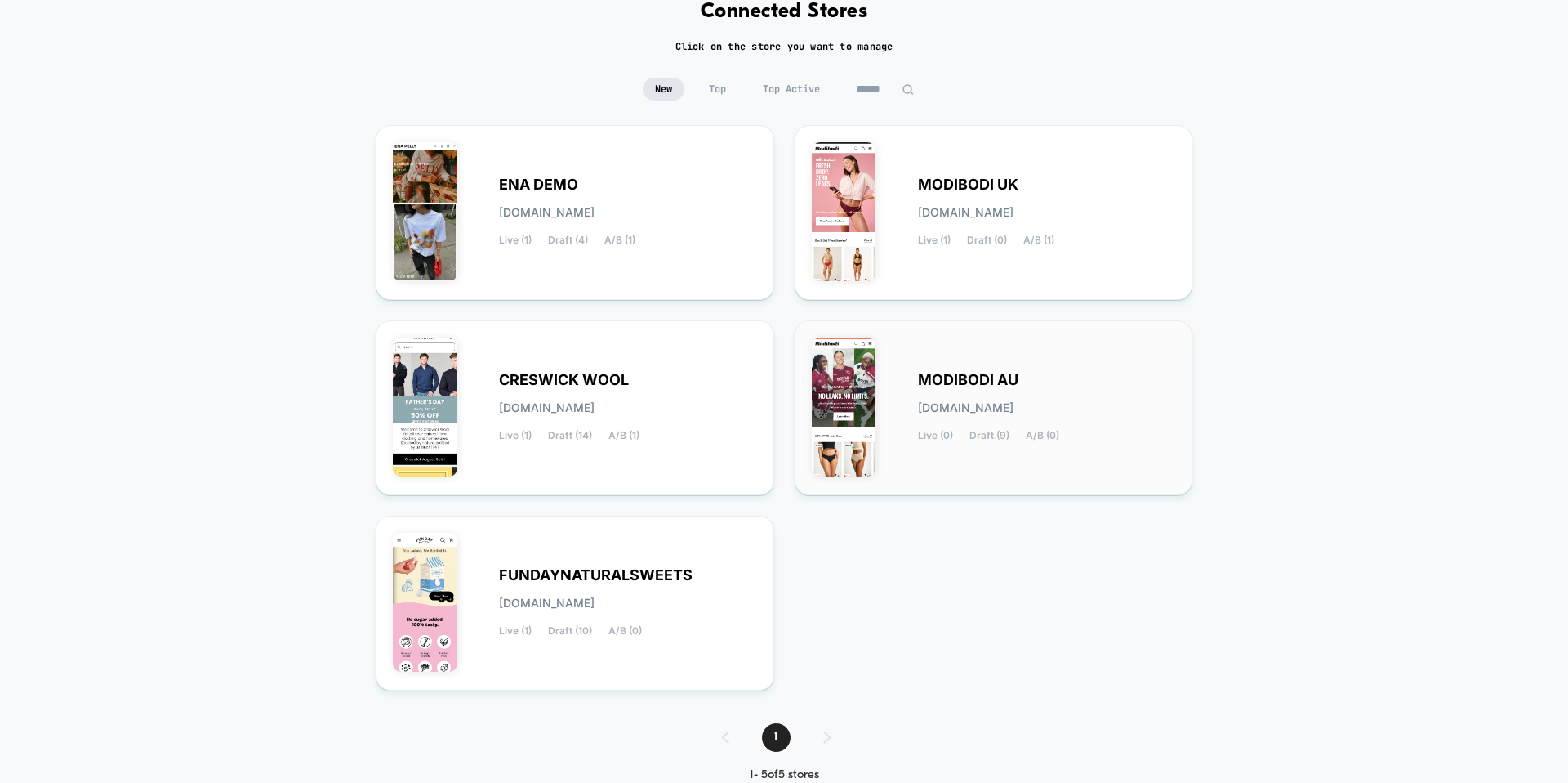
click at [946, 379] on span "MODIBODI AU" at bounding box center [968, 380] width 101 height 11
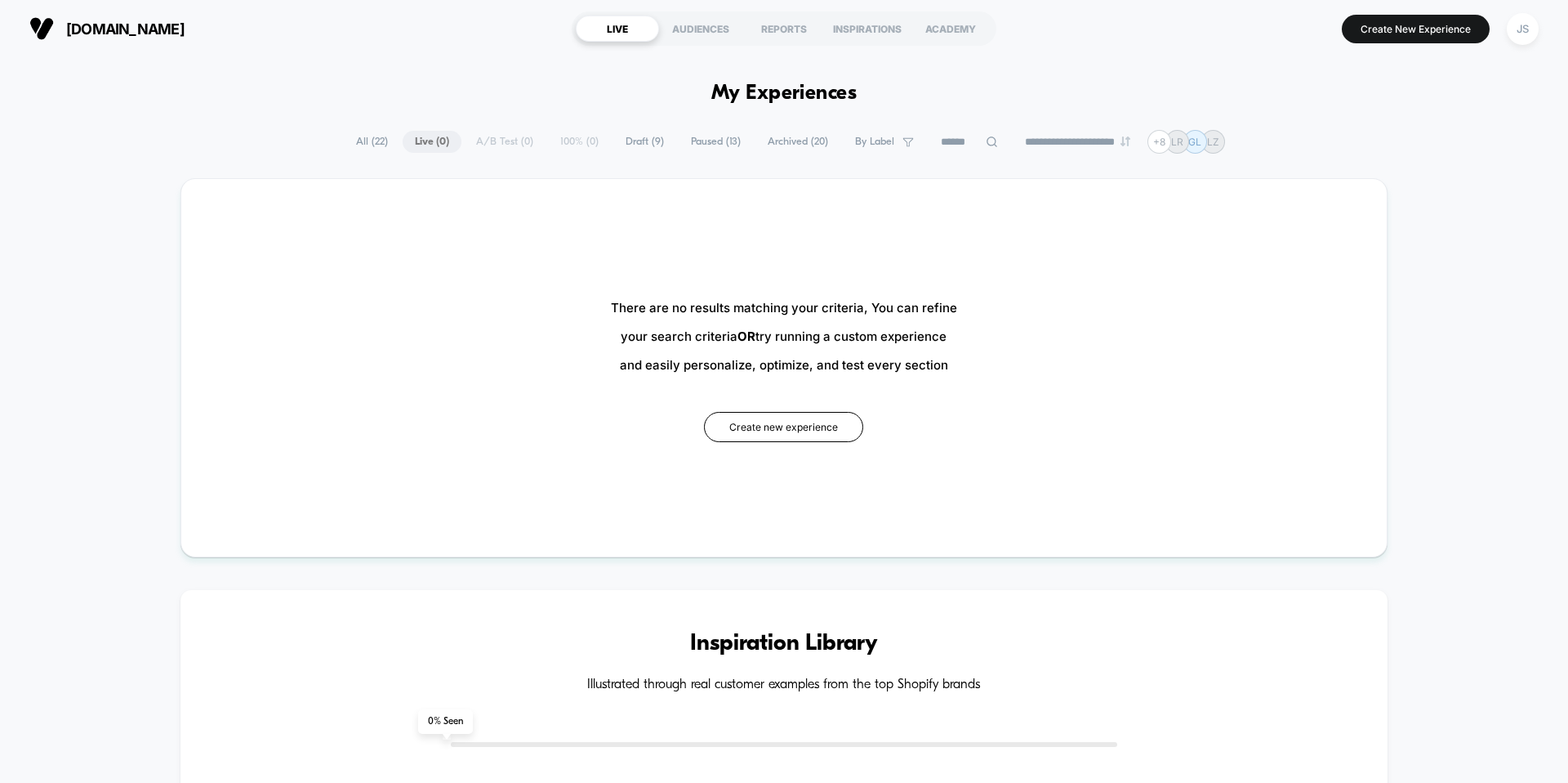
click at [297, 54] on div "modibodi.com LIVE AUDIENCES REPORTS INSPIRATIONS ACADEMY Create New Experience …" at bounding box center [784, 28] width 1568 height 57
